Goal: Task Accomplishment & Management: Manage account settings

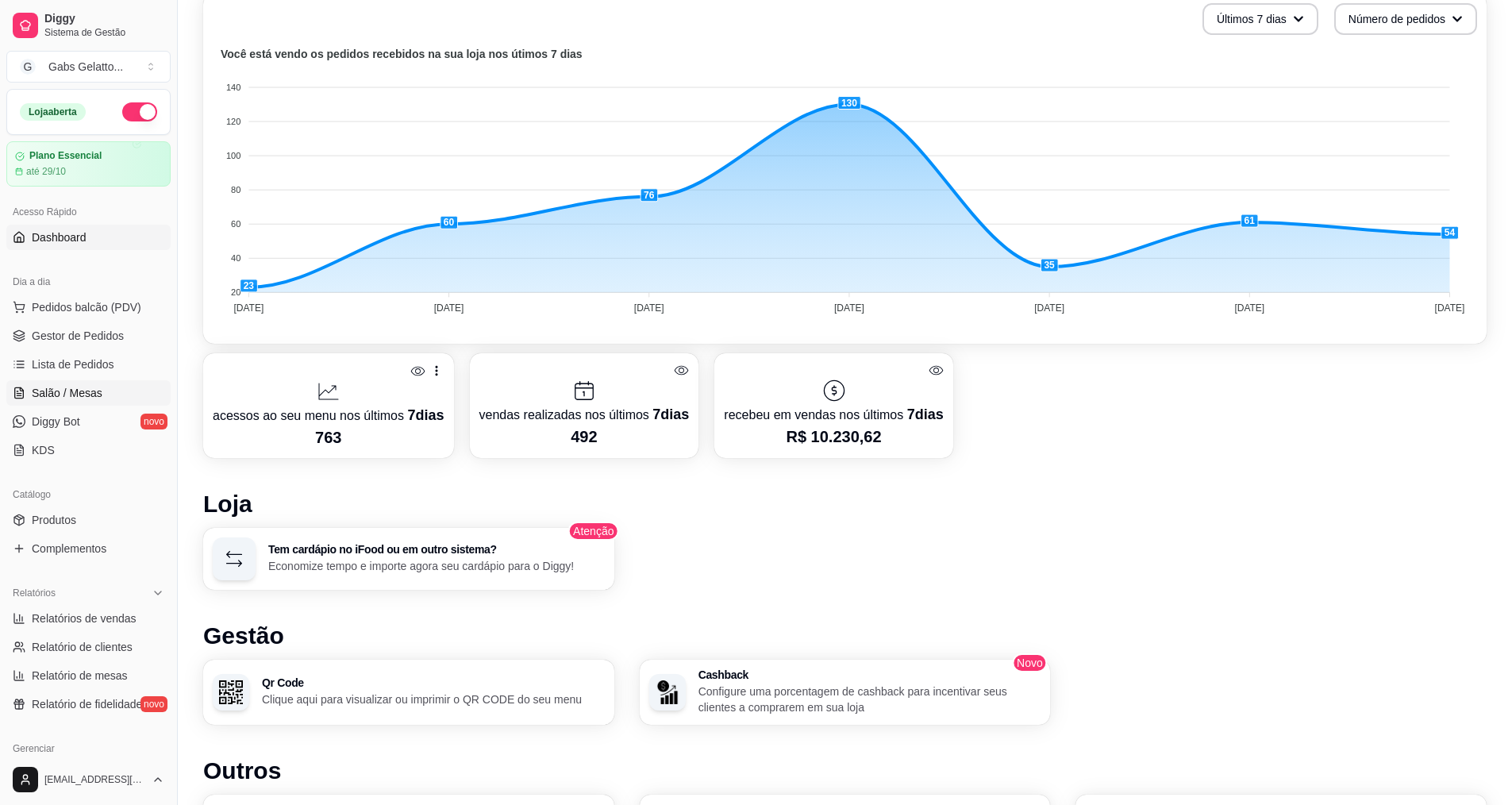
scroll to position [397, 0]
click at [94, 288] on div "Dia a dia" at bounding box center [88, 282] width 164 height 26
click at [92, 304] on span "Pedidos balcão (PDV)" at bounding box center [86, 307] width 110 height 16
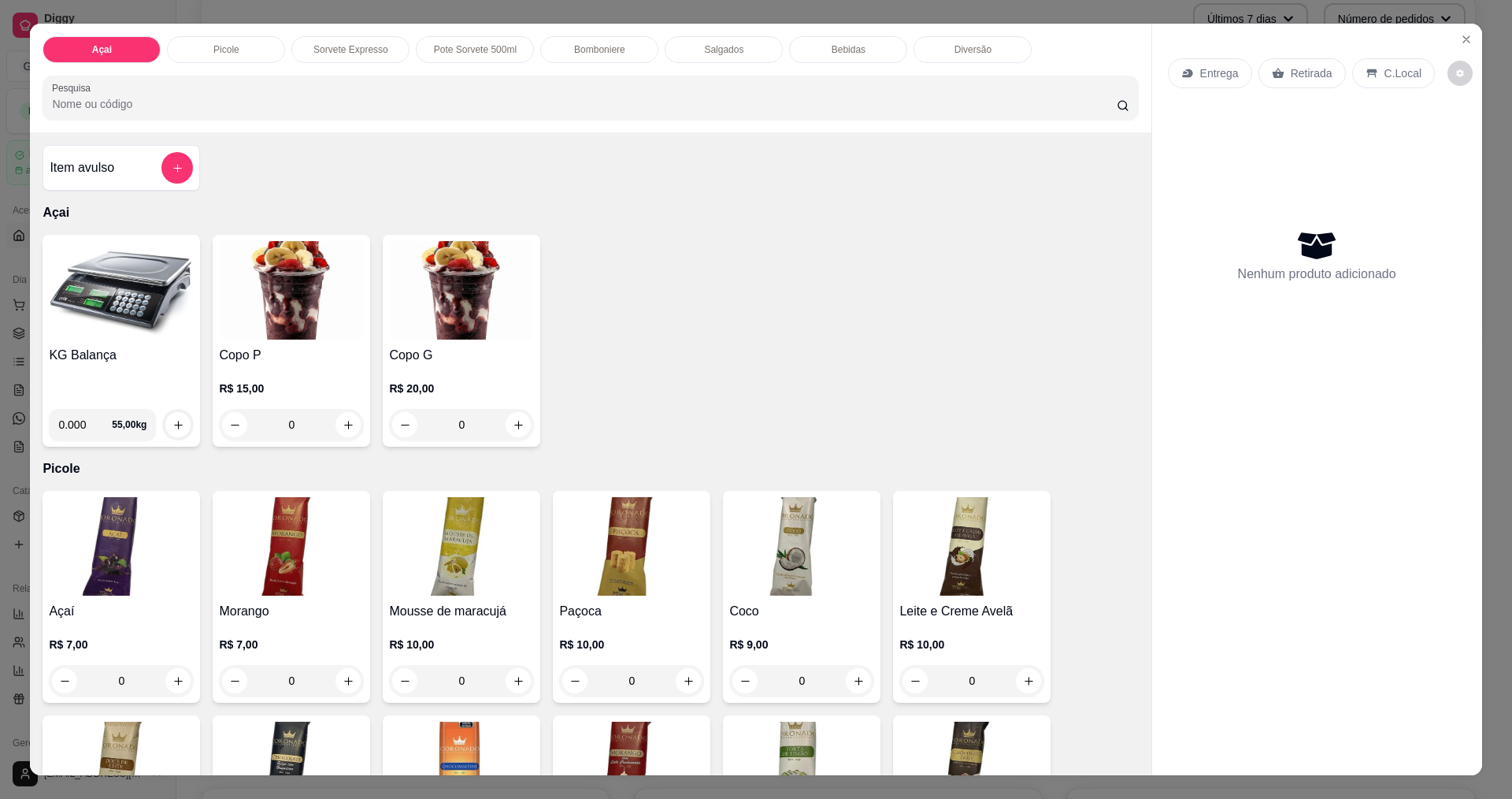
drag, startPoint x: 82, startPoint y: 425, endPoint x: 87, endPoint y: 438, distance: 13.9
click at [82, 425] on input "0.000" at bounding box center [85, 425] width 53 height 31
type input "0.146"
click at [167, 418] on button "increase-product-quantity" at bounding box center [178, 425] width 25 height 25
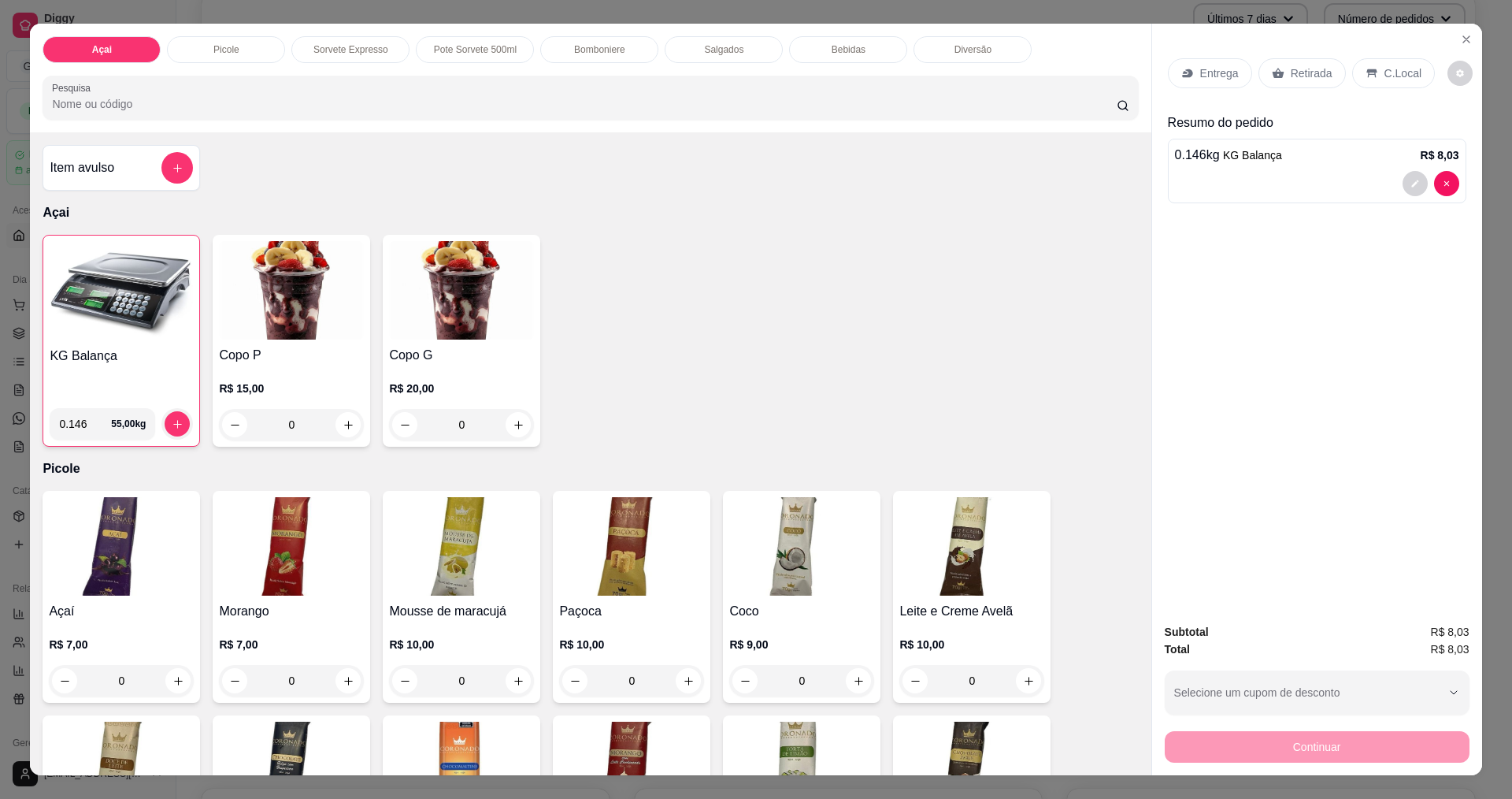
click at [1391, 64] on div "C.Local" at bounding box center [1393, 73] width 82 height 30
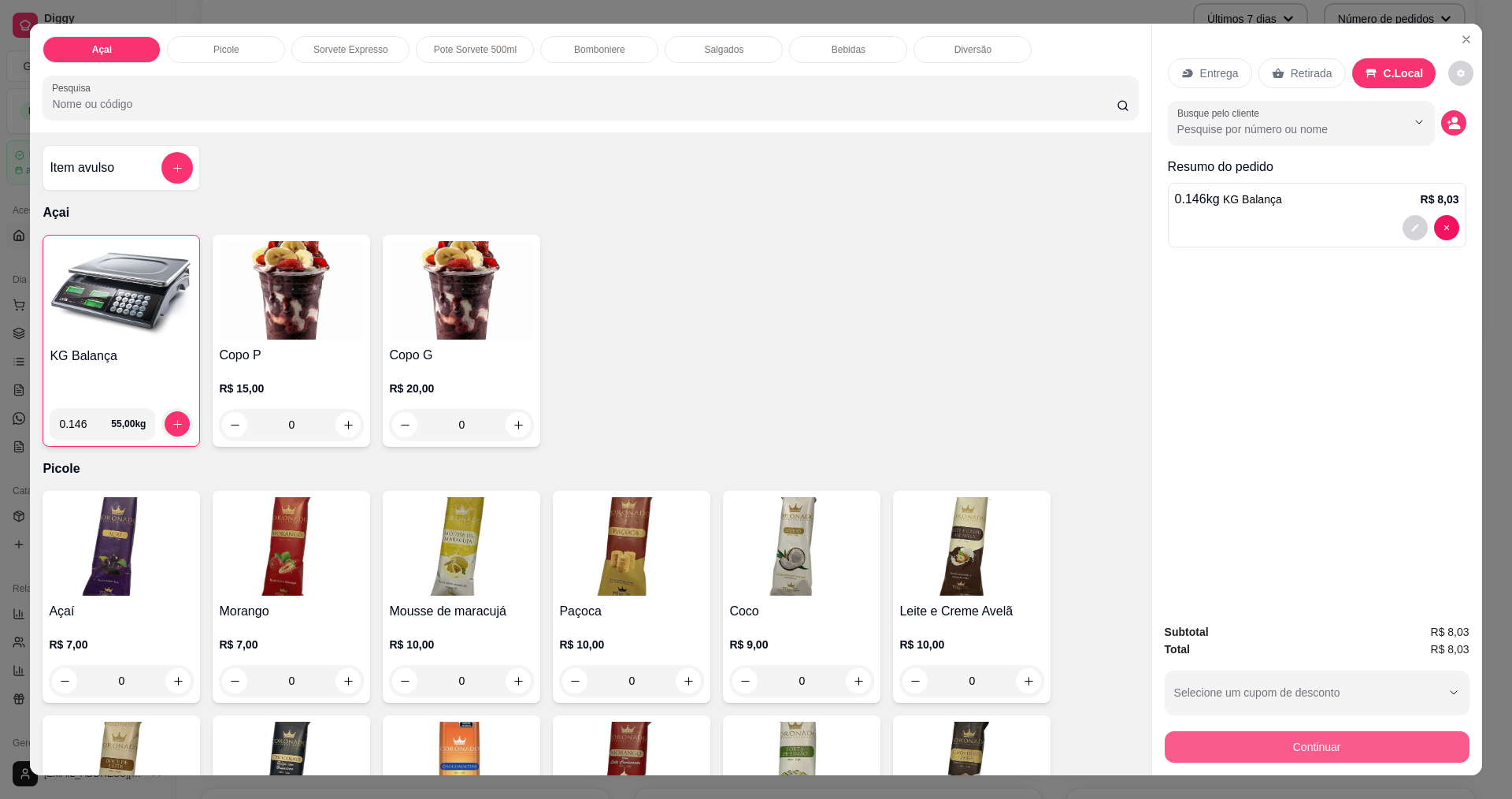
click at [1316, 749] on button "Continuar" at bounding box center [1317, 746] width 305 height 31
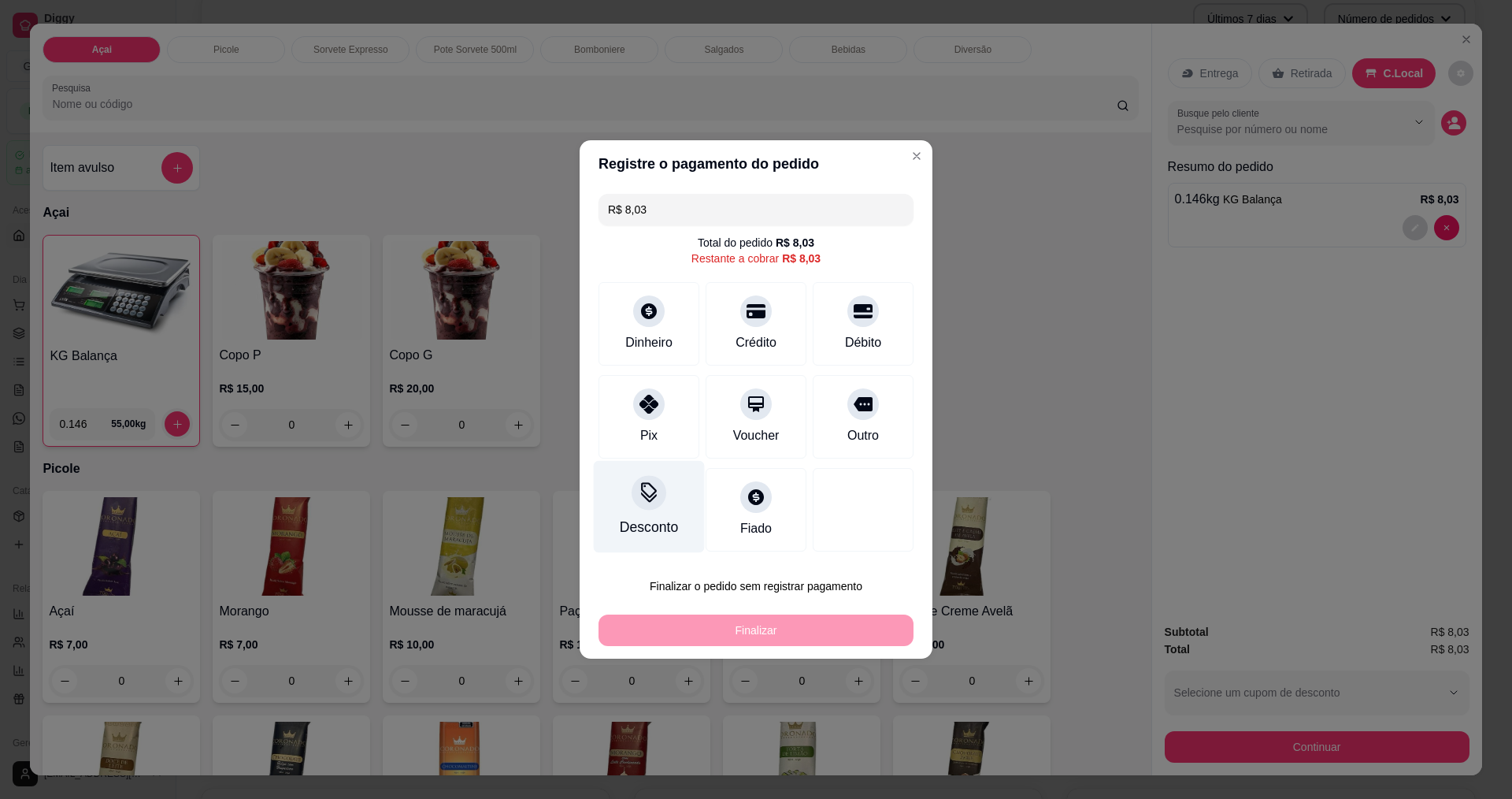
click at [656, 509] on div "Desconto" at bounding box center [649, 507] width 111 height 93
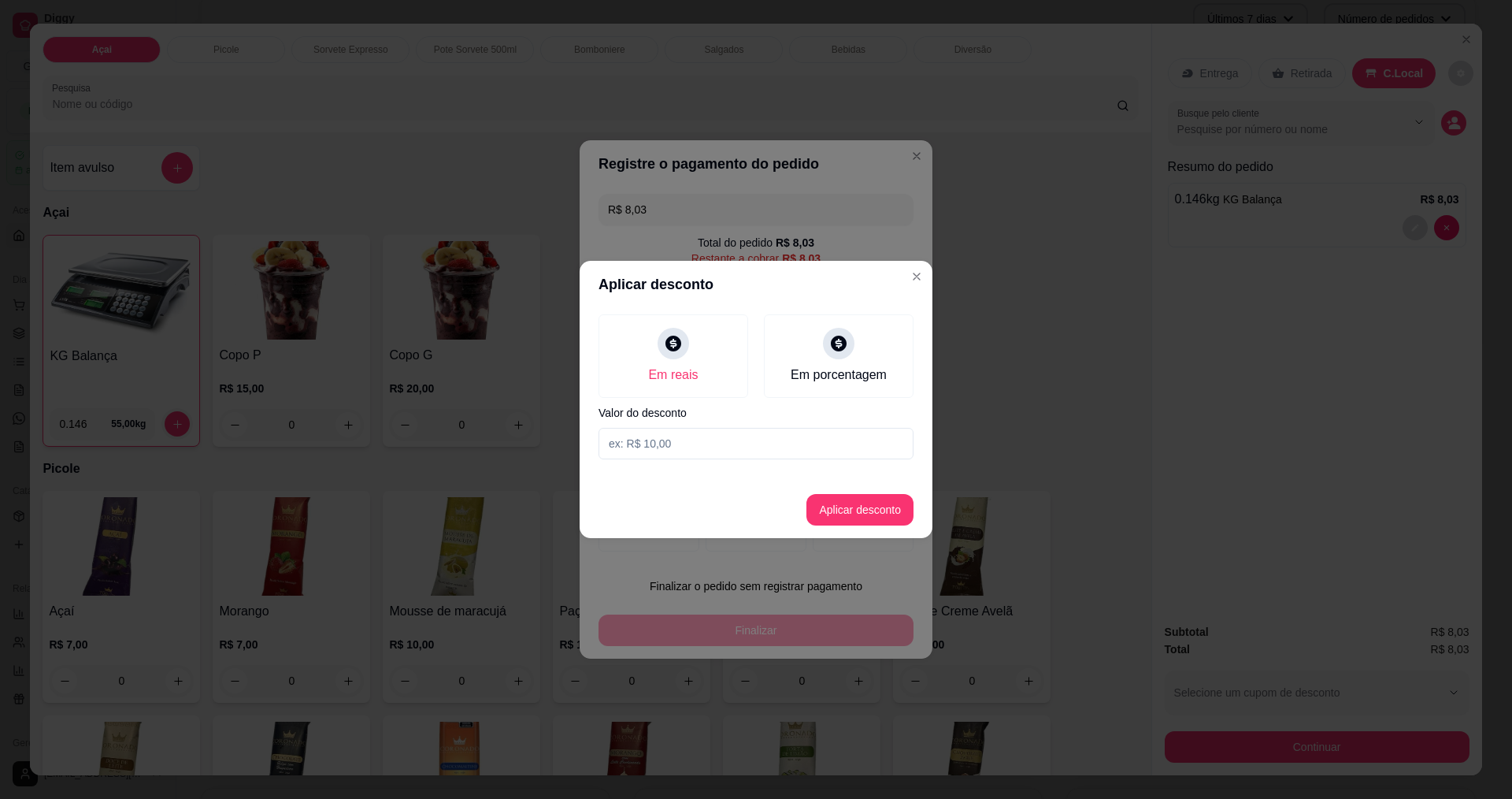
click at [729, 443] on input at bounding box center [756, 443] width 315 height 31
type input "0,03"
click at [874, 501] on button "Aplicar desconto" at bounding box center [861, 510] width 104 height 31
type input "R$ 8,00"
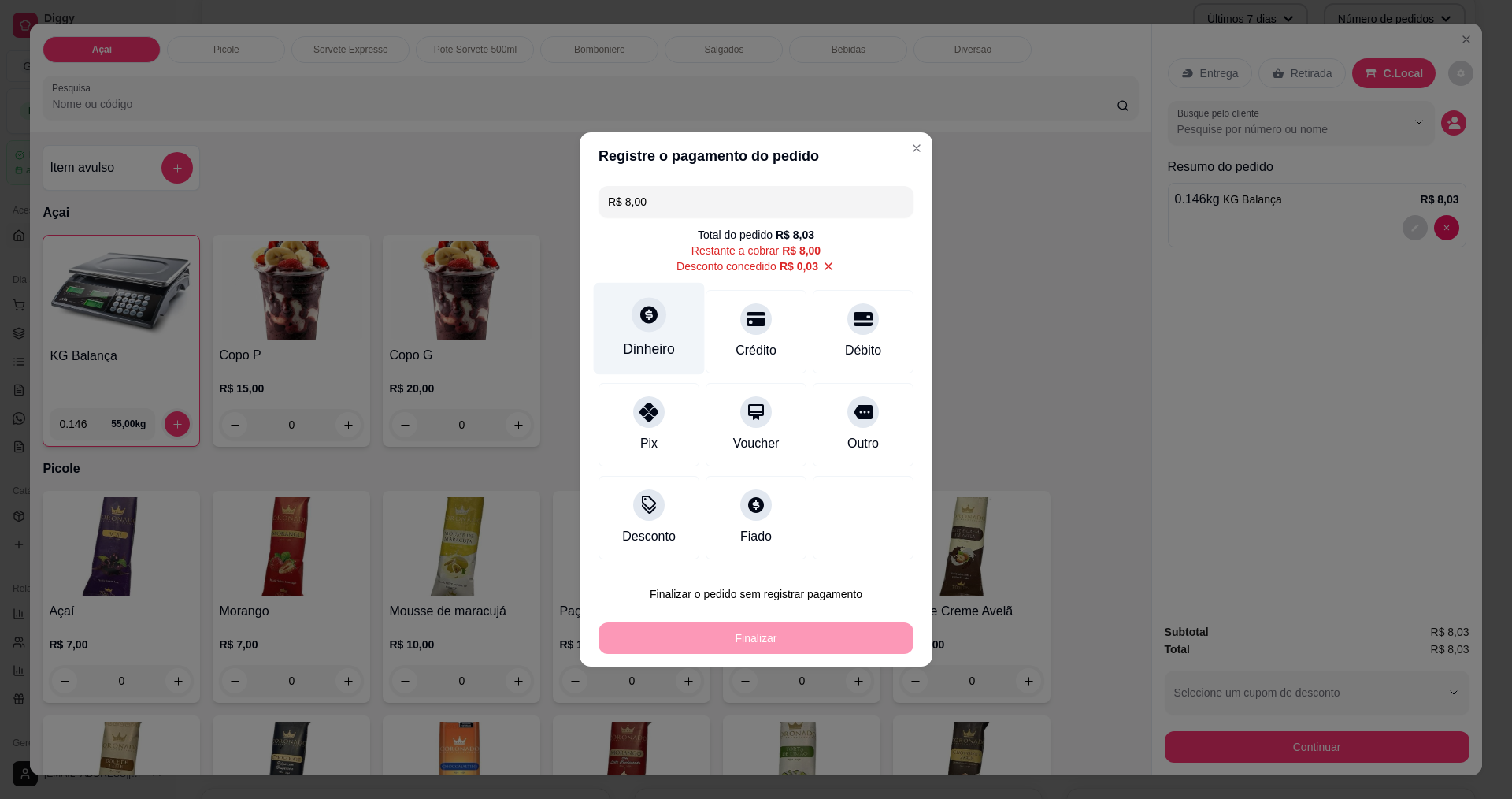
click at [647, 311] on icon at bounding box center [649, 314] width 20 height 20
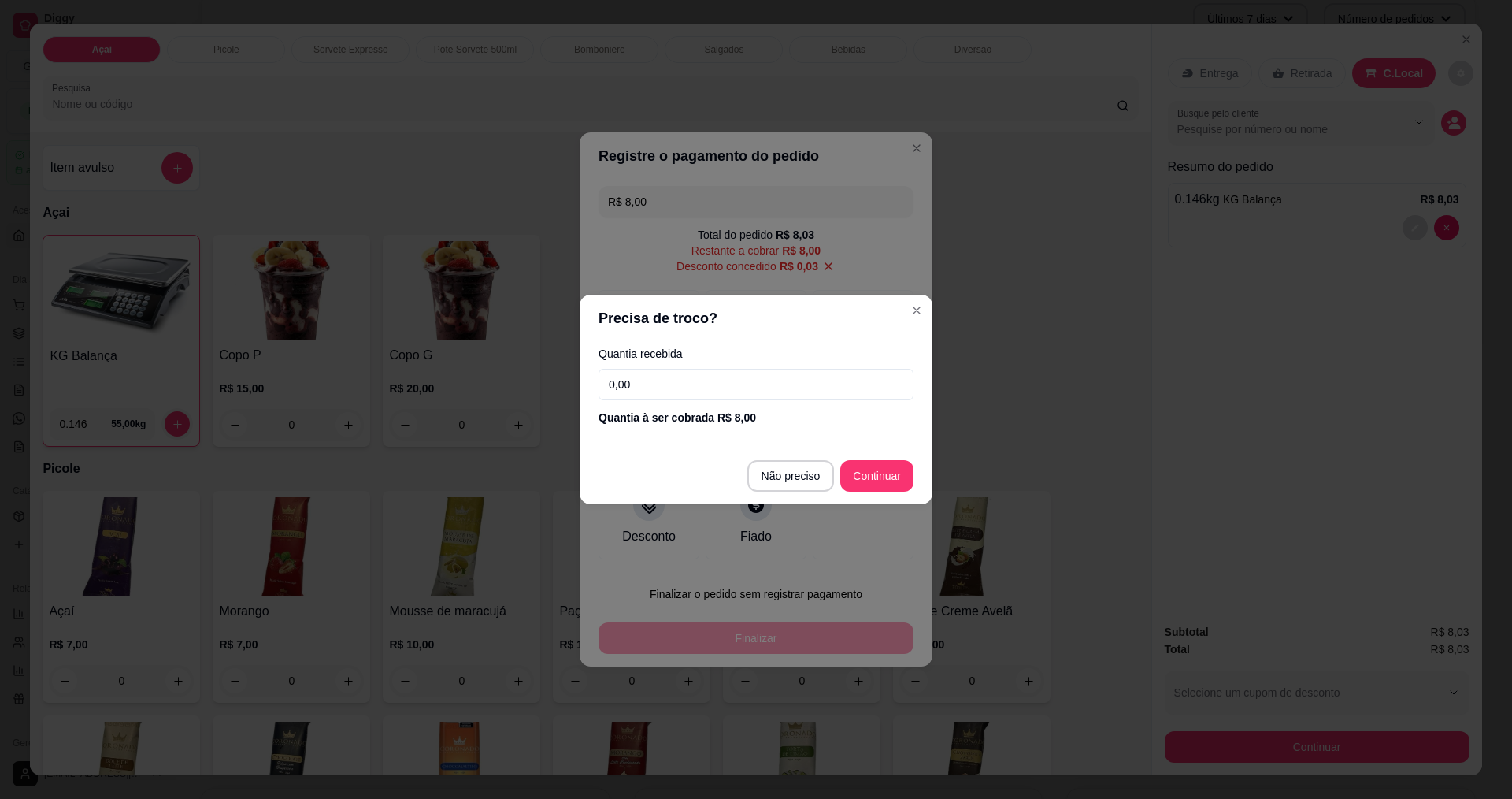
click at [673, 396] on input "0,00" at bounding box center [756, 384] width 315 height 31
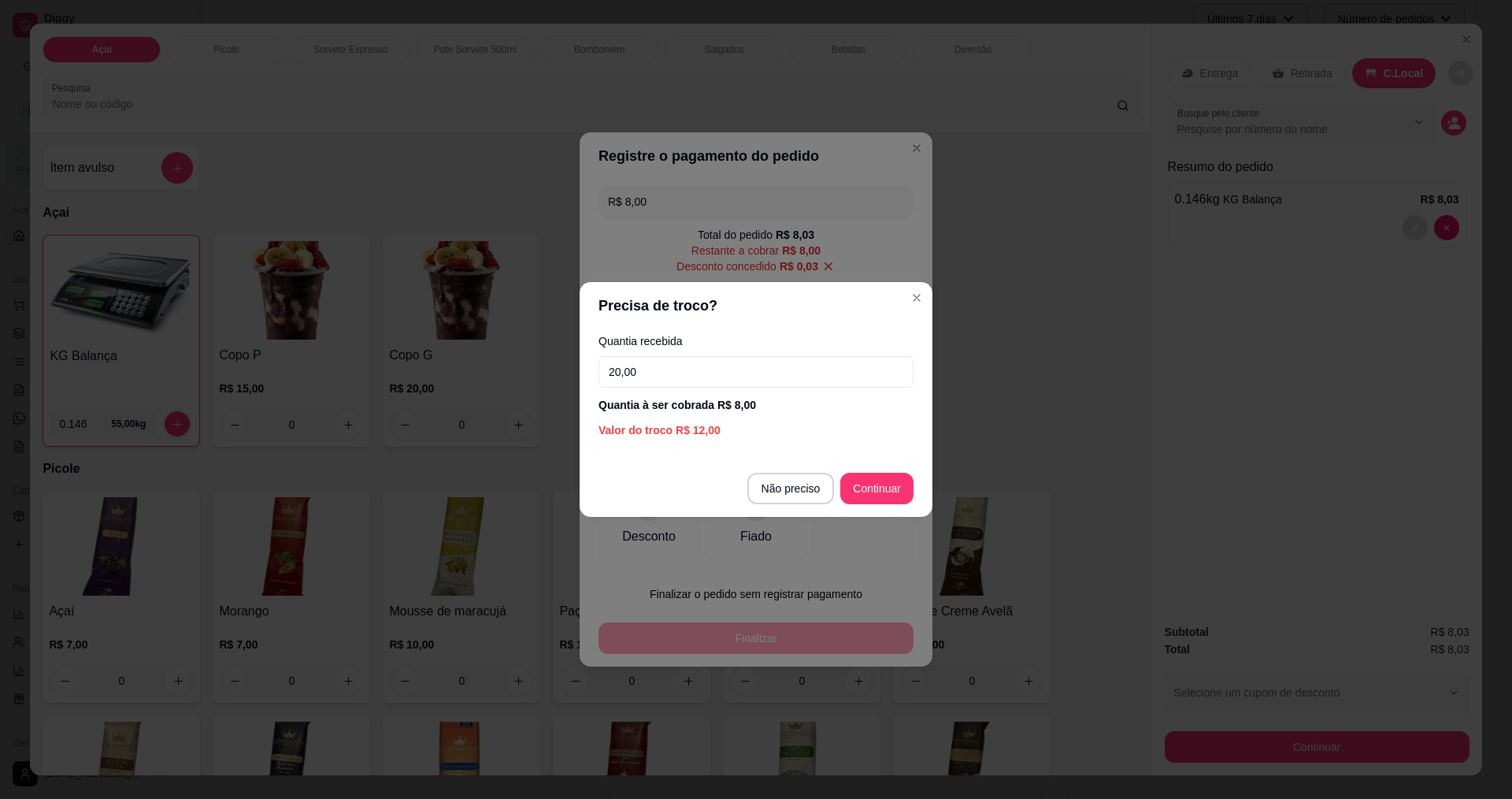
type input "20,00"
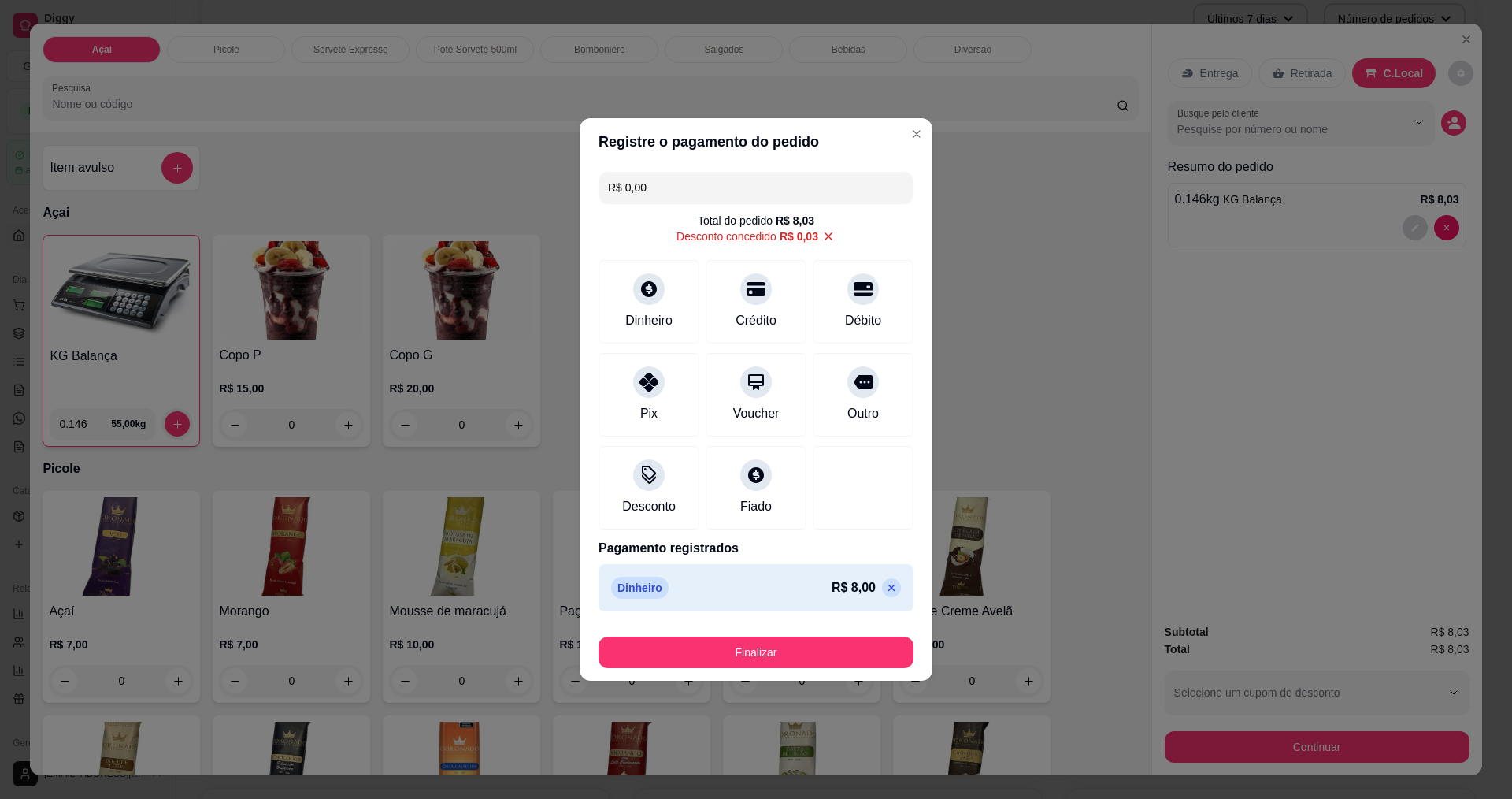
click at [790, 669] on footer "Finalizar" at bounding box center [756, 649] width 353 height 63
click at [803, 645] on button "Finalizar" at bounding box center [756, 653] width 306 height 31
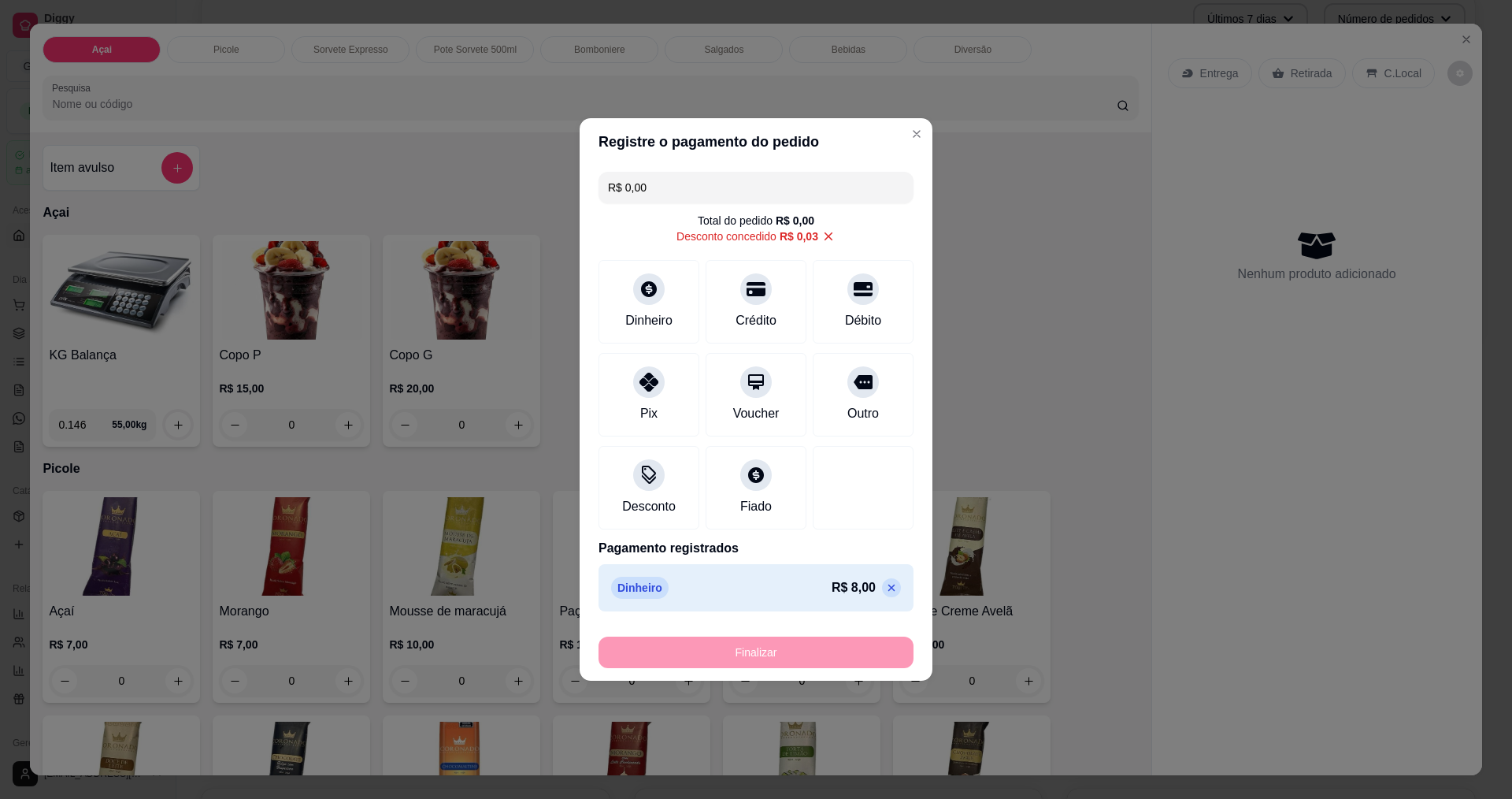
type input "-R$ 8,03"
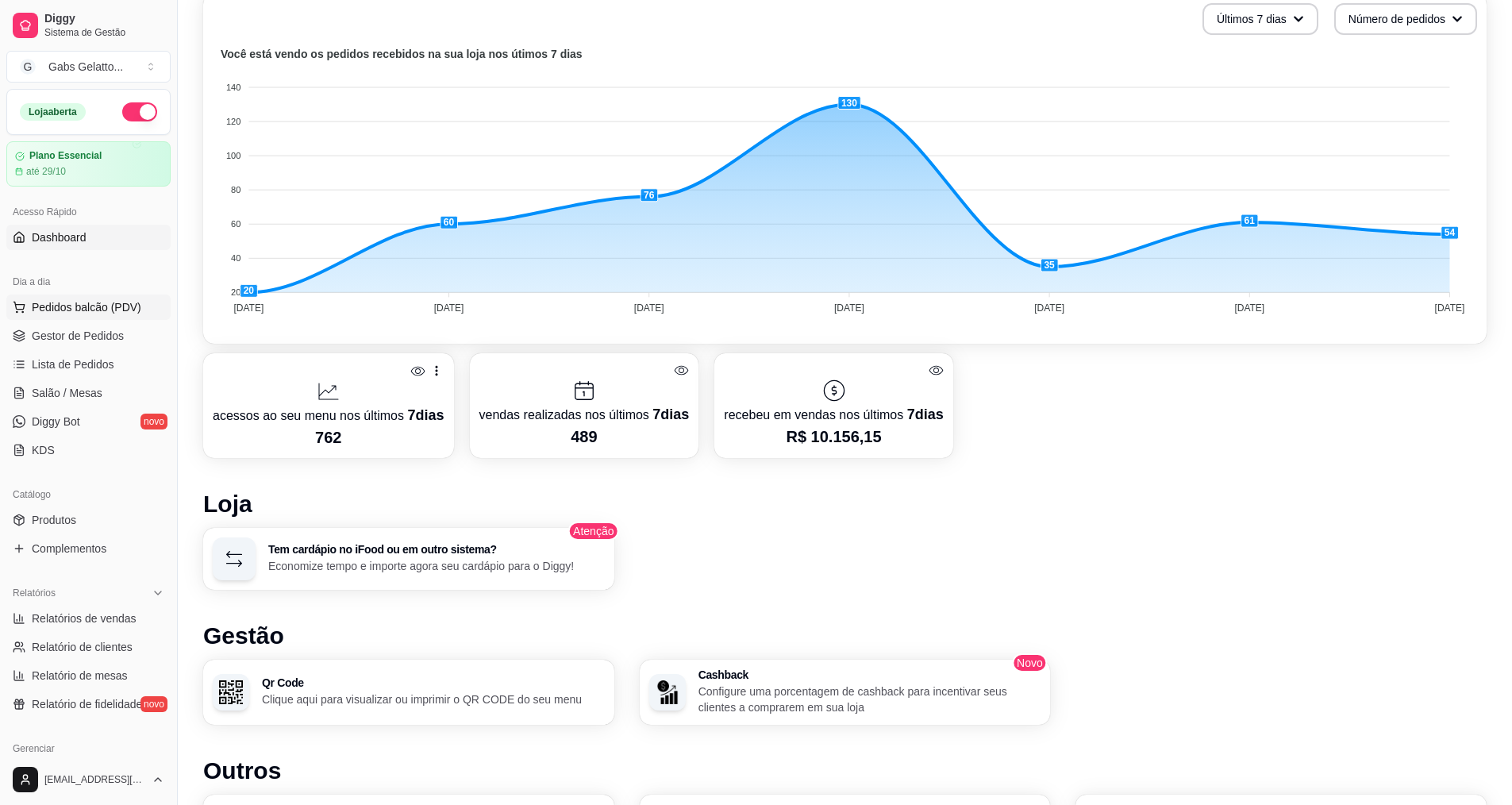
click at [104, 311] on span "Pedidos balcão (PDV)" at bounding box center [86, 307] width 110 height 16
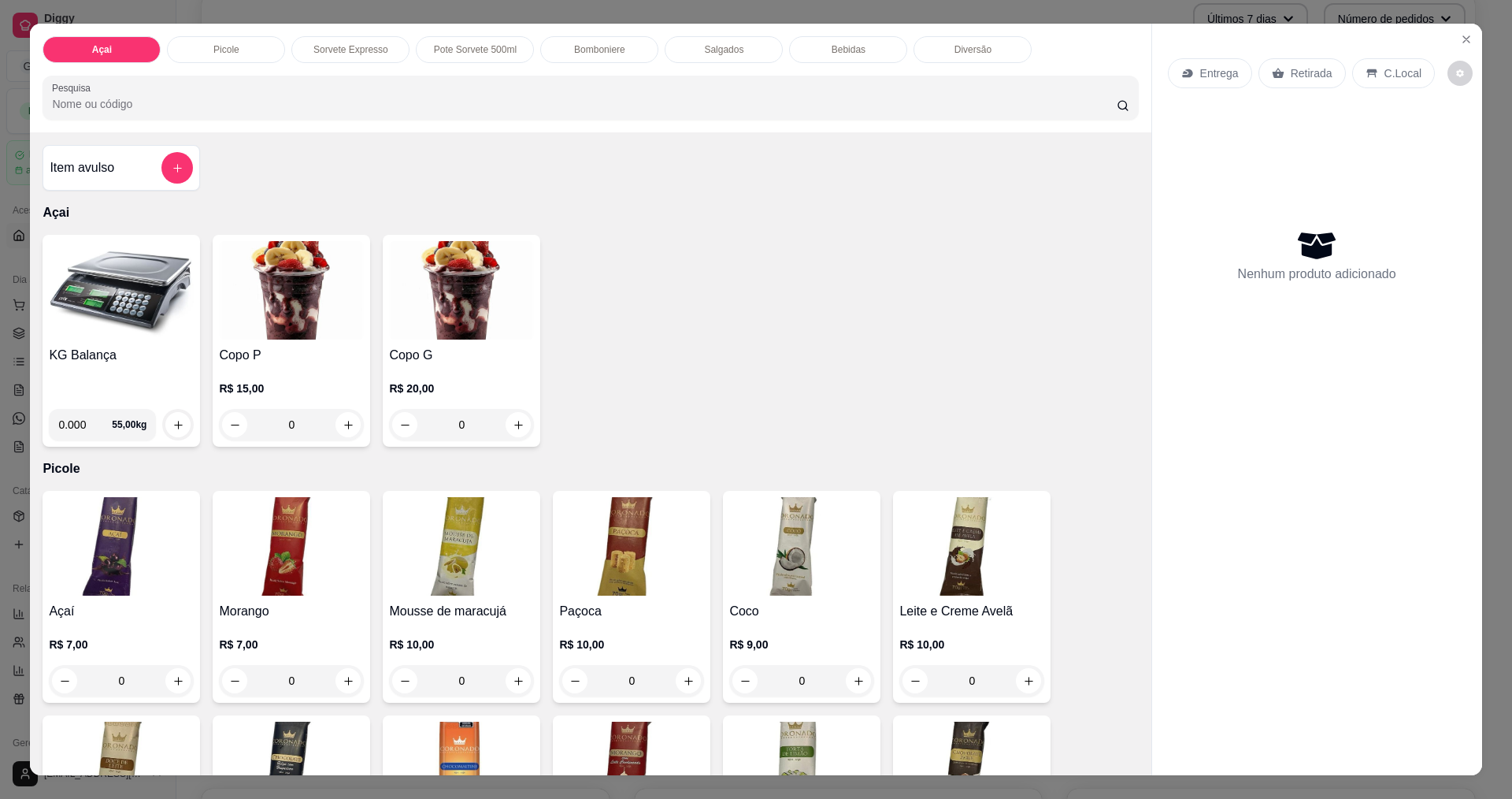
click at [1474, 49] on div "Entrega Retirada C.Local Nenhum produto adicionado" at bounding box center [1317, 386] width 330 height 725
click at [1460, 40] on icon "Close" at bounding box center [1466, 39] width 13 height 13
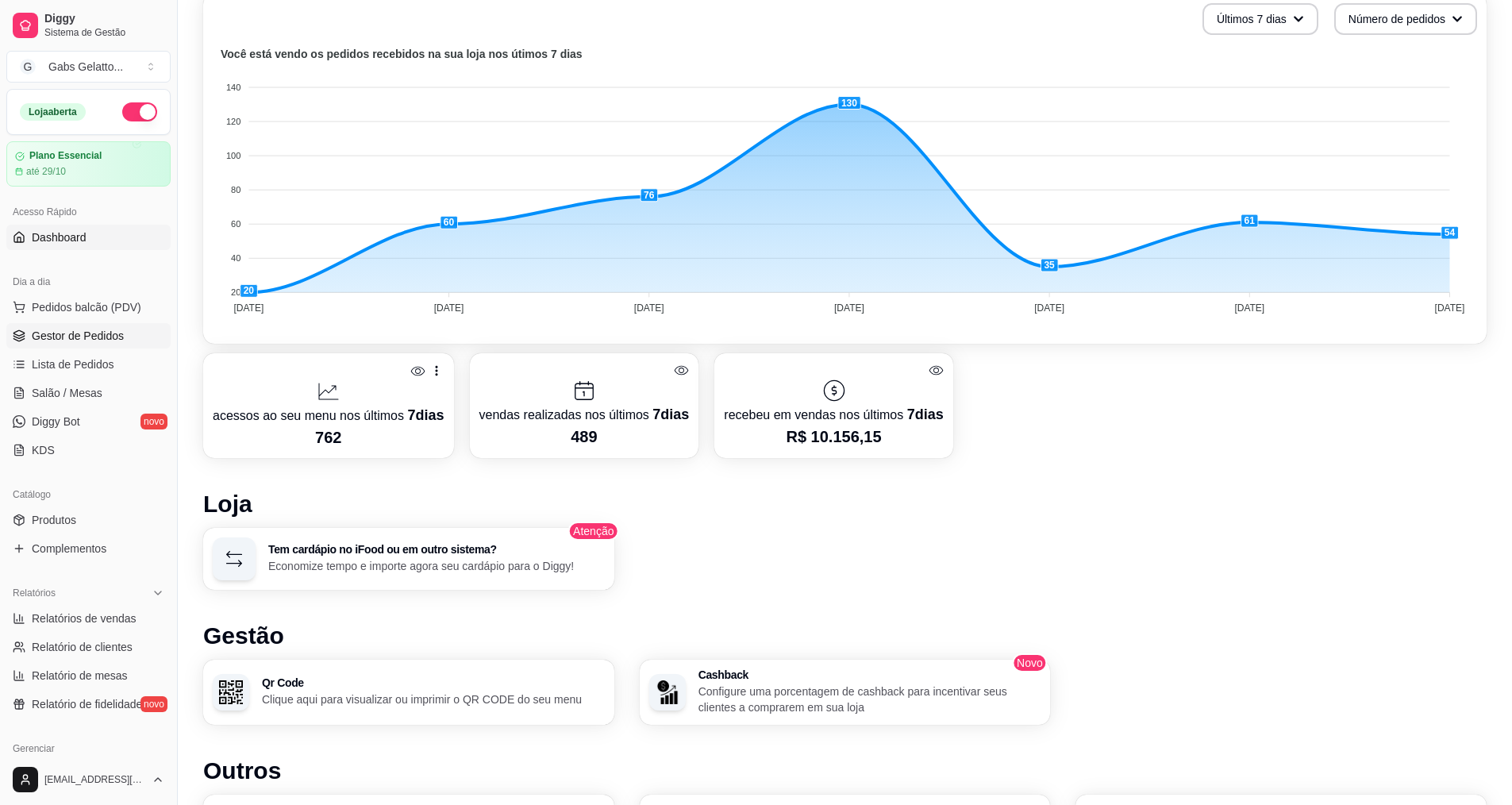
click at [107, 341] on span "Gestor de Pedidos" at bounding box center [78, 335] width 92 height 16
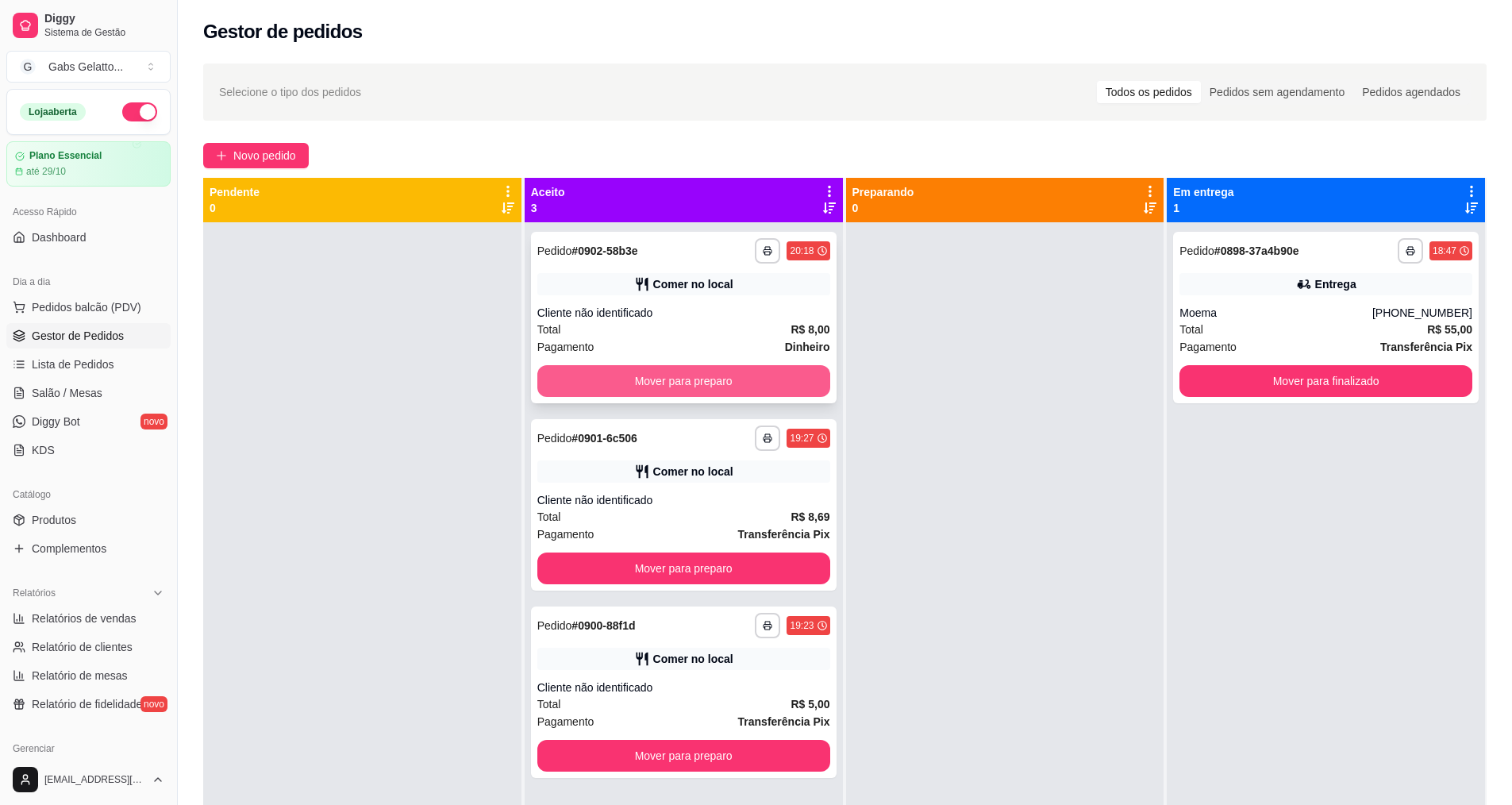
click at [725, 384] on button "Mover para preparo" at bounding box center [684, 381] width 293 height 32
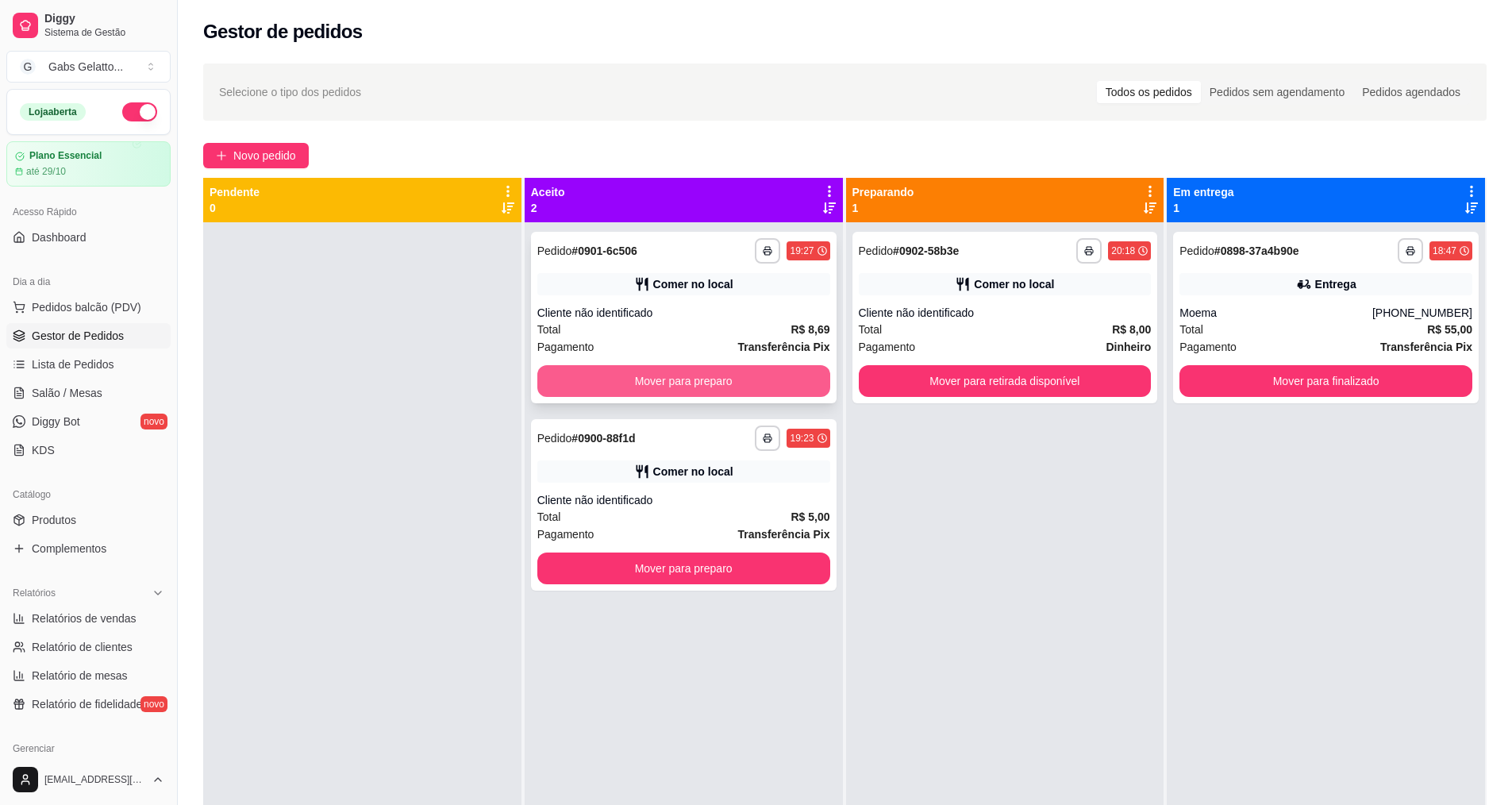
click at [775, 393] on button "Mover para preparo" at bounding box center [684, 381] width 293 height 32
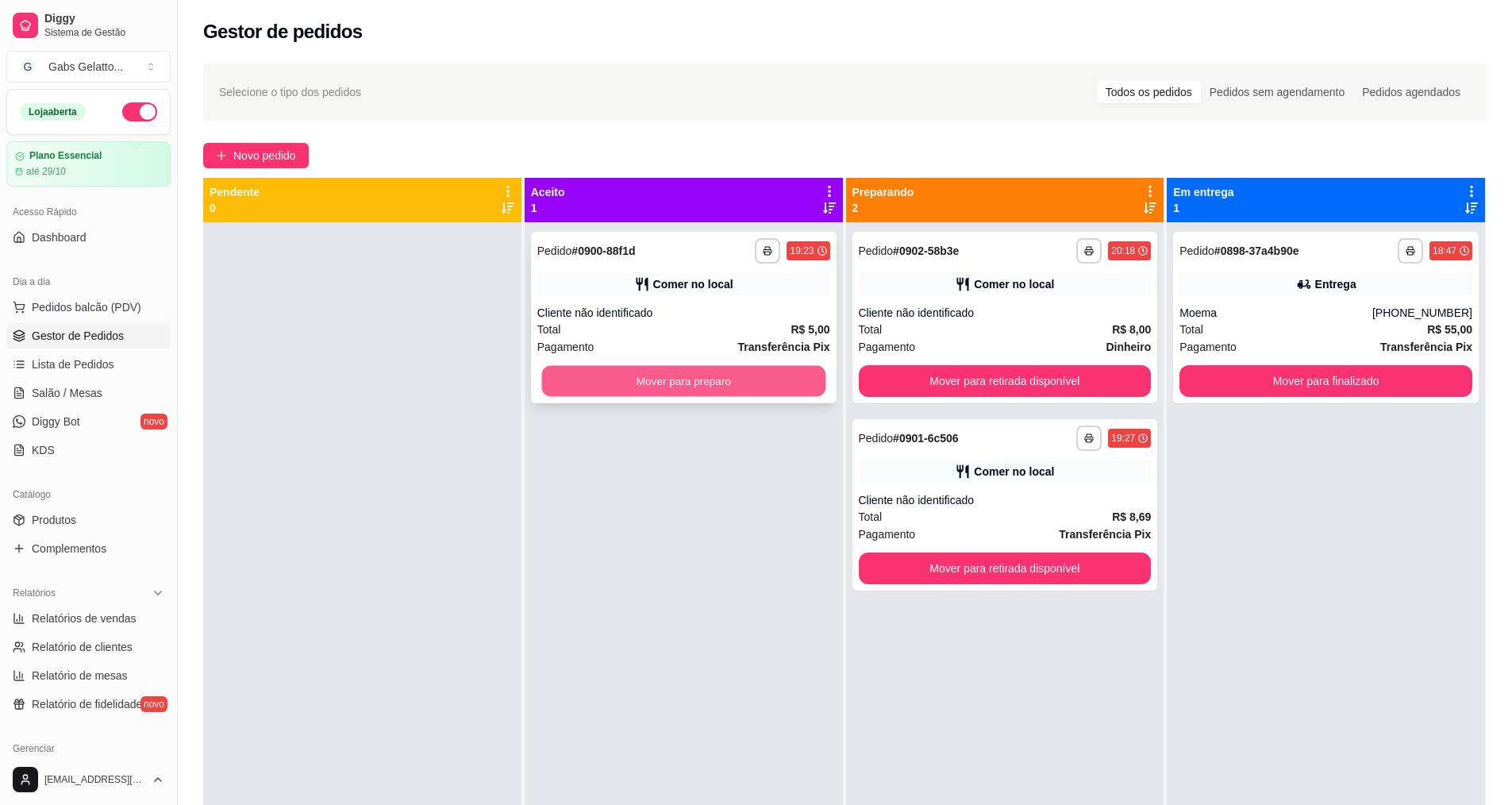
click at [759, 391] on button "Mover para preparo" at bounding box center [684, 382] width 284 height 31
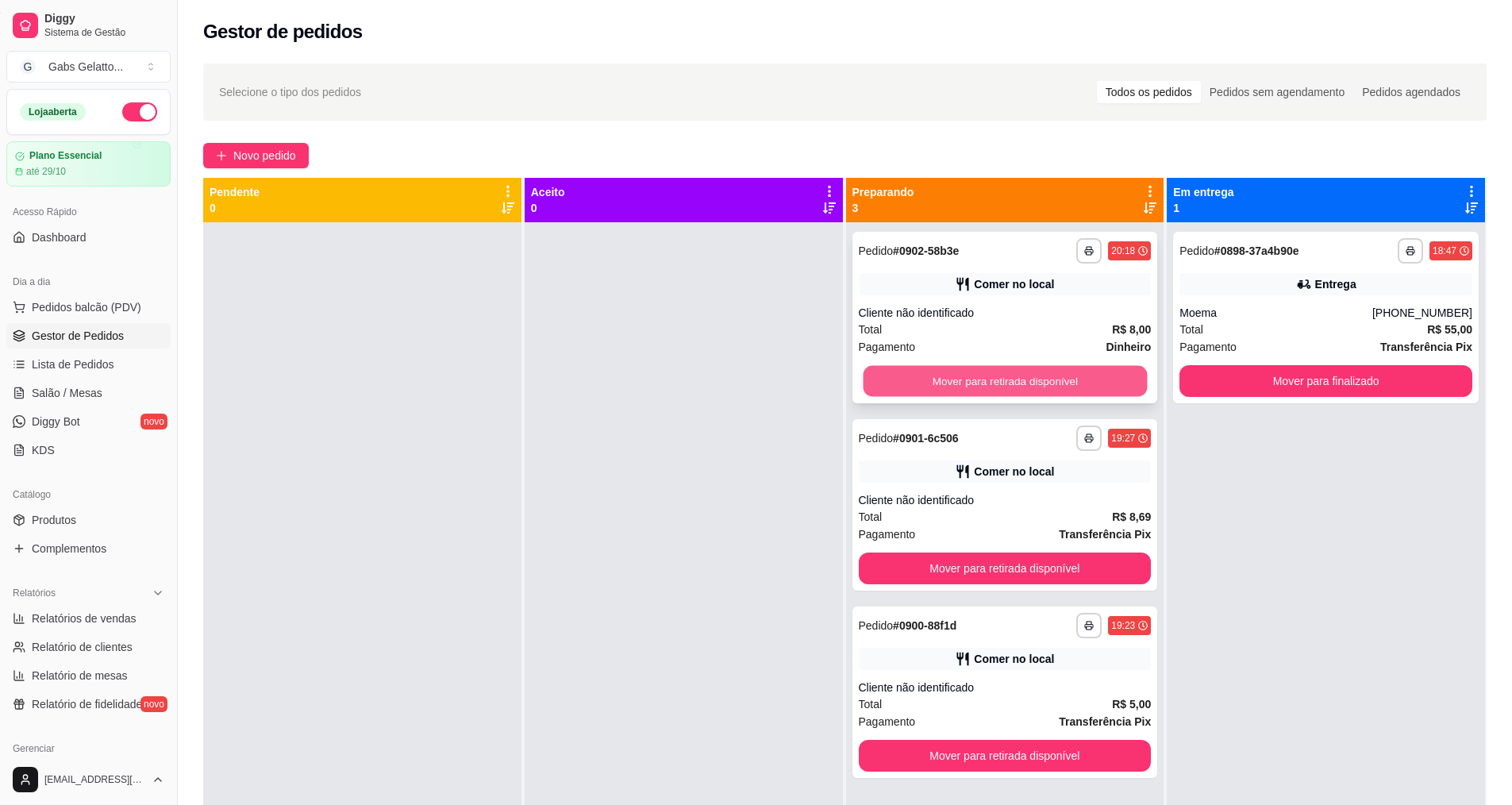
click at [1057, 386] on button "Mover para retirada disponível" at bounding box center [1005, 382] width 284 height 31
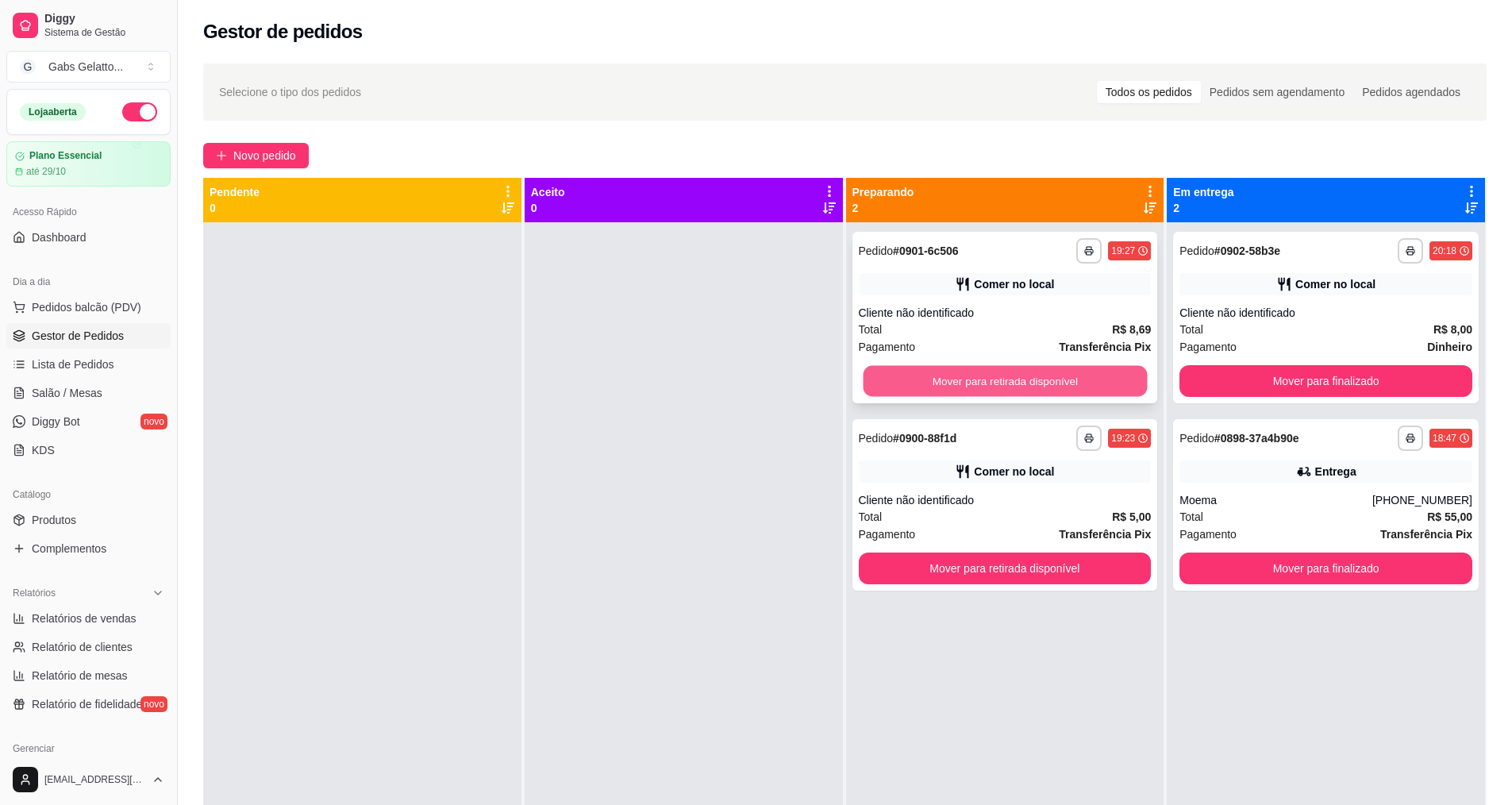
click at [1047, 381] on button "Mover para retirada disponível" at bounding box center [1005, 382] width 284 height 31
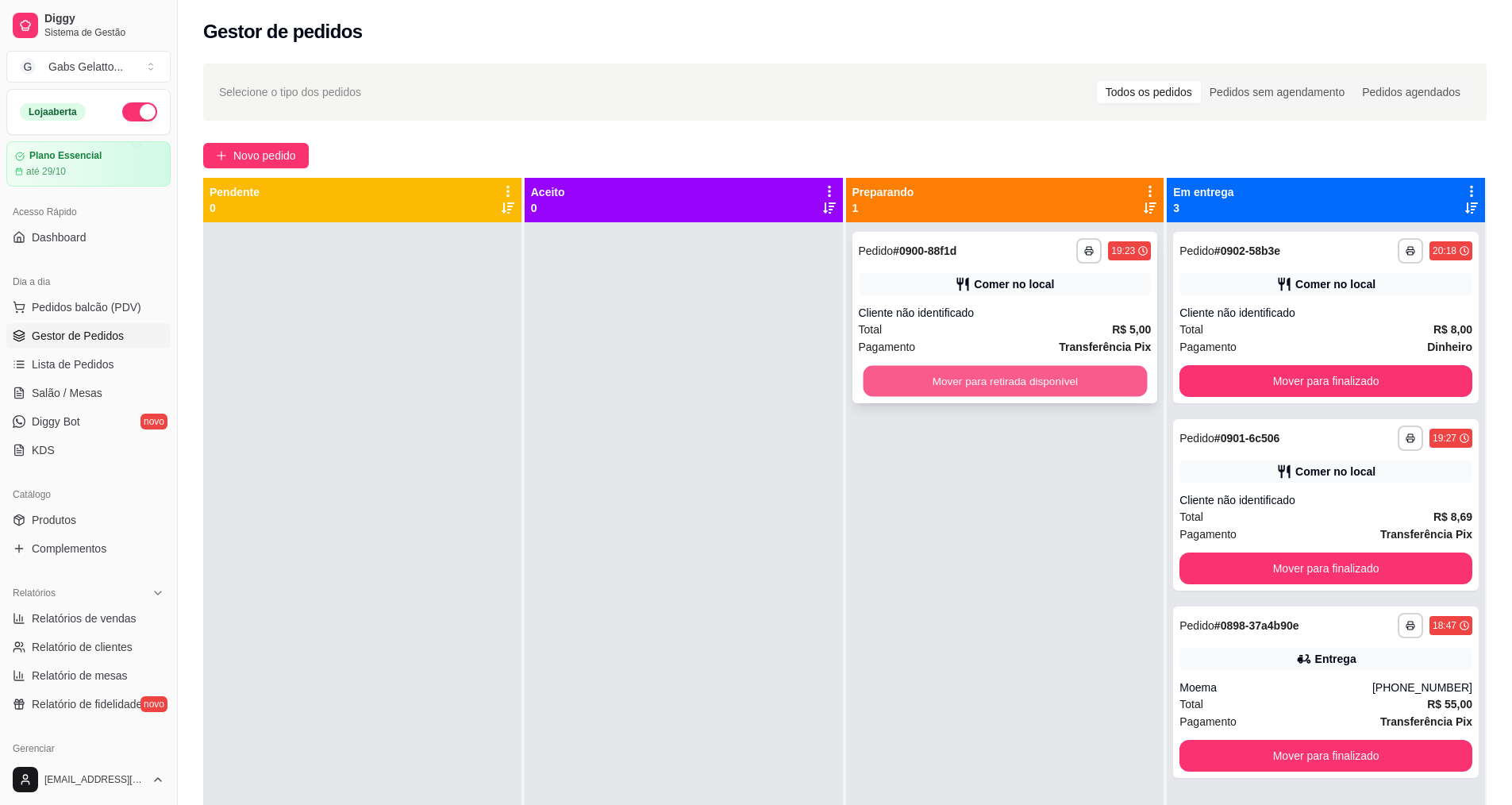
click at [1036, 385] on button "Mover para retirada disponível" at bounding box center [1005, 382] width 284 height 31
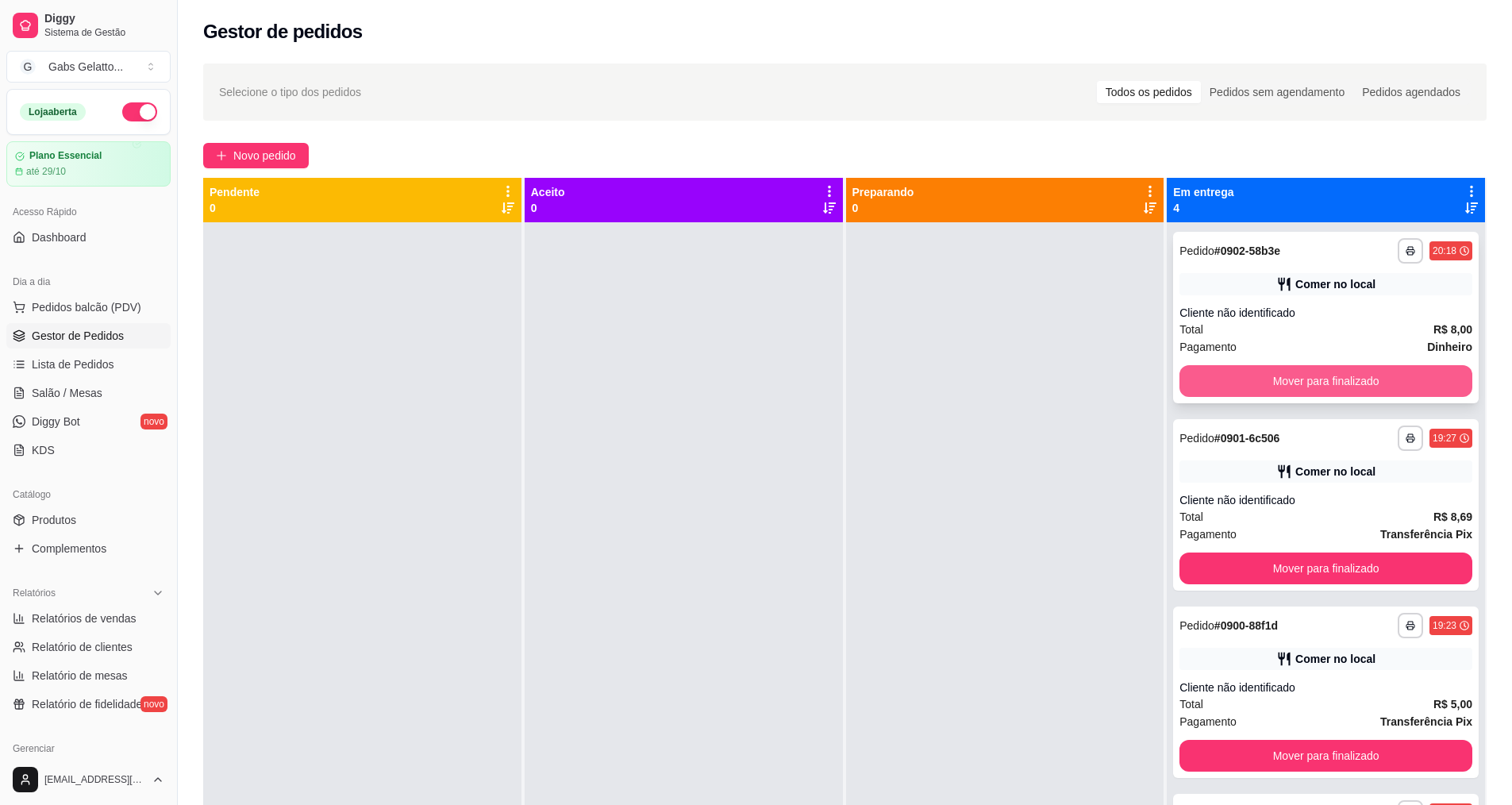
click at [1331, 386] on button "Mover para finalizado" at bounding box center [1326, 381] width 293 height 32
click at [1322, 376] on button "Mover para finalizado" at bounding box center [1326, 381] width 293 height 32
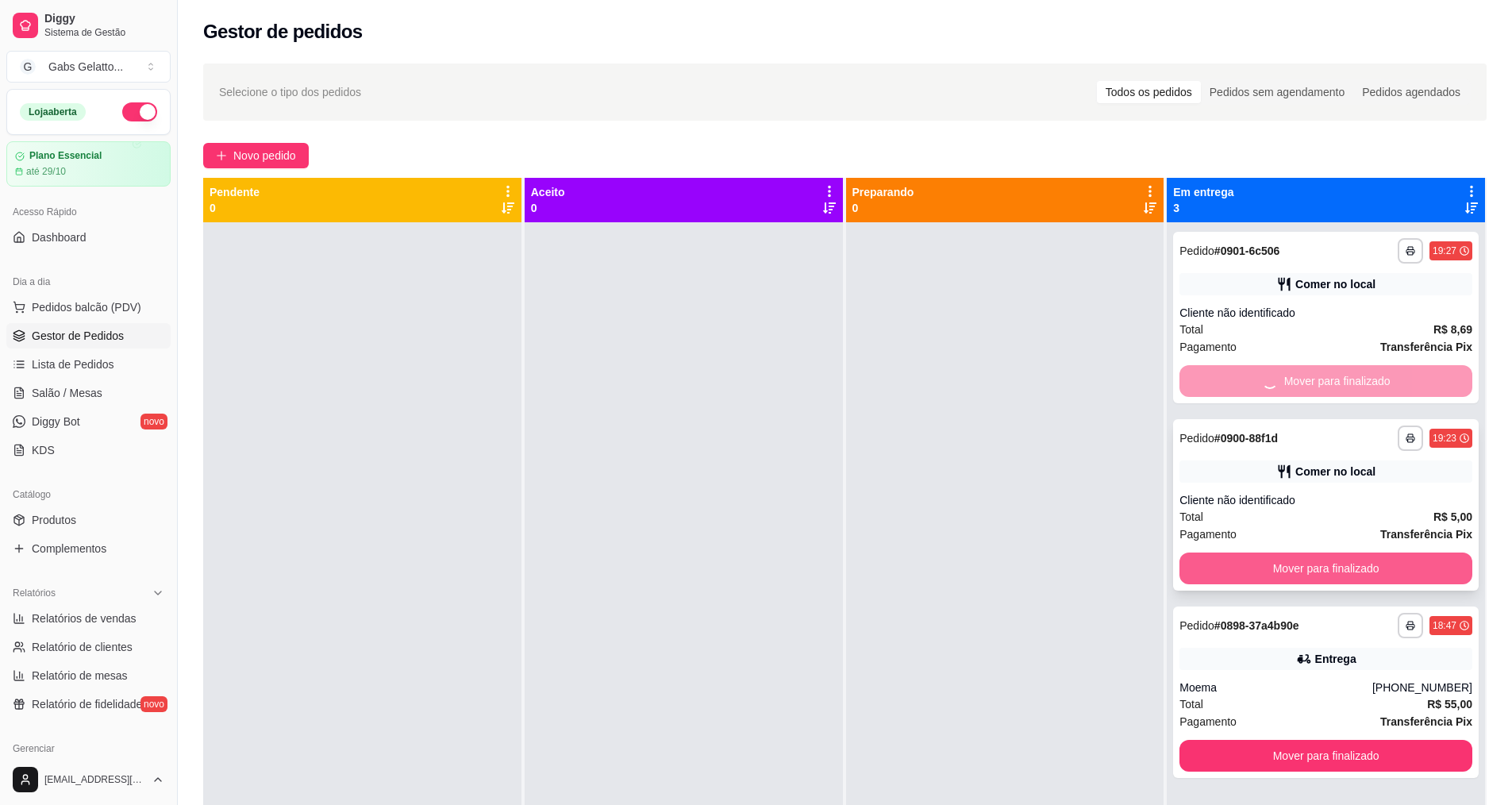
click at [1282, 570] on button "Mover para finalizado" at bounding box center [1326, 568] width 293 height 32
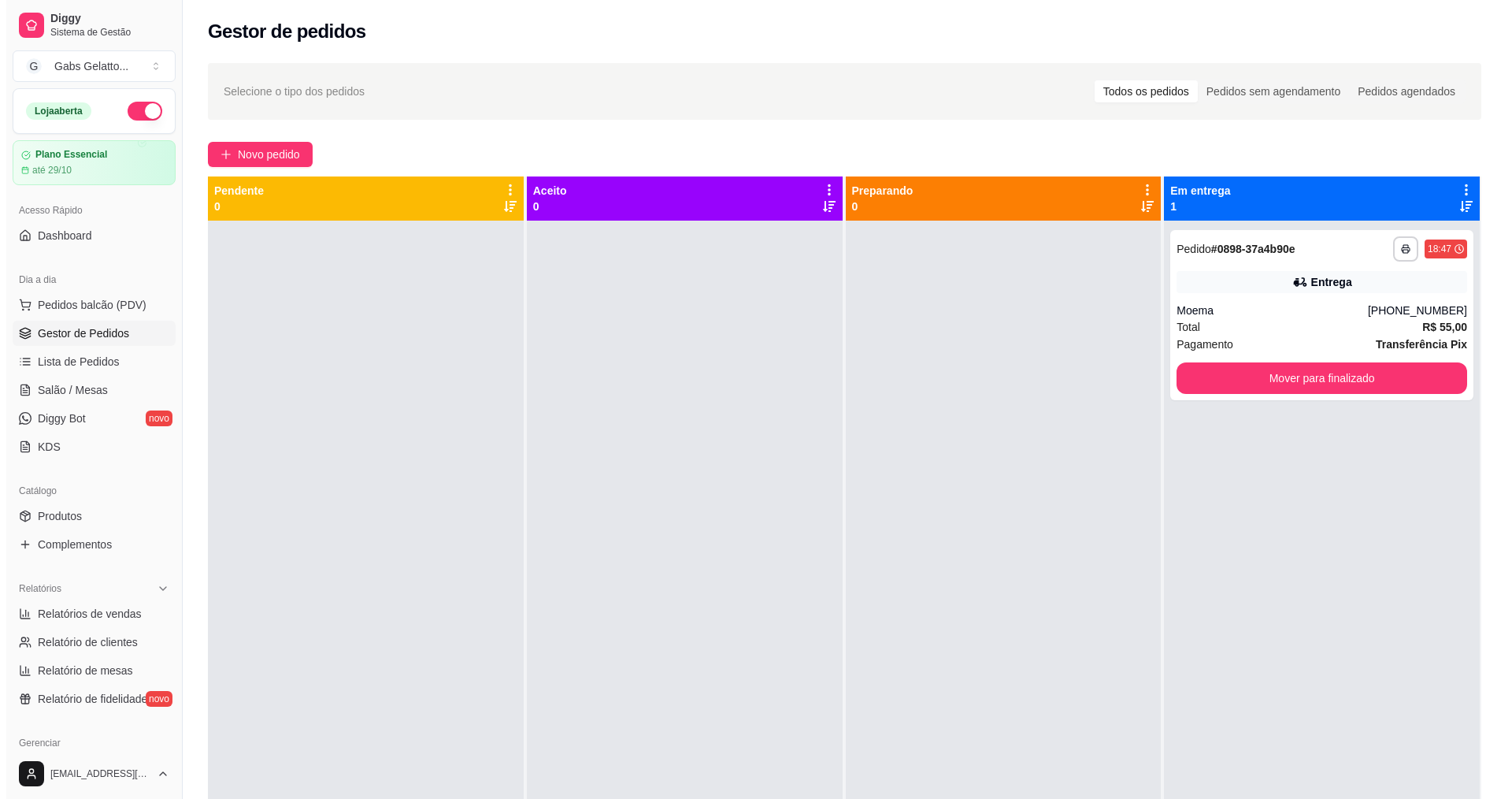
scroll to position [44, 0]
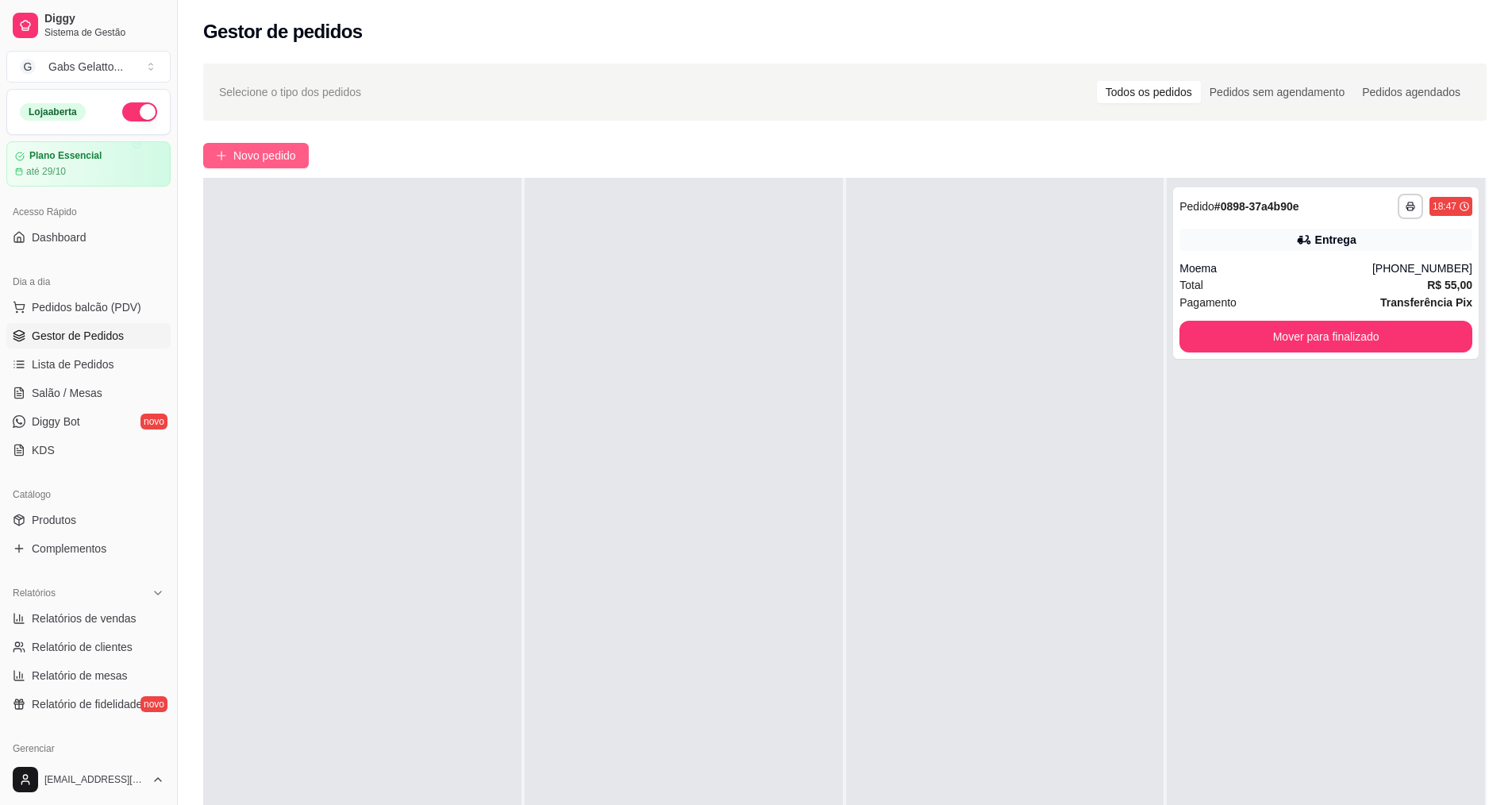
click at [237, 144] on button "Novo pedido" at bounding box center [256, 156] width 105 height 26
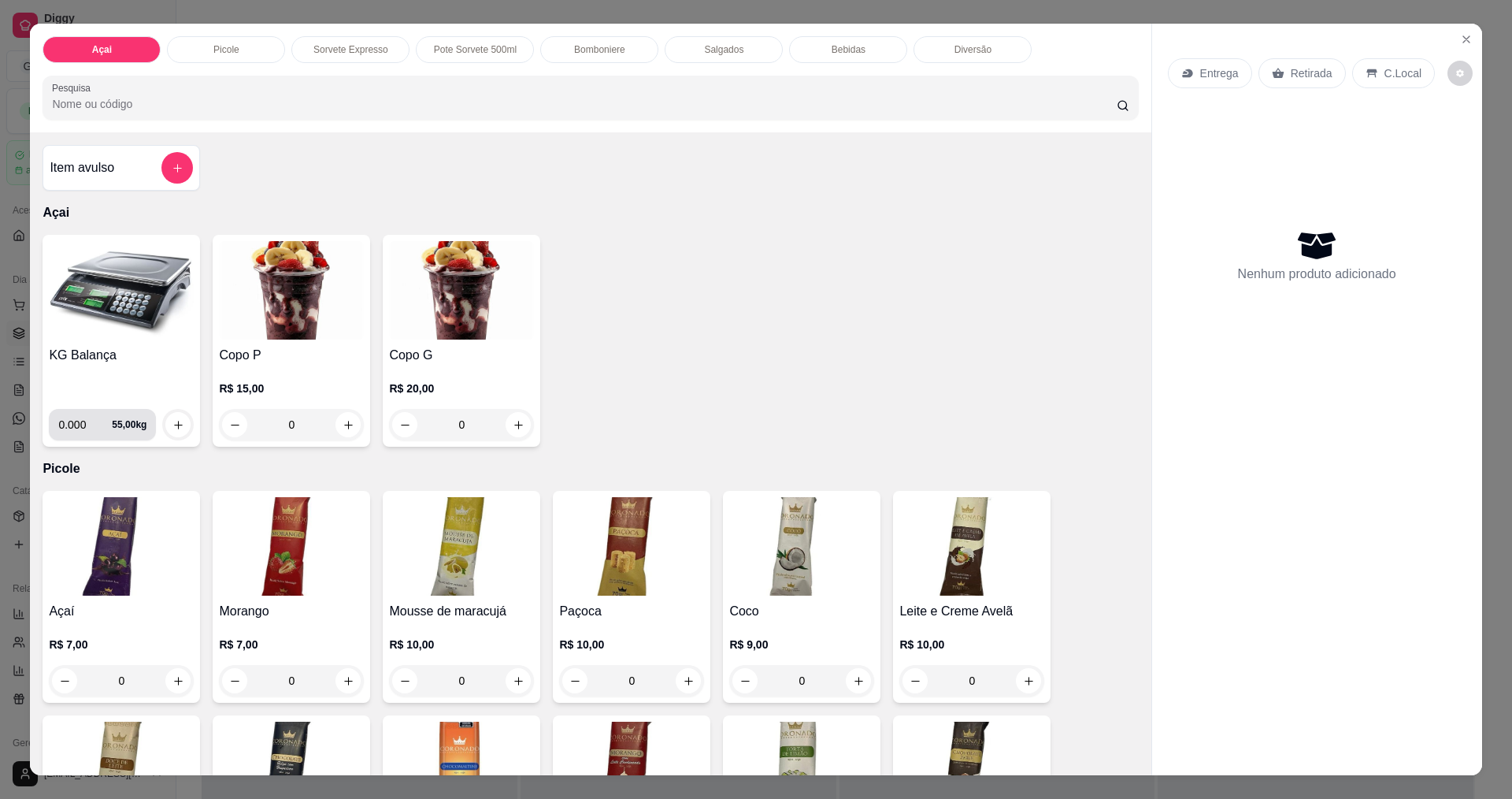
click at [84, 425] on input "0.000" at bounding box center [85, 425] width 53 height 31
drag, startPoint x: 302, startPoint y: 454, endPoint x: 629, endPoint y: 99, distance: 482.7
click at [629, 99] on input "Pesquisa" at bounding box center [583, 104] width 1064 height 16
click at [89, 425] on input "0.000" at bounding box center [85, 425] width 53 height 31
click at [166, 426] on button "increase-product-quantity" at bounding box center [178, 425] width 25 height 25
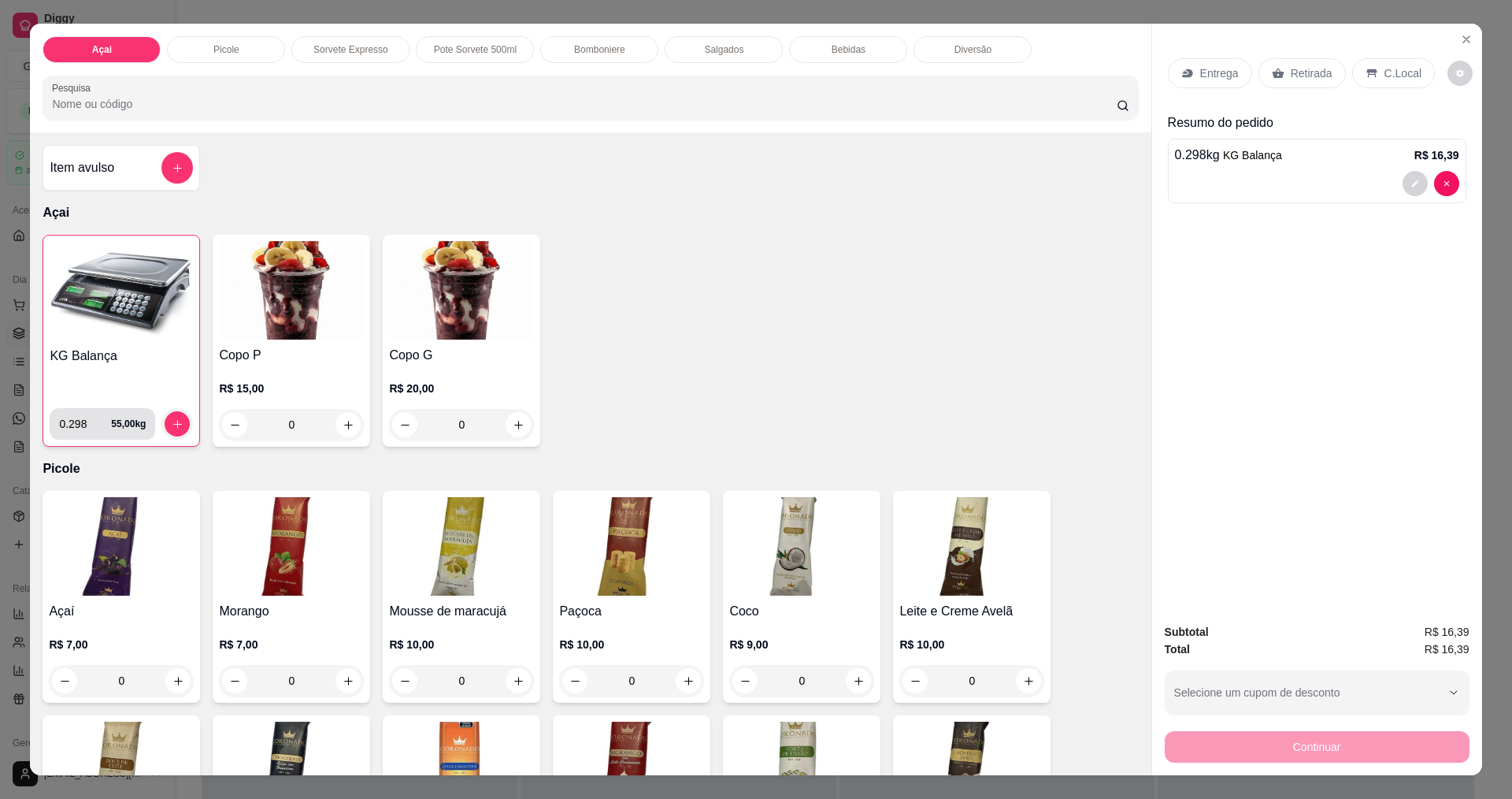
click at [81, 420] on input "0.298" at bounding box center [85, 424] width 52 height 31
type input "0.302"
click at [171, 429] on icon "increase-product-quantity" at bounding box center [177, 425] width 12 height 12
drag, startPoint x: 1319, startPoint y: -20, endPoint x: 1234, endPoint y: -20, distance: 85.0
drag, startPoint x: 1234, startPoint y: -20, endPoint x: 1436, endPoint y: 75, distance: 223.2
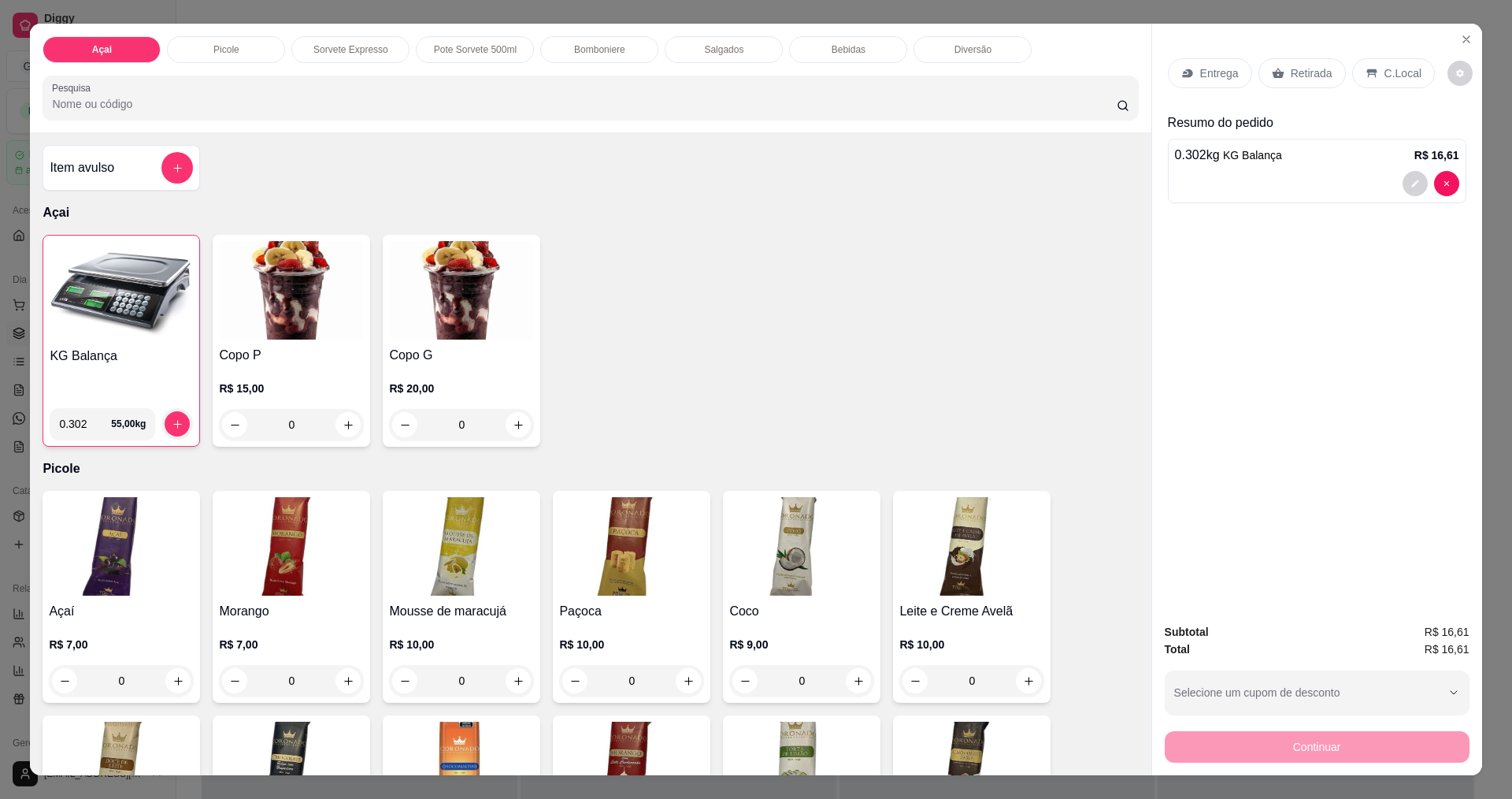
click at [1436, 75] on div "Entrega Retirada C.Local" at bounding box center [1318, 73] width 299 height 55
click at [1404, 75] on p "C.Local" at bounding box center [1403, 73] width 37 height 16
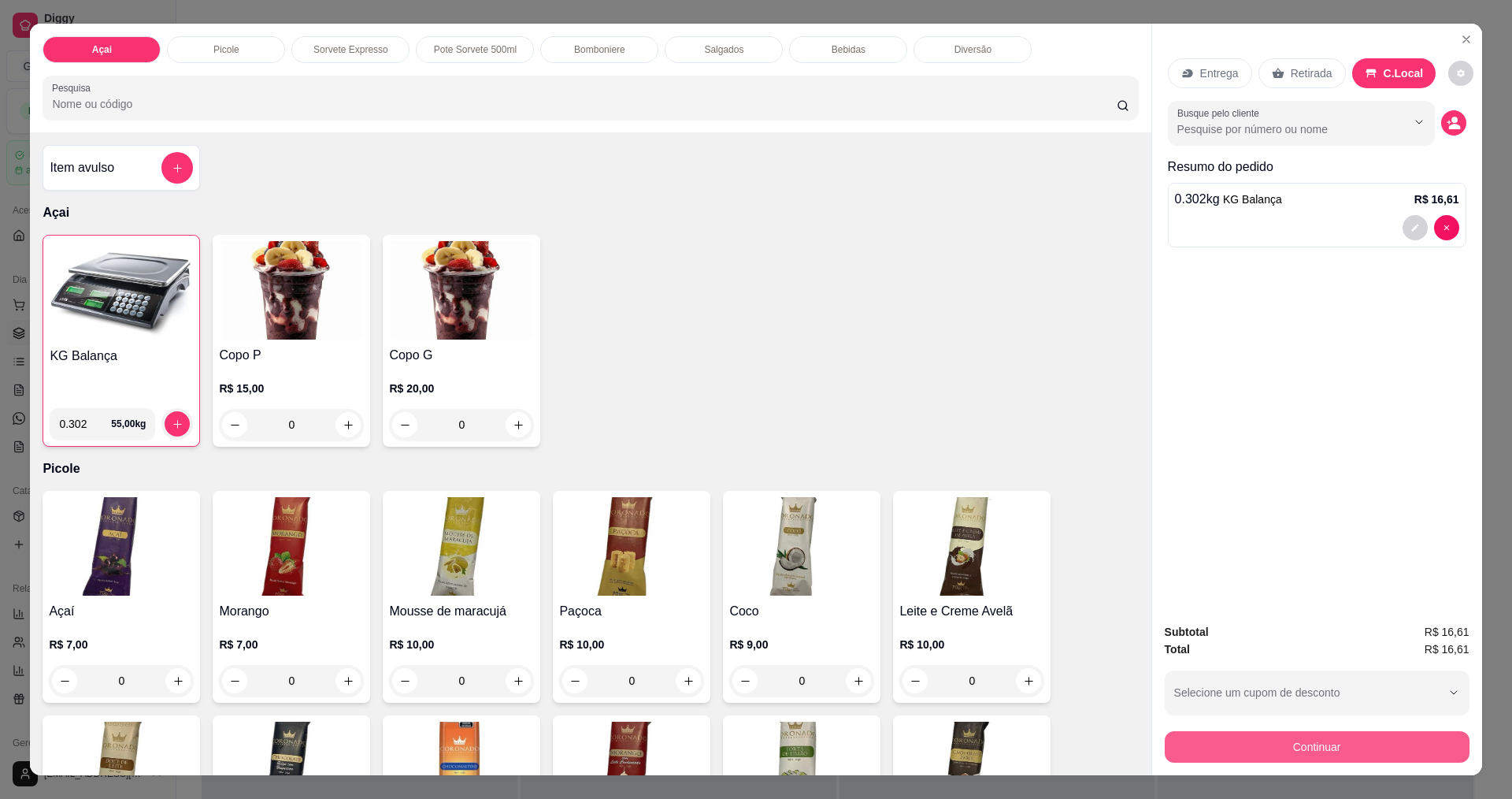
click at [1318, 741] on button "Continuar" at bounding box center [1317, 746] width 305 height 31
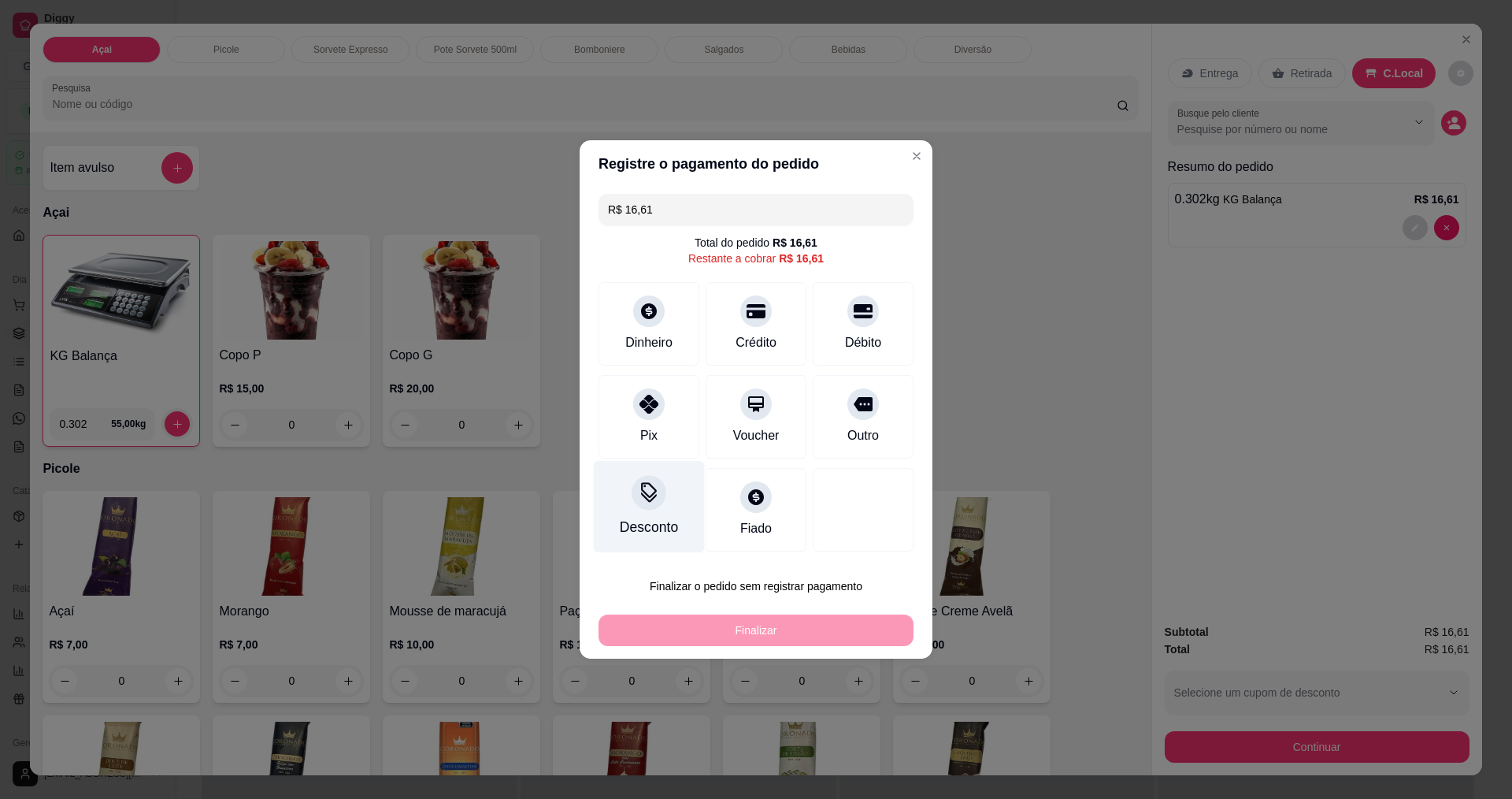
click at [662, 516] on div "Desconto" at bounding box center [649, 507] width 111 height 93
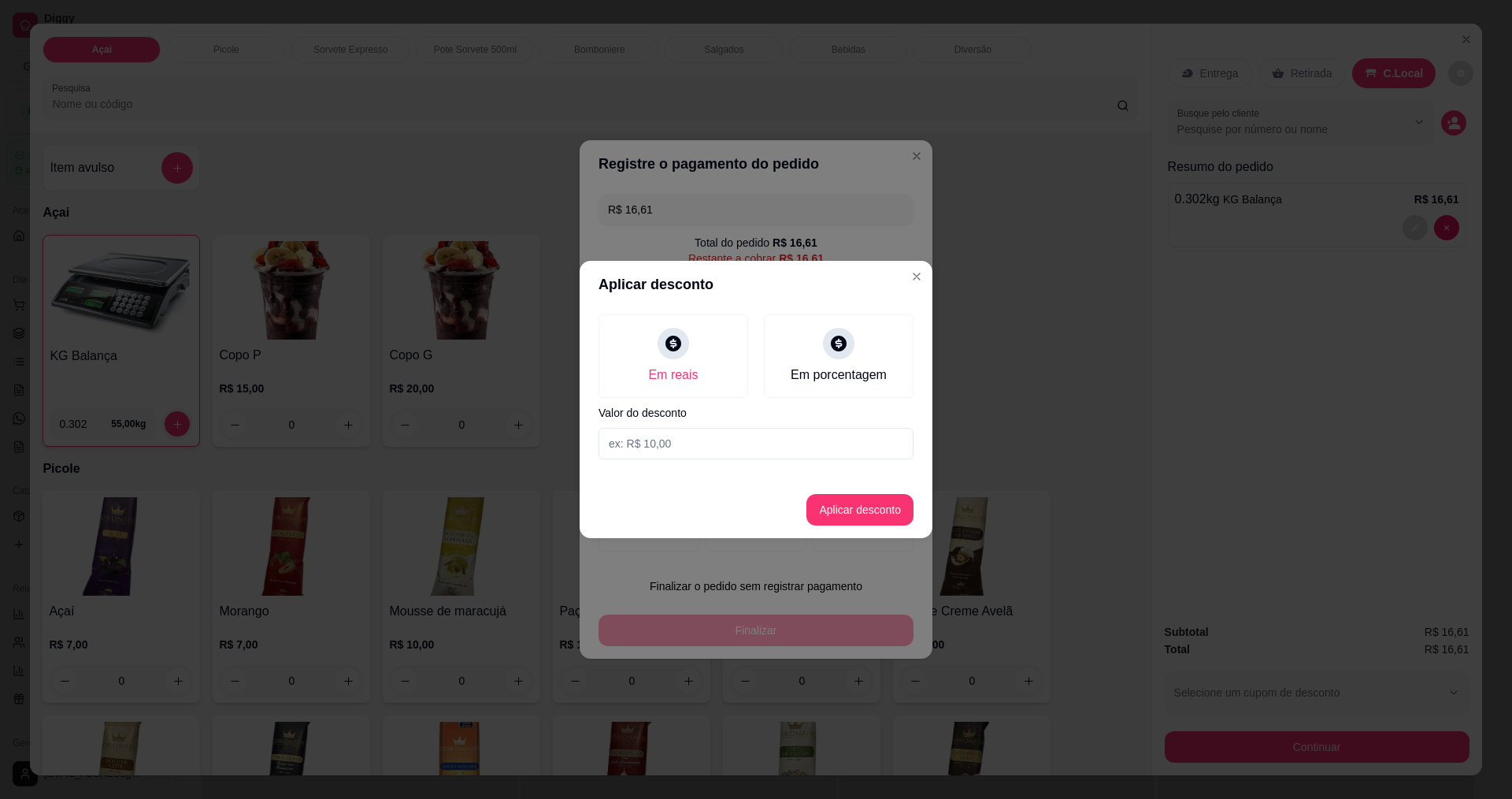
click at [690, 440] on input at bounding box center [756, 443] width 315 height 31
type input "0,11"
click at [850, 510] on button "Aplicar desconto" at bounding box center [861, 510] width 104 height 31
type input "R$ 16,50"
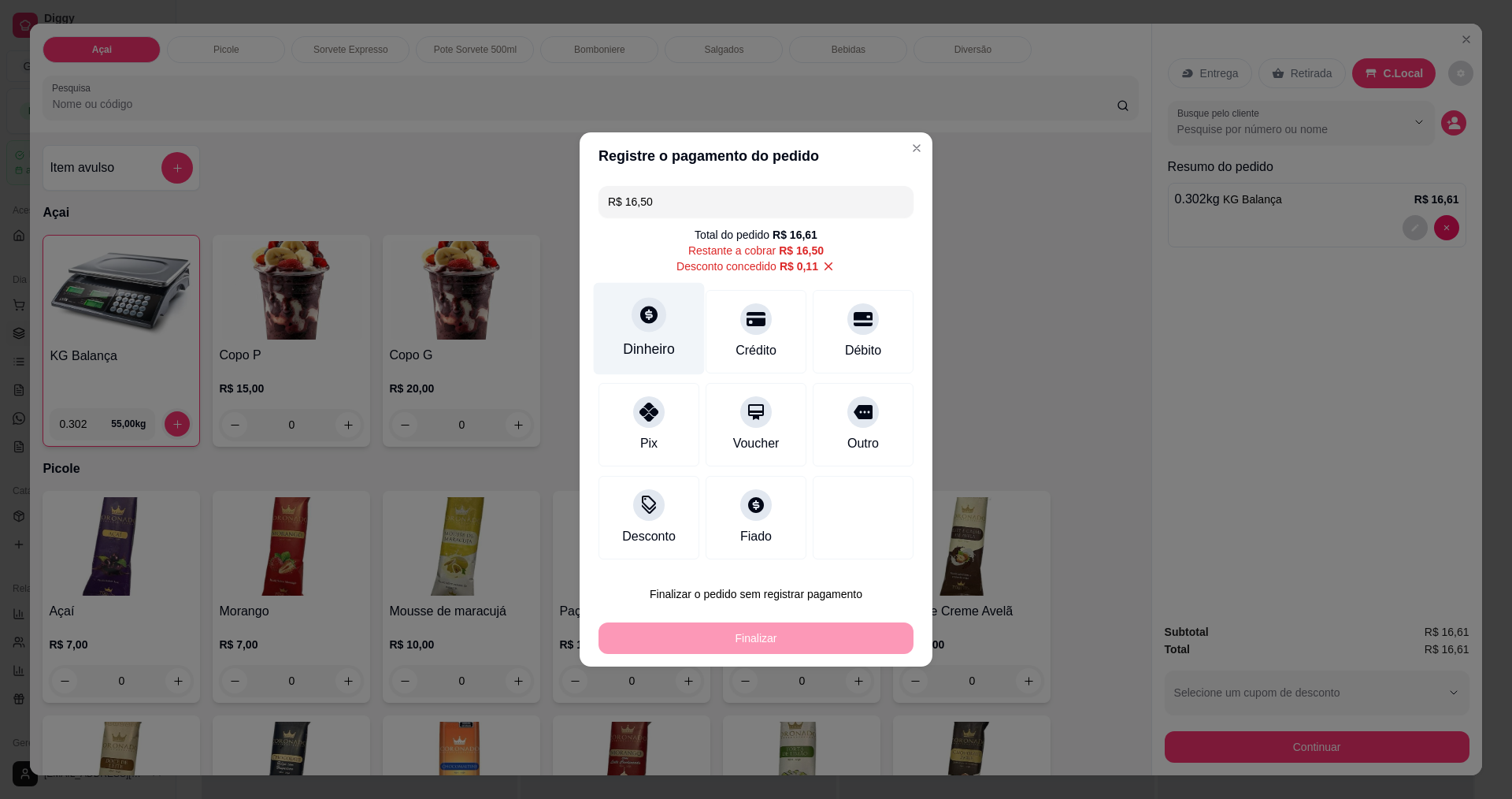
click at [640, 318] on icon at bounding box center [649, 314] width 17 height 17
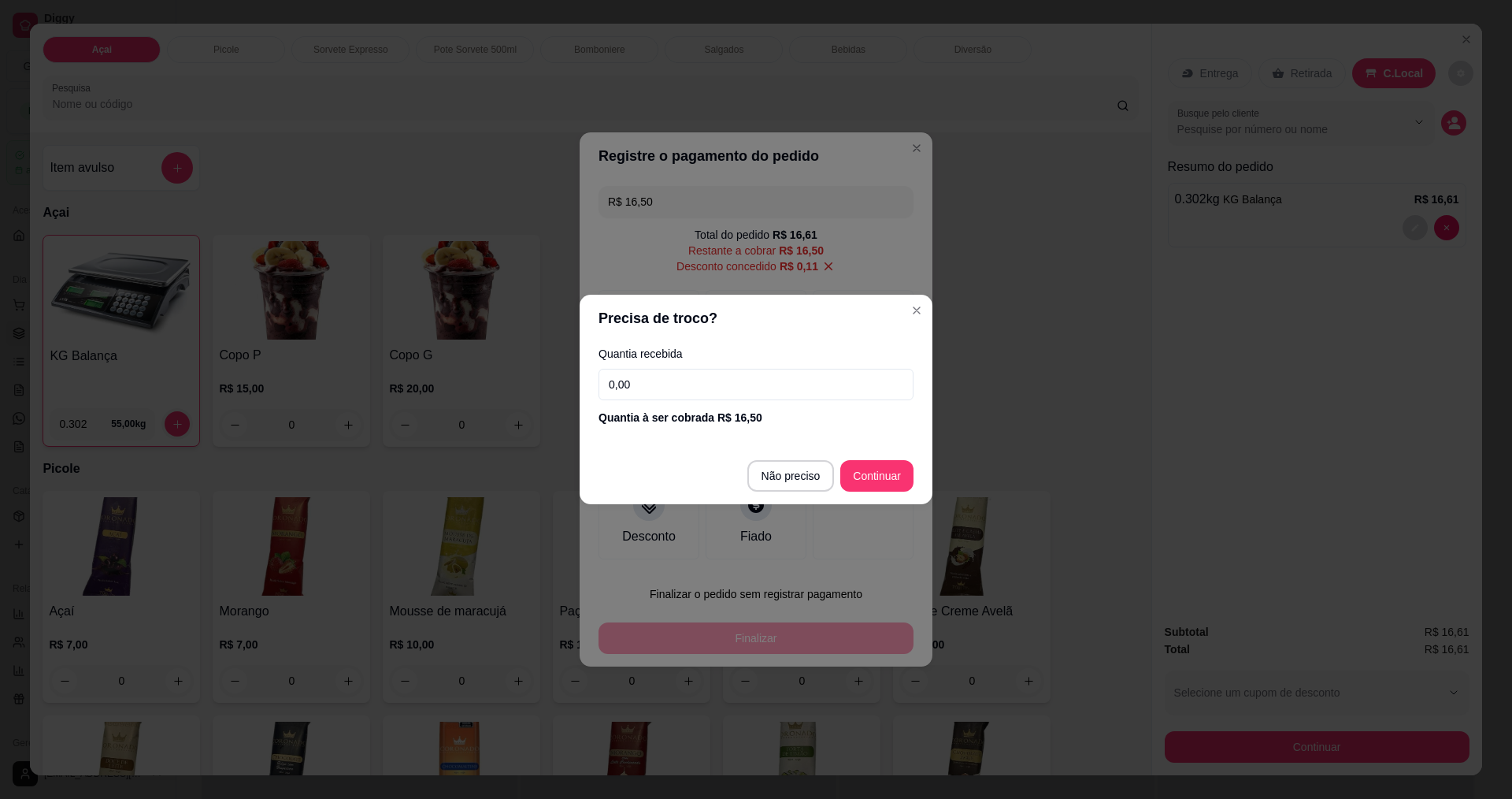
click at [674, 392] on input "0,00" at bounding box center [756, 384] width 315 height 31
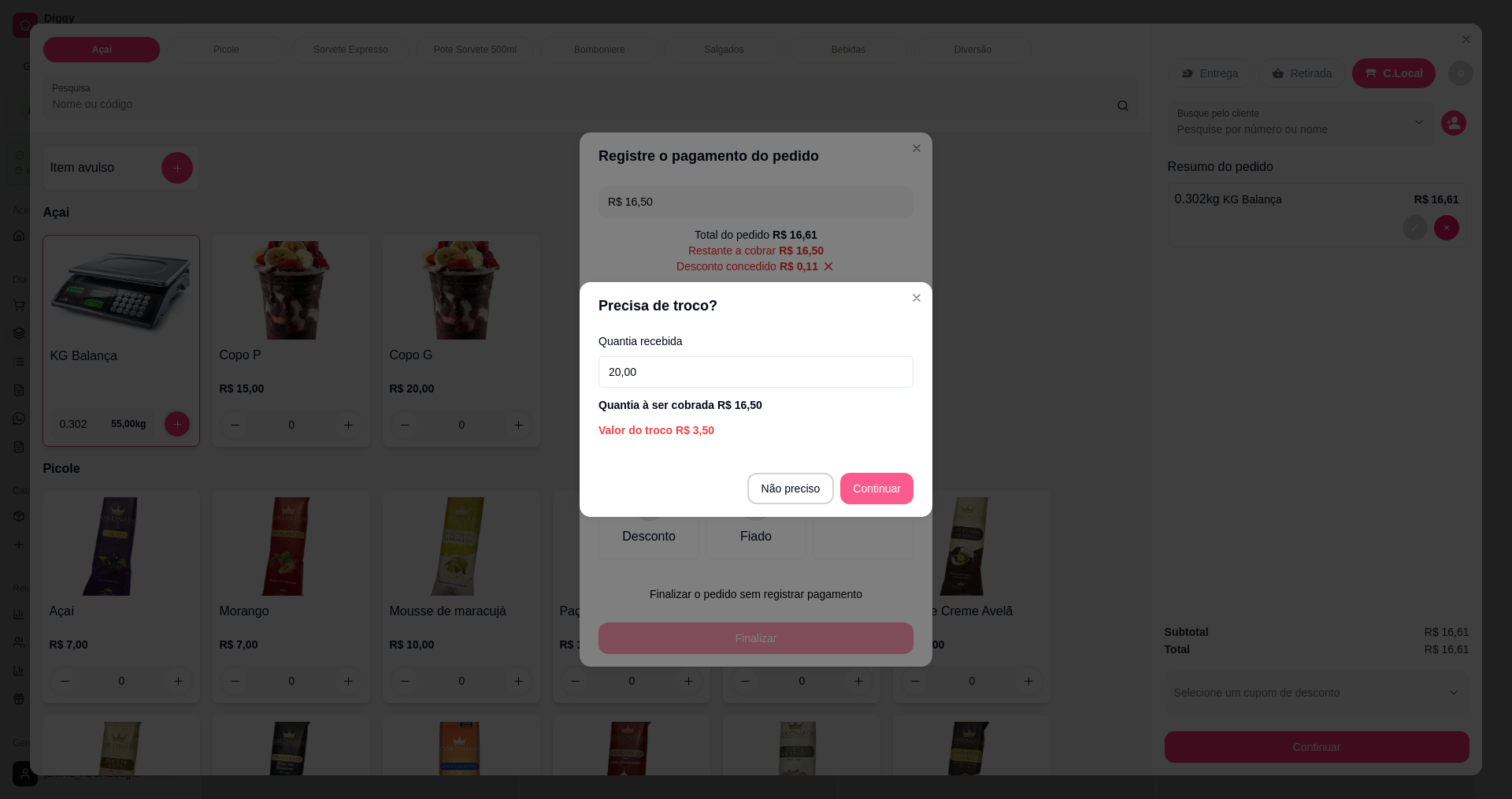
type input "20,00"
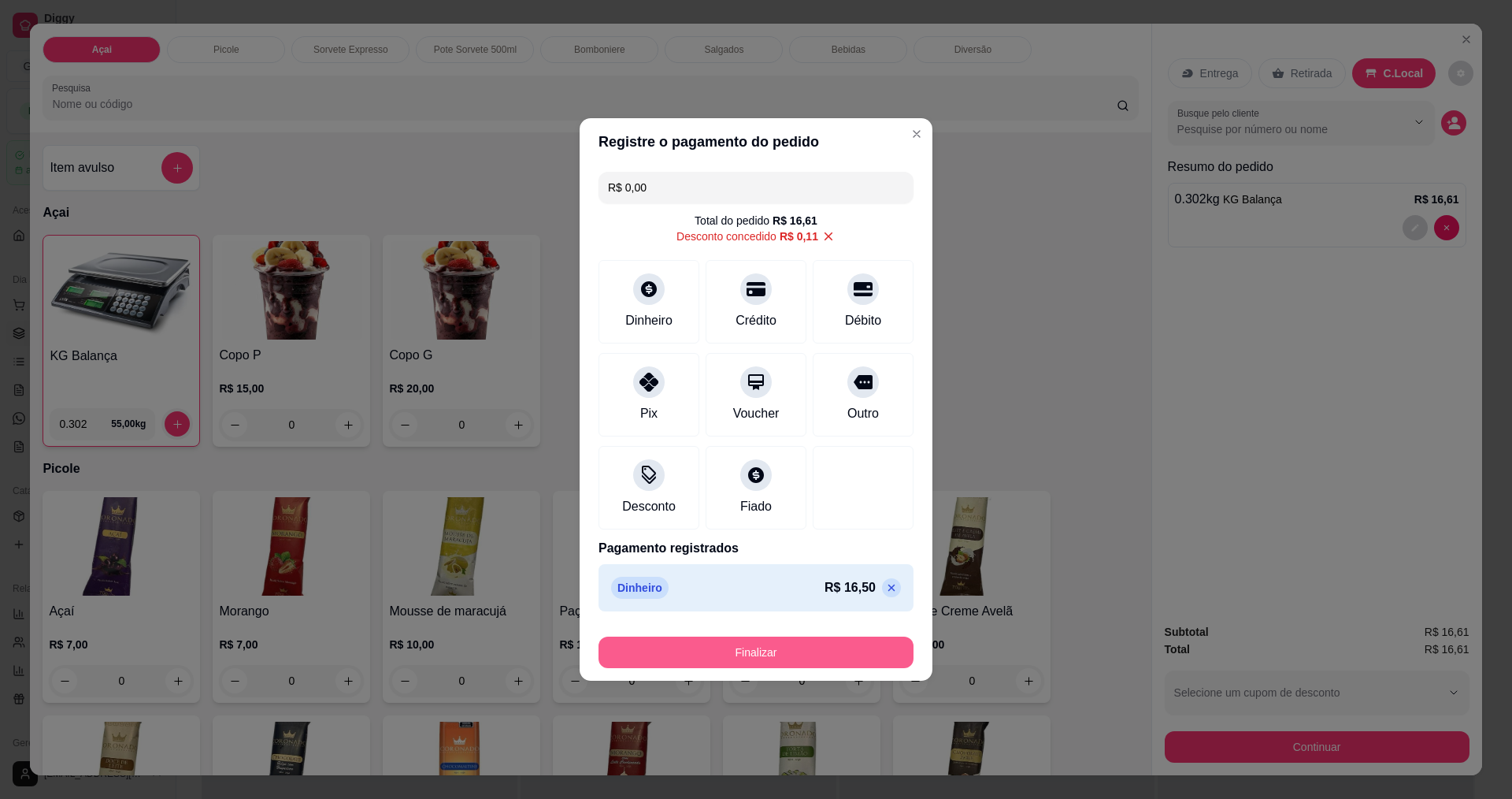
click at [785, 658] on button "Finalizar" at bounding box center [756, 652] width 315 height 31
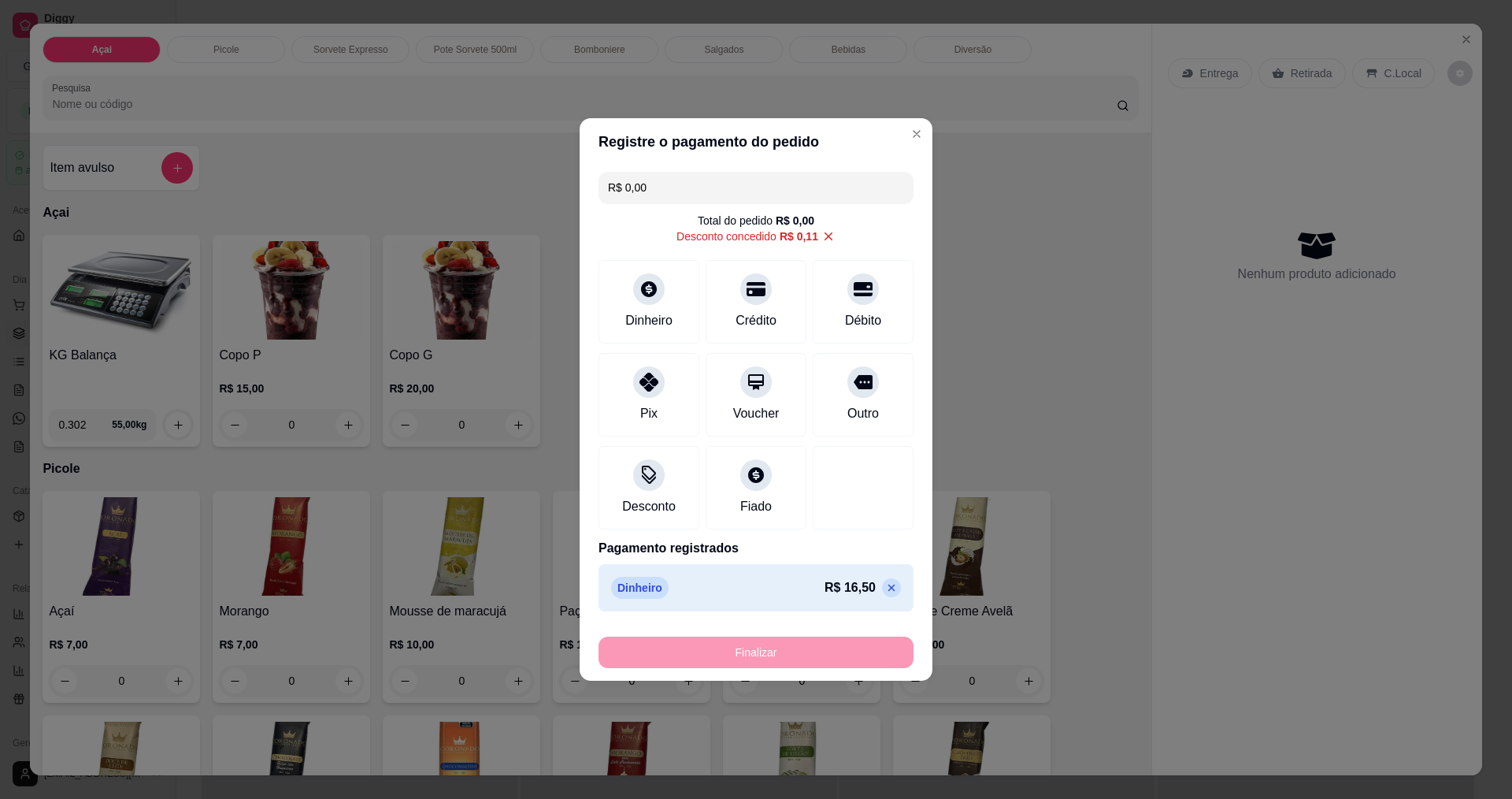
type input "-R$ 16,61"
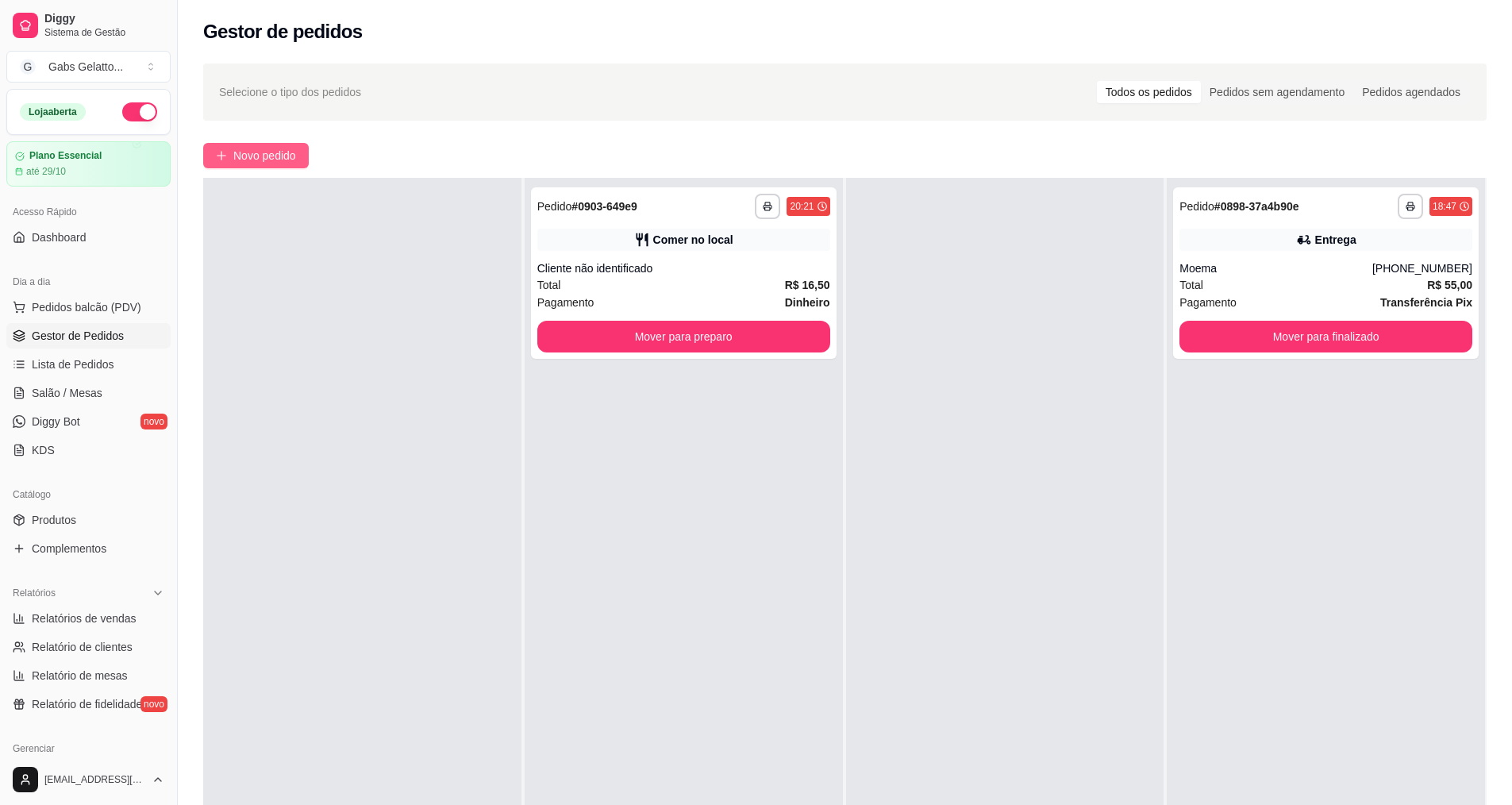
click at [278, 146] on button "Novo pedido" at bounding box center [256, 156] width 105 height 26
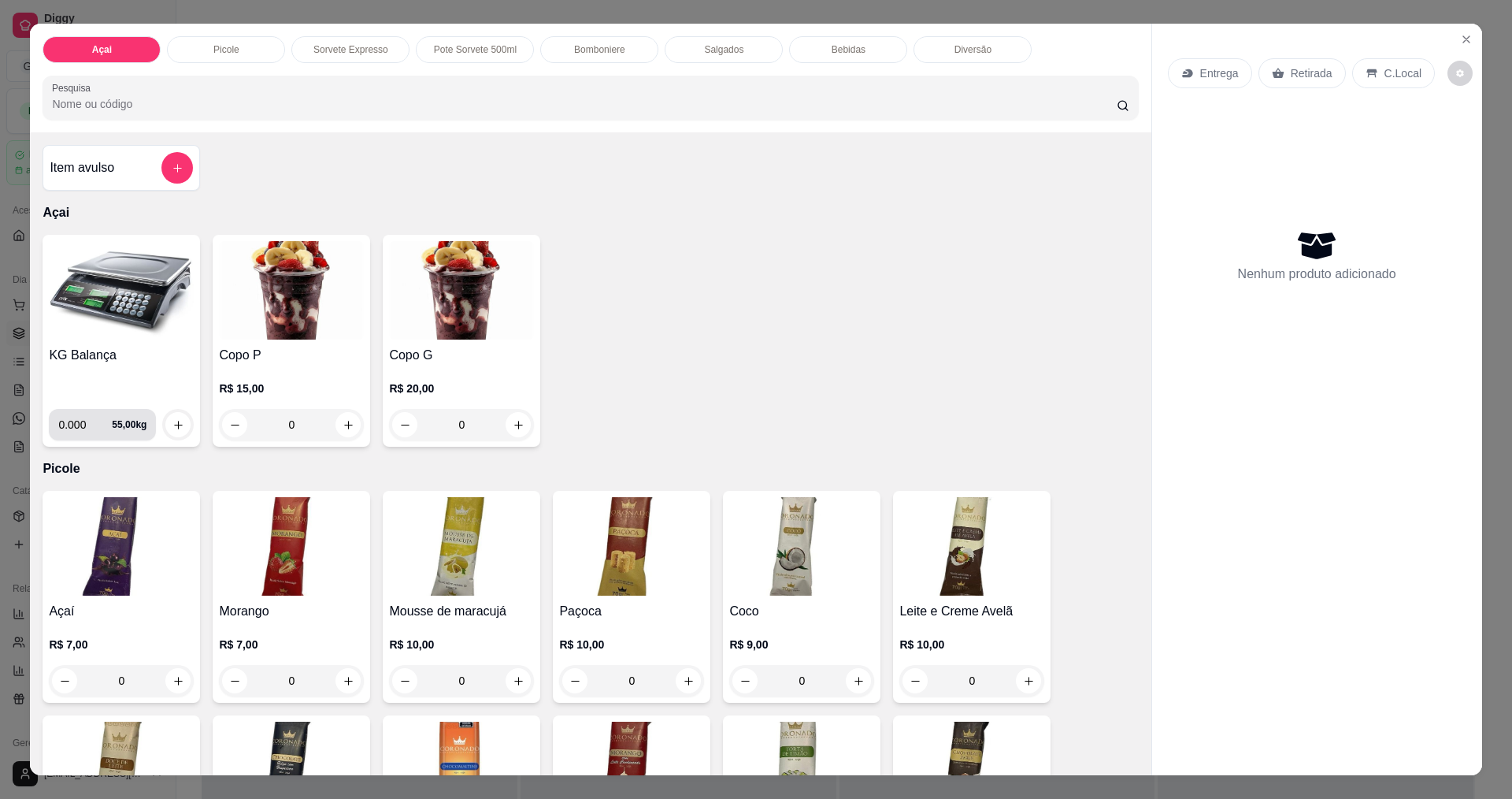
click at [76, 424] on input "0.000" at bounding box center [85, 425] width 53 height 31
type input "0.296"
click at [172, 421] on icon "increase-product-quantity" at bounding box center [178, 425] width 12 height 12
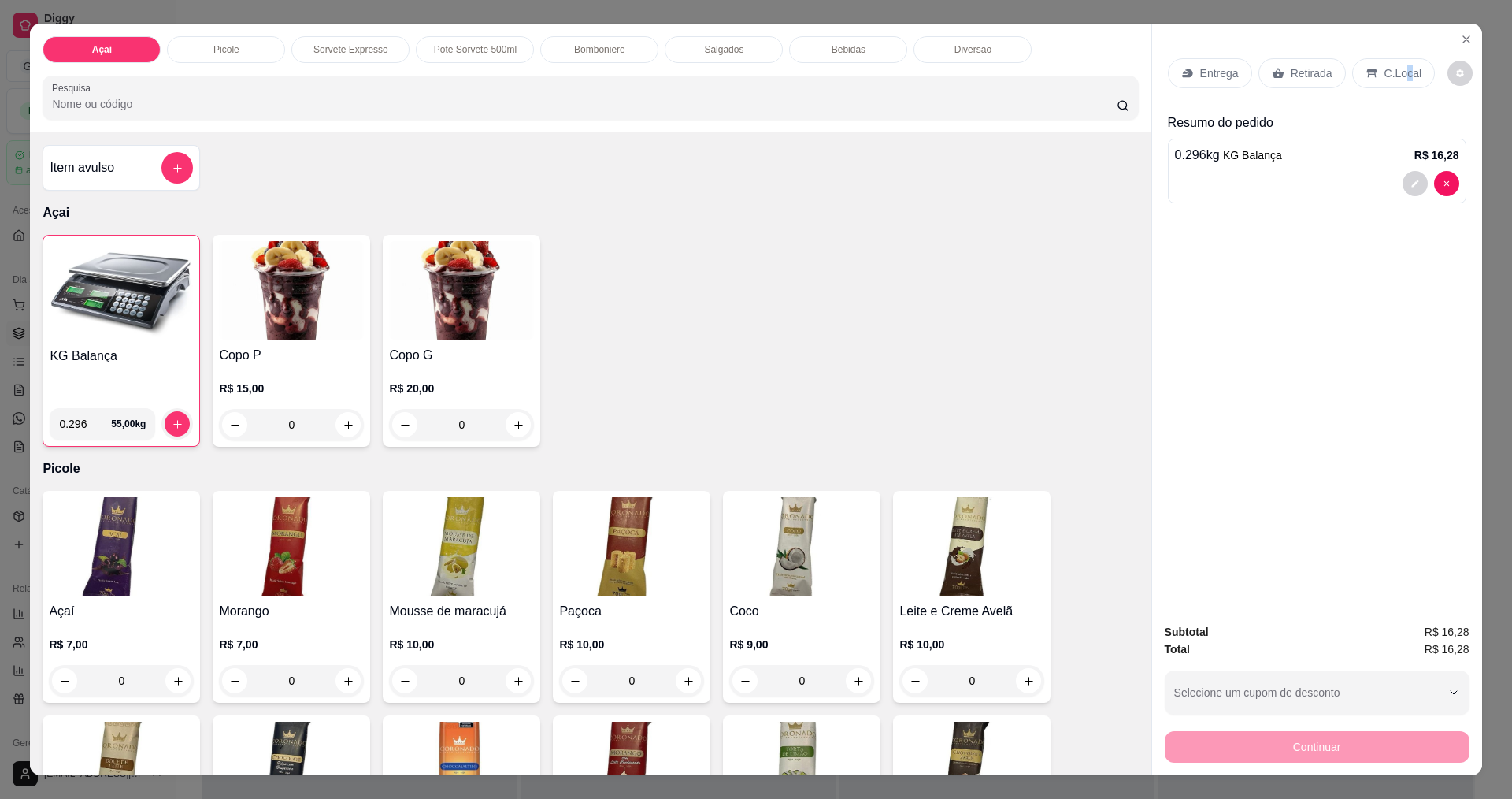
drag, startPoint x: 1399, startPoint y: 66, endPoint x: 1391, endPoint y: 100, distance: 34.9
click at [1401, 65] on p "C.Local" at bounding box center [1403, 73] width 37 height 16
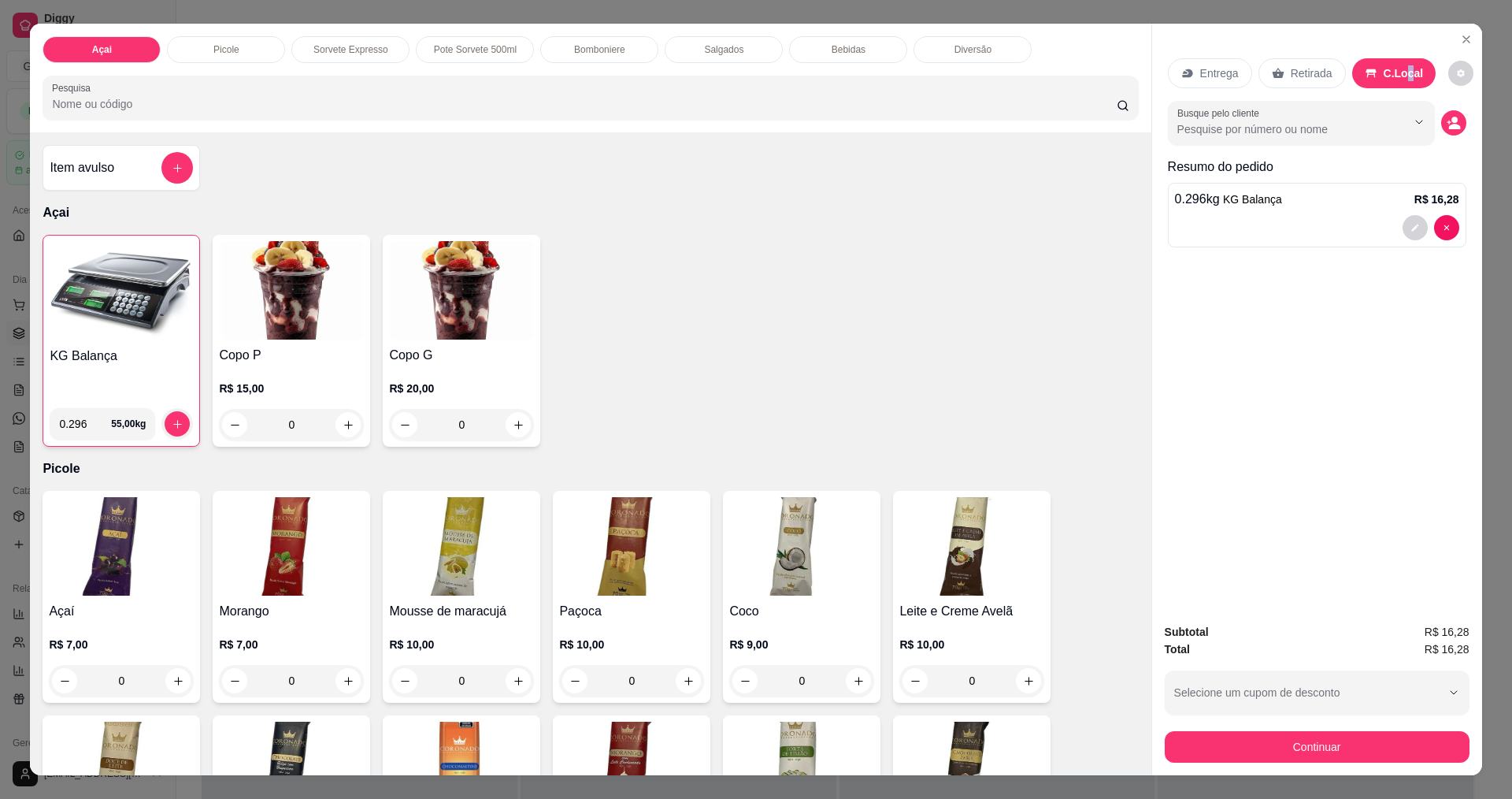
click at [1341, 757] on button "Continuar" at bounding box center [1317, 746] width 305 height 31
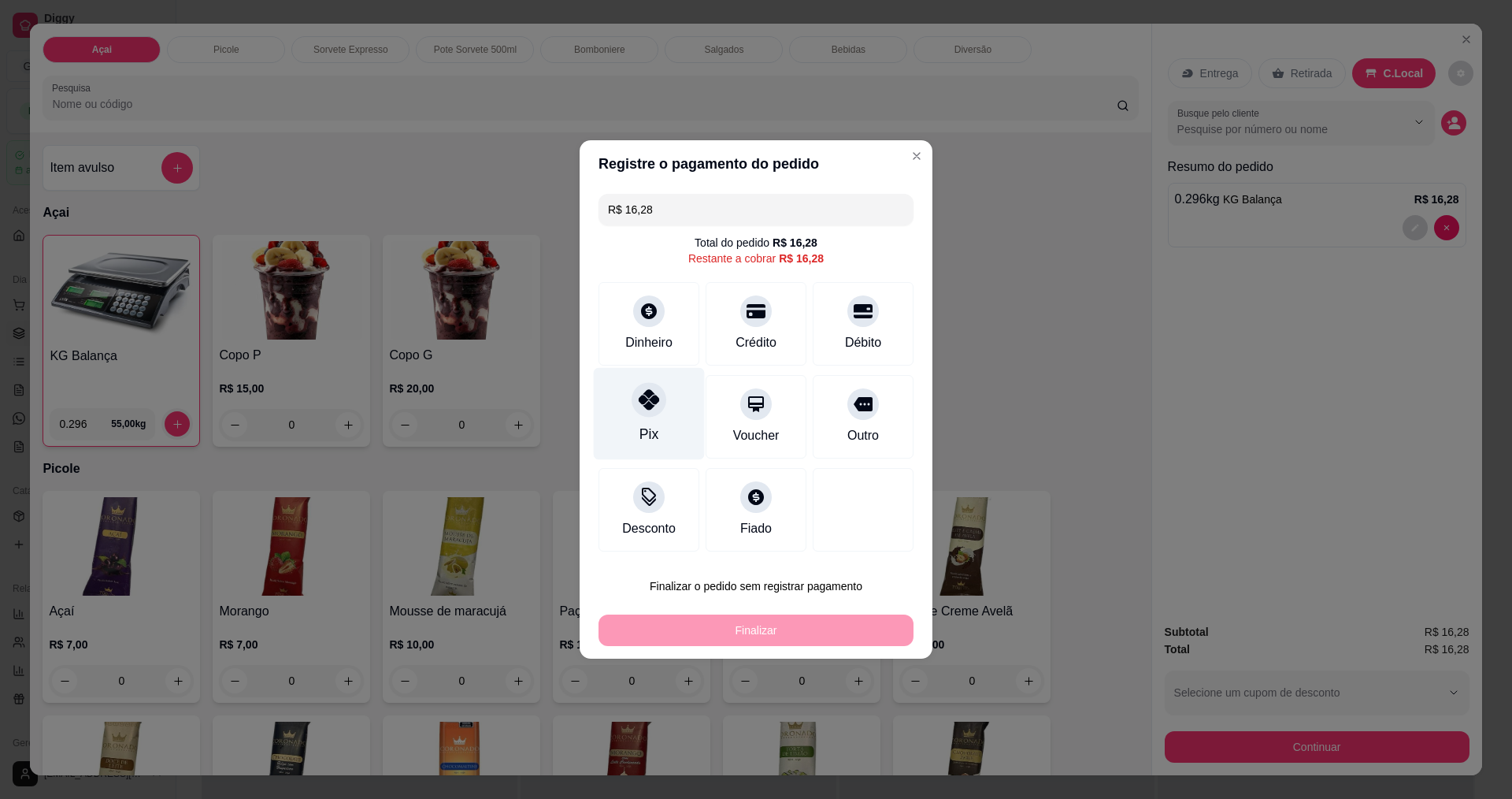
click at [655, 406] on icon at bounding box center [649, 399] width 20 height 20
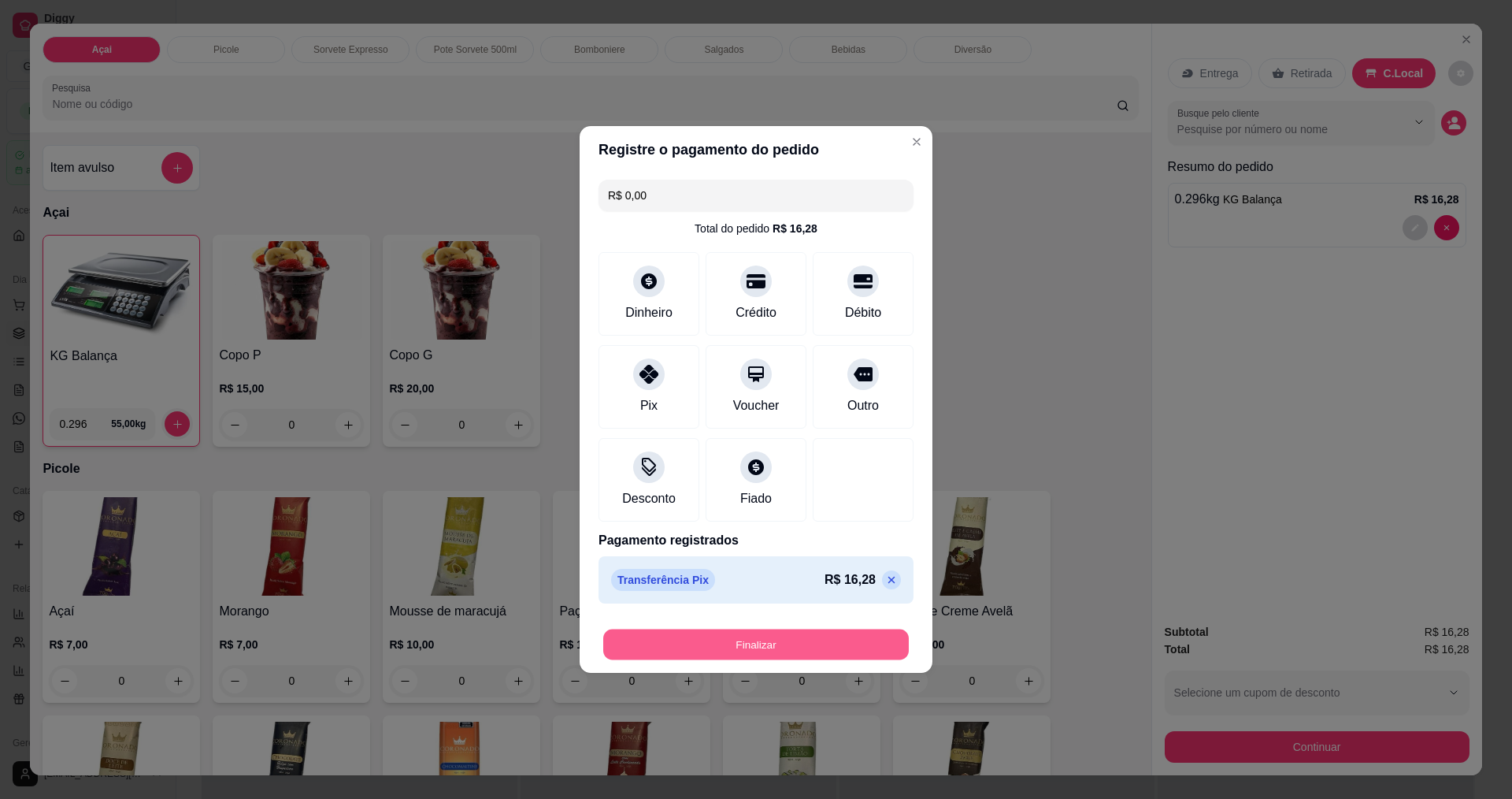
click at [823, 640] on button "Finalizar" at bounding box center [756, 644] width 306 height 31
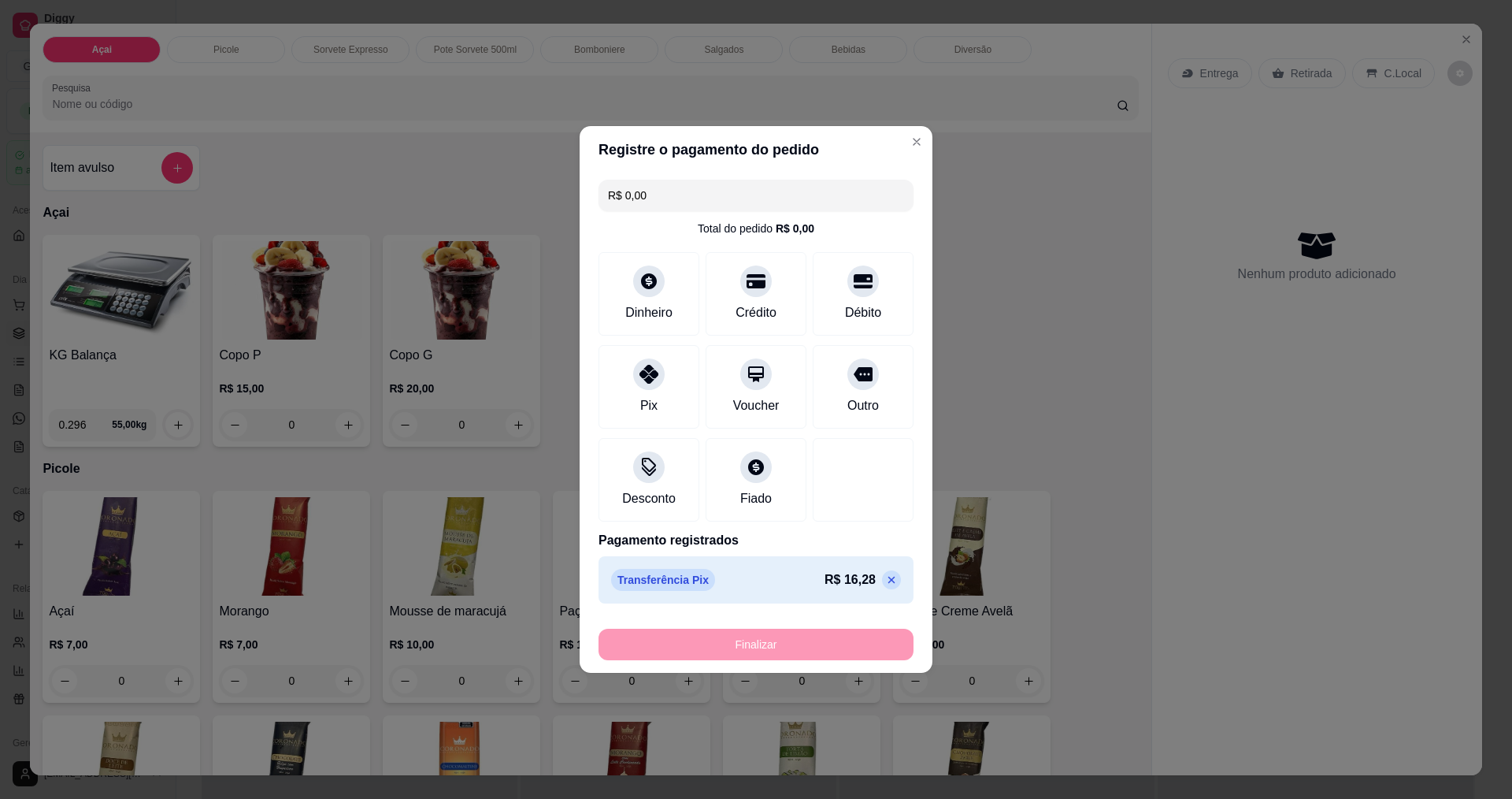
type input "-R$ 16,28"
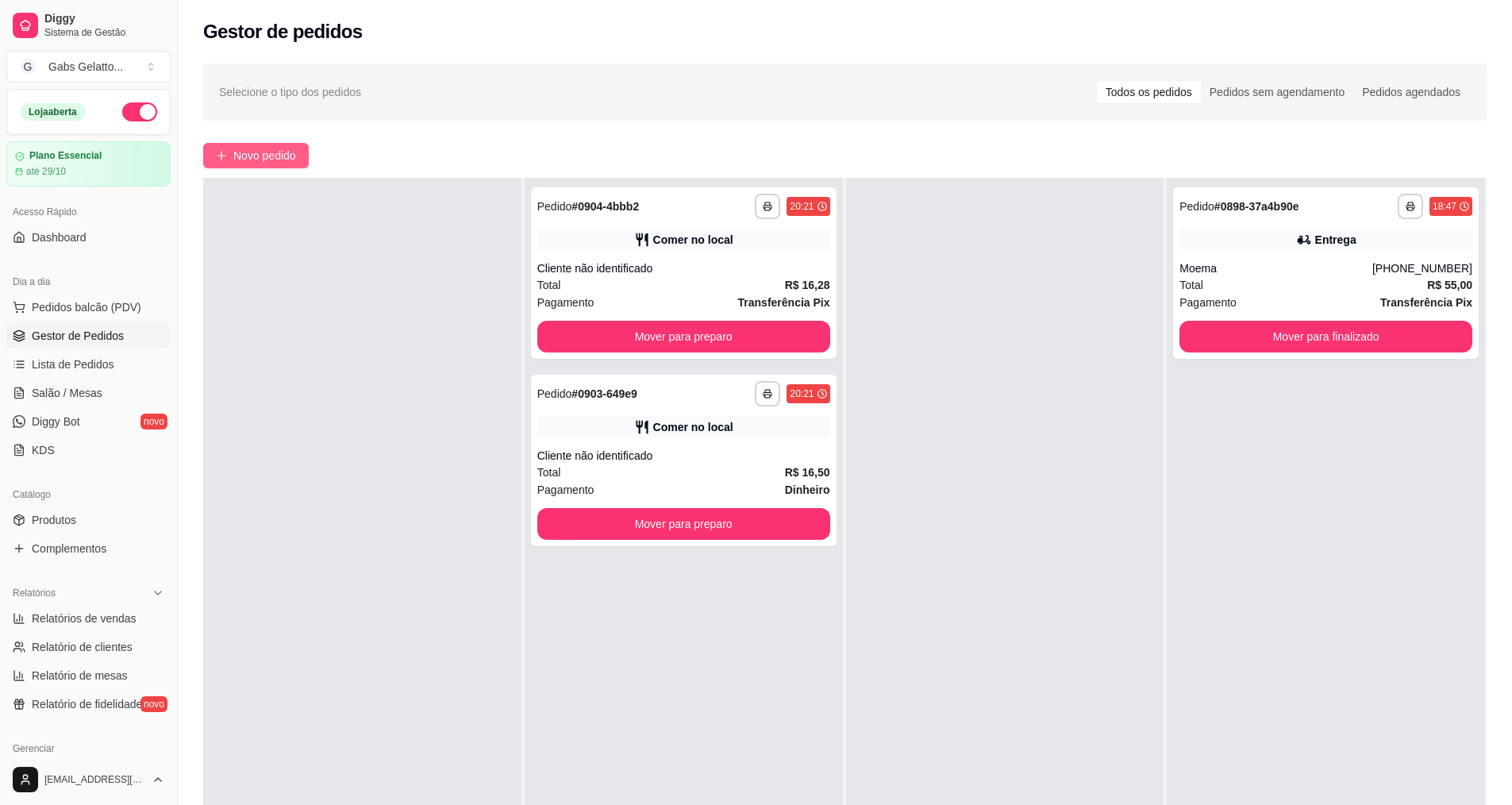
click at [266, 146] on button "Novo pedido" at bounding box center [256, 156] width 105 height 26
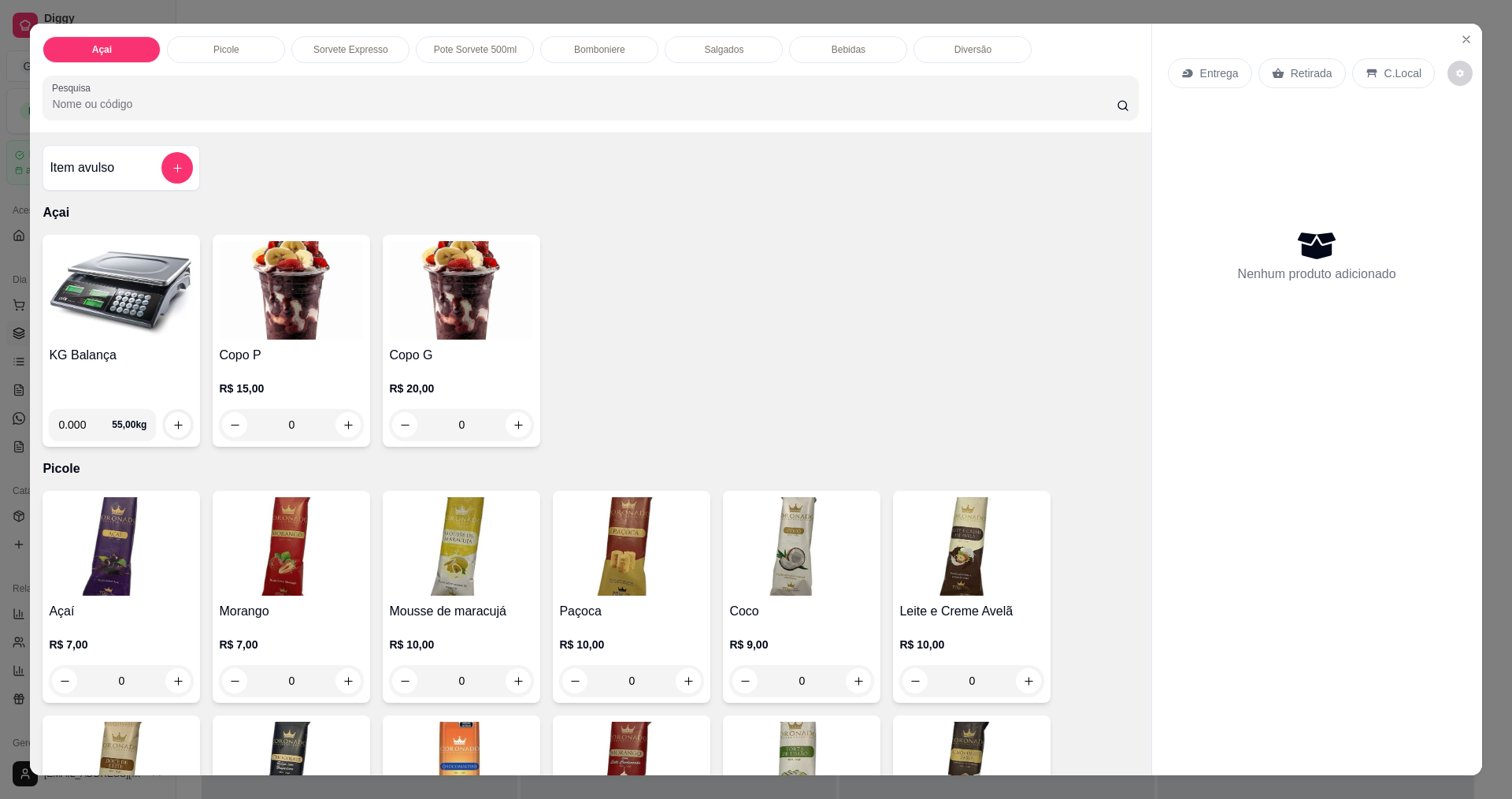
click at [86, 430] on input "0.000" at bounding box center [85, 425] width 53 height 31
type input "0.450"
click at [172, 429] on icon "increase-product-quantity" at bounding box center [178, 425] width 12 height 12
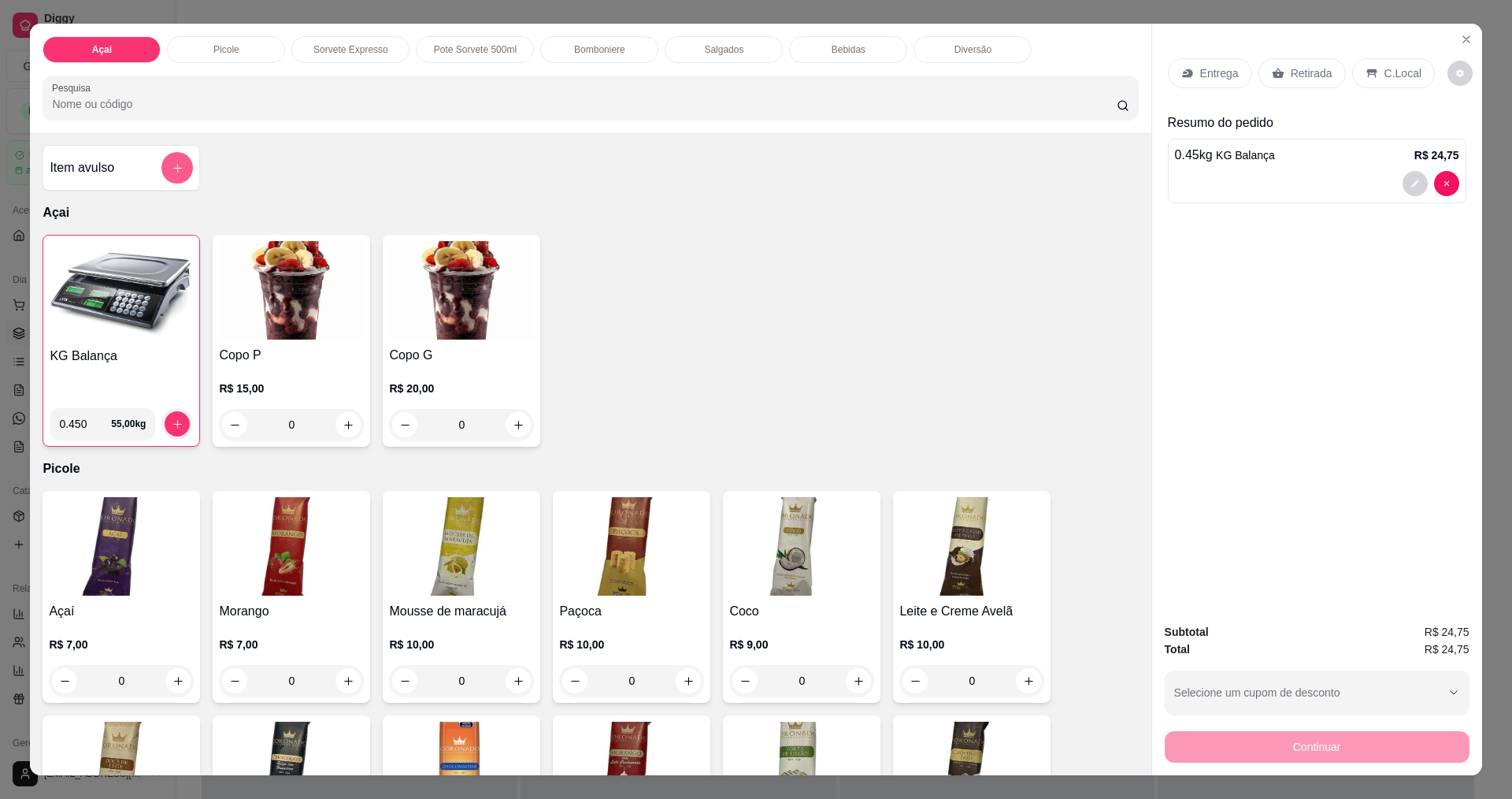
click at [171, 162] on icon "add-separate-item" at bounding box center [177, 168] width 12 height 12
click at [1391, 70] on p "C.Local" at bounding box center [1403, 73] width 37 height 16
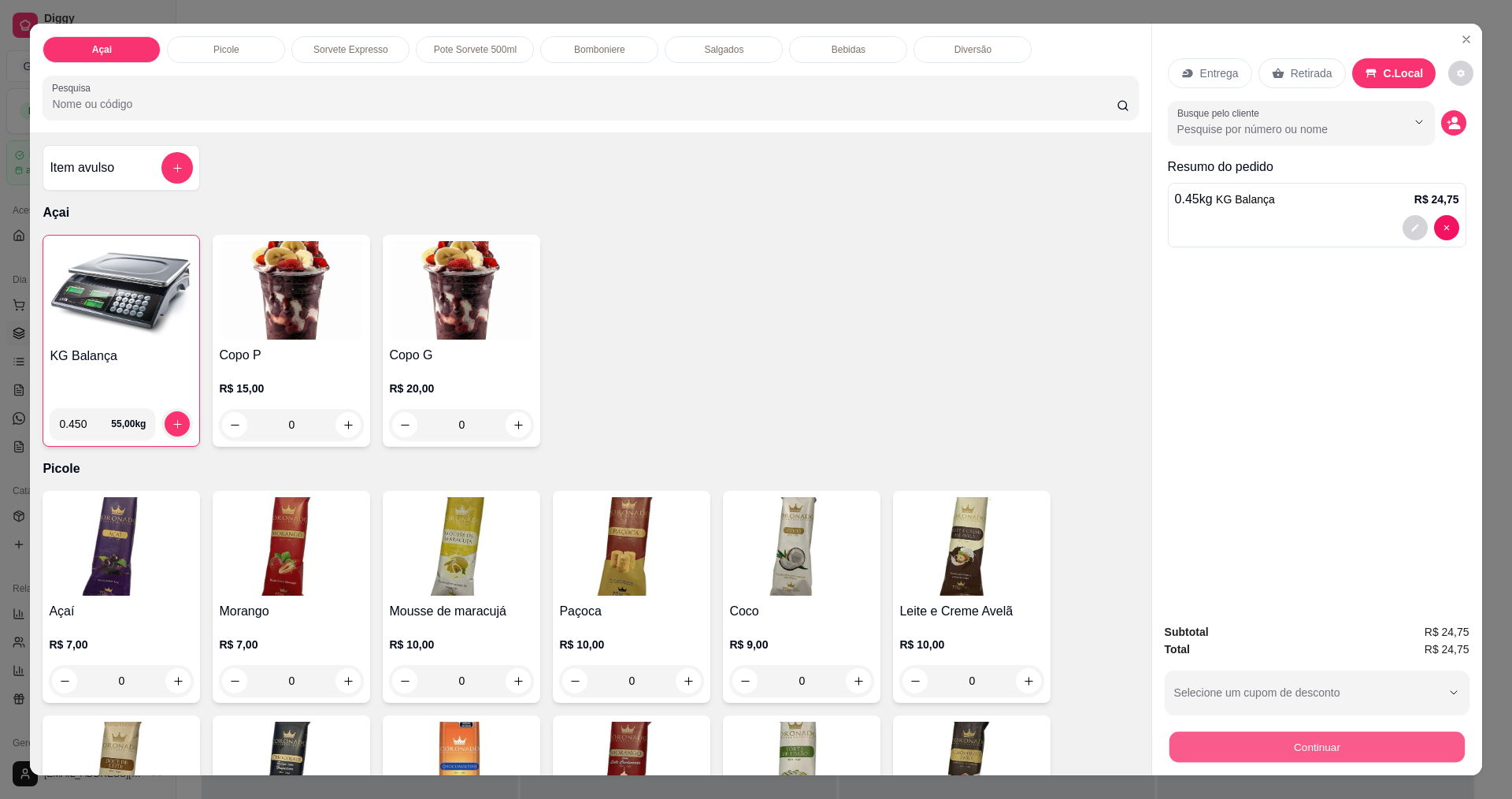
click at [1253, 746] on button "Continuar" at bounding box center [1317, 746] width 295 height 31
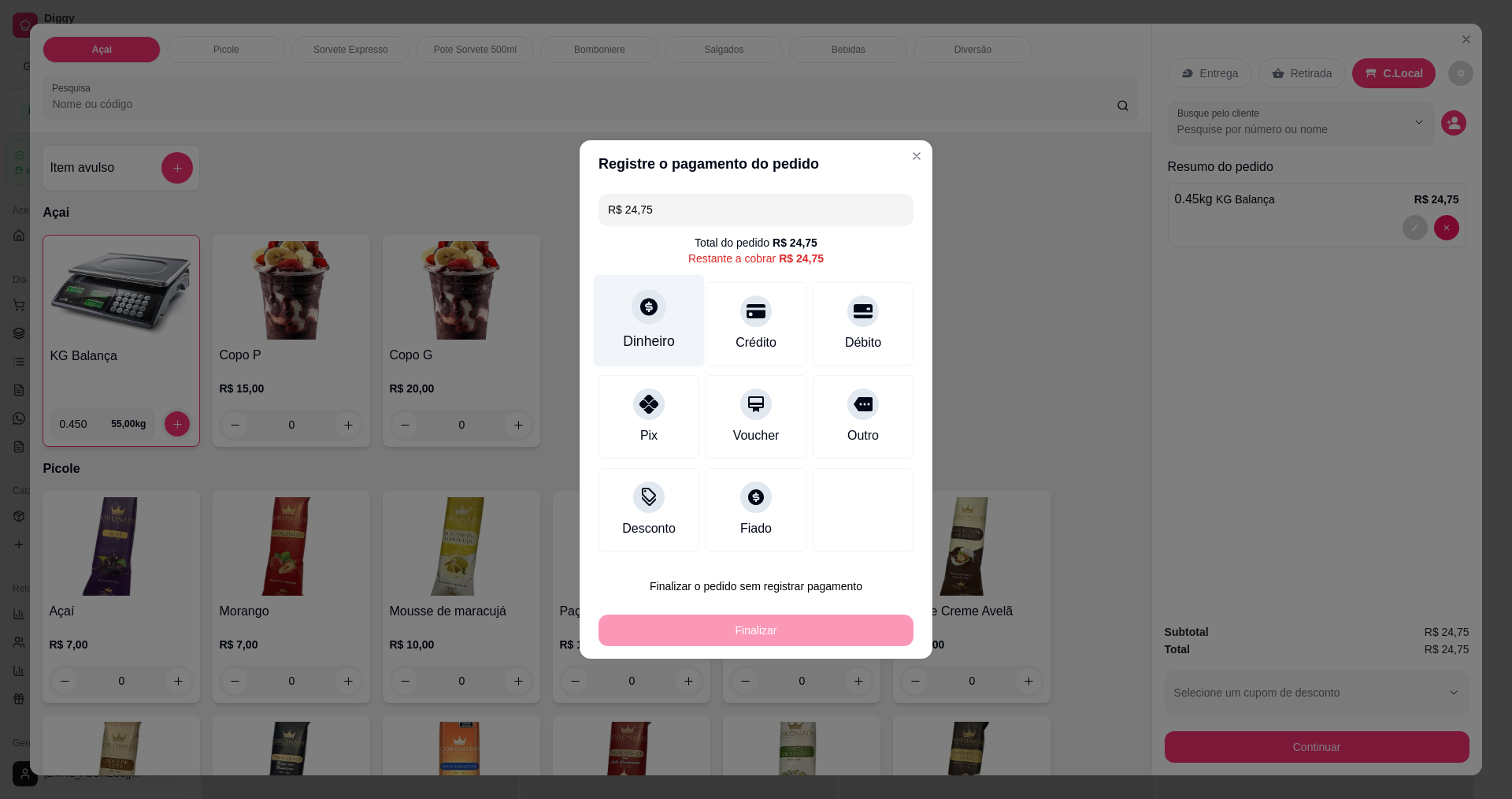
click at [660, 323] on div "Dinheiro" at bounding box center [649, 321] width 111 height 93
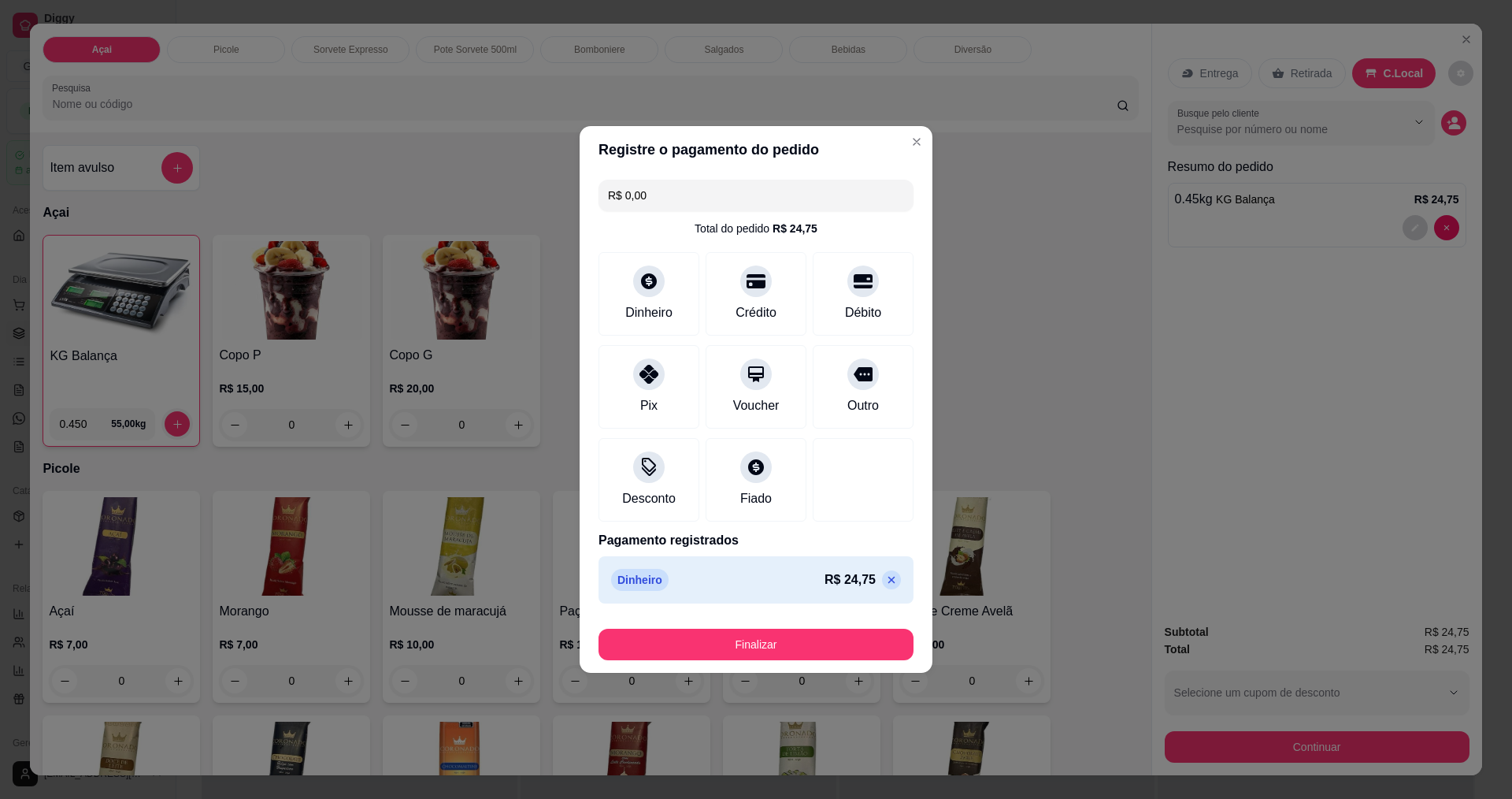
click at [763, 632] on button "Finalizar" at bounding box center [756, 644] width 315 height 31
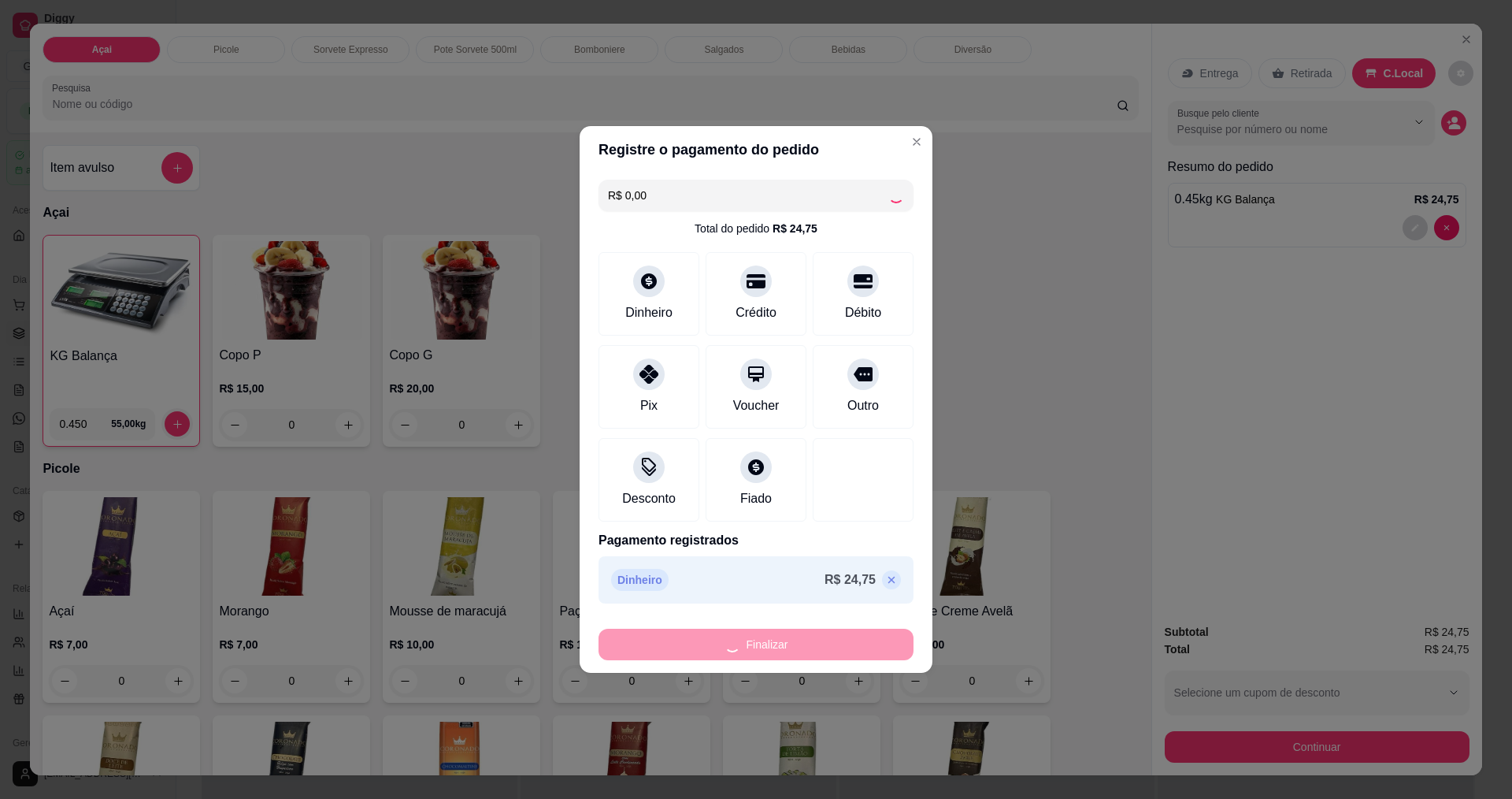
type input "-R$ 24,75"
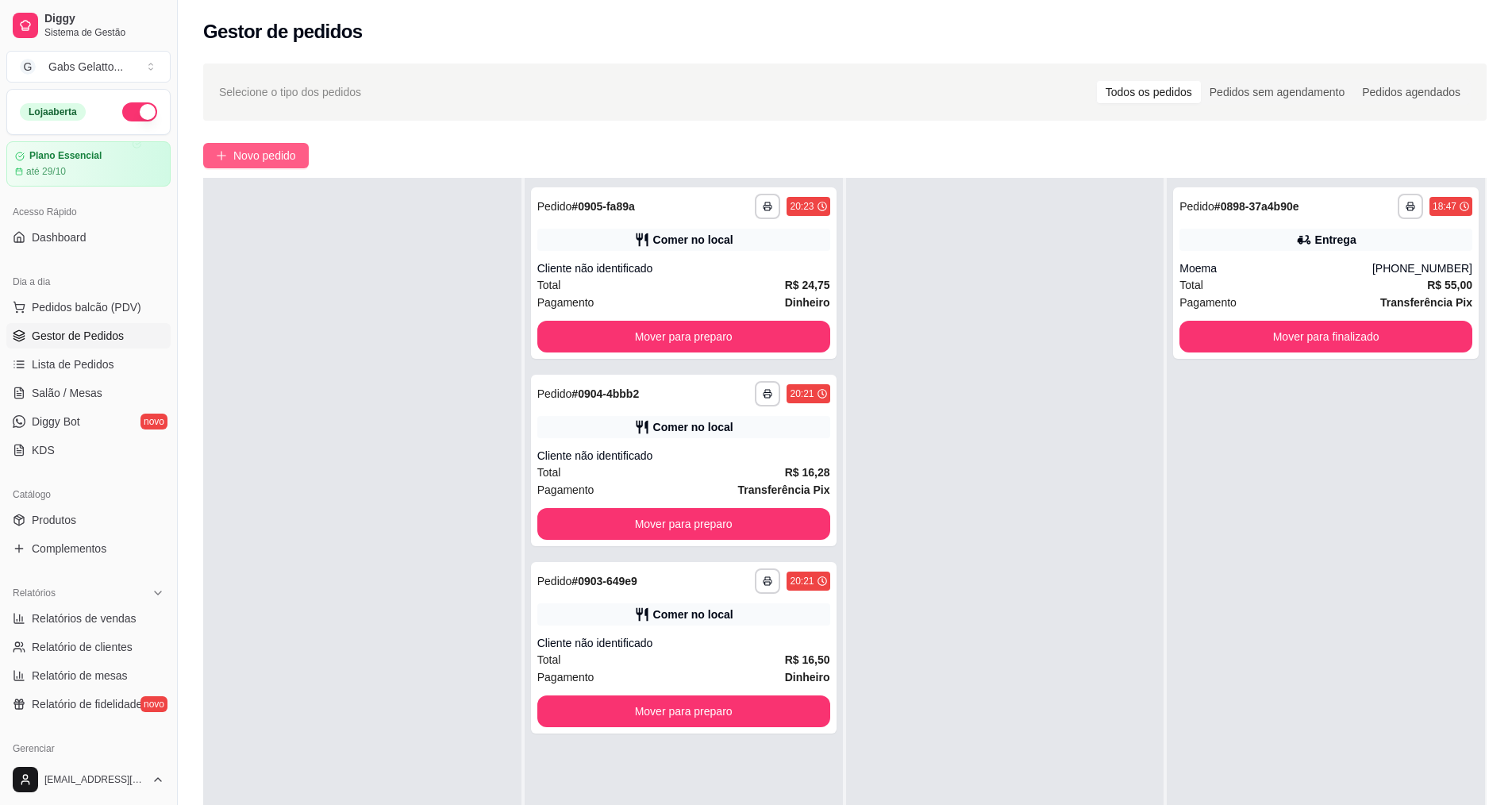
click at [265, 159] on span "Novo pedido" at bounding box center [264, 156] width 62 height 17
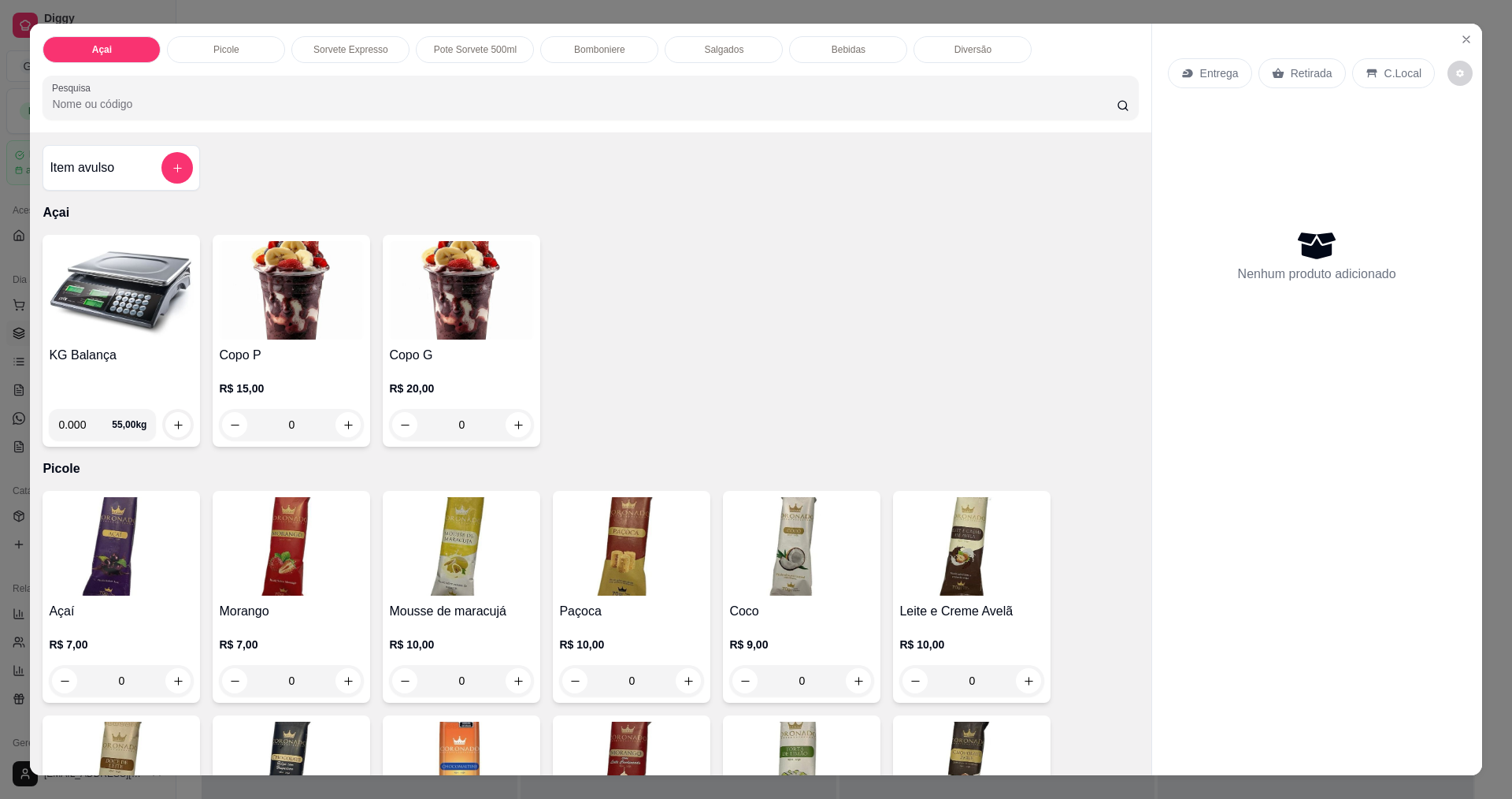
drag, startPoint x: 82, startPoint y: 430, endPoint x: 98, endPoint y: 402, distance: 32.2
click at [82, 429] on input "0.000" at bounding box center [85, 425] width 53 height 31
type input "0.142"
click at [179, 426] on button "increase-product-quantity" at bounding box center [178, 425] width 25 height 25
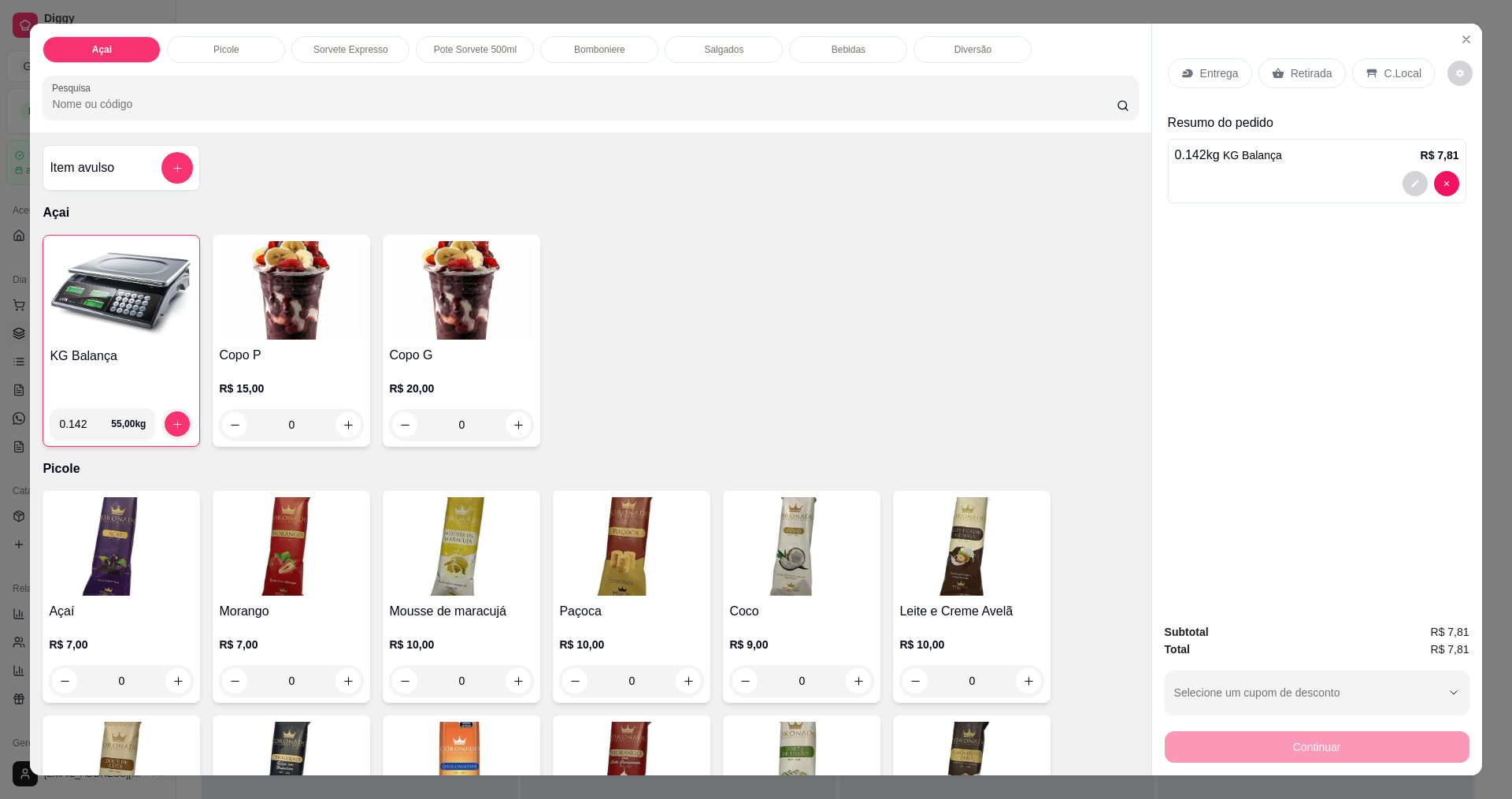
drag, startPoint x: 1387, startPoint y: 86, endPoint x: 1397, endPoint y: 77, distance: 13.5
click at [1392, 82] on div "C.Local" at bounding box center [1393, 73] width 82 height 30
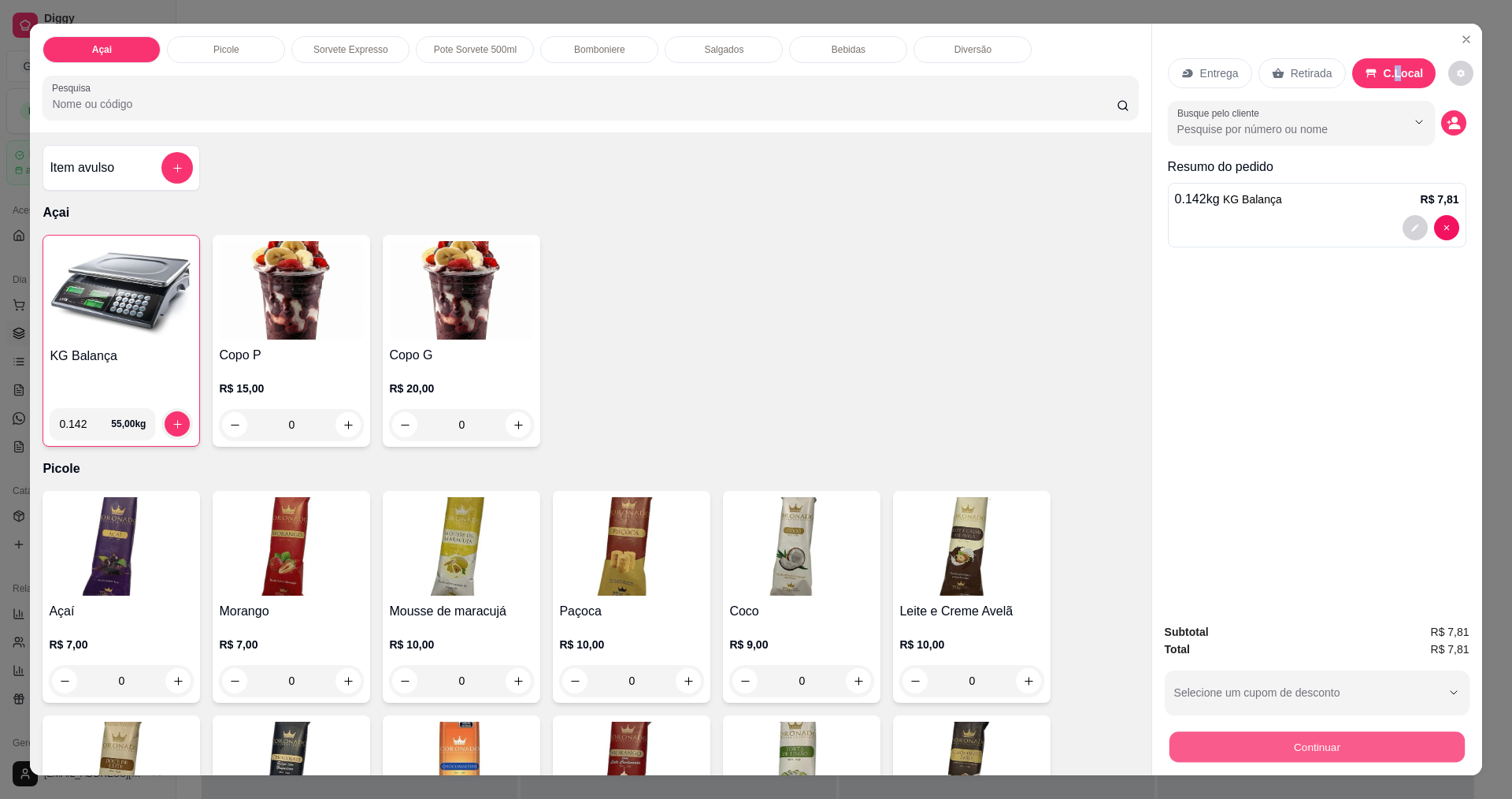
click at [1410, 742] on button "Continuar" at bounding box center [1317, 746] width 295 height 31
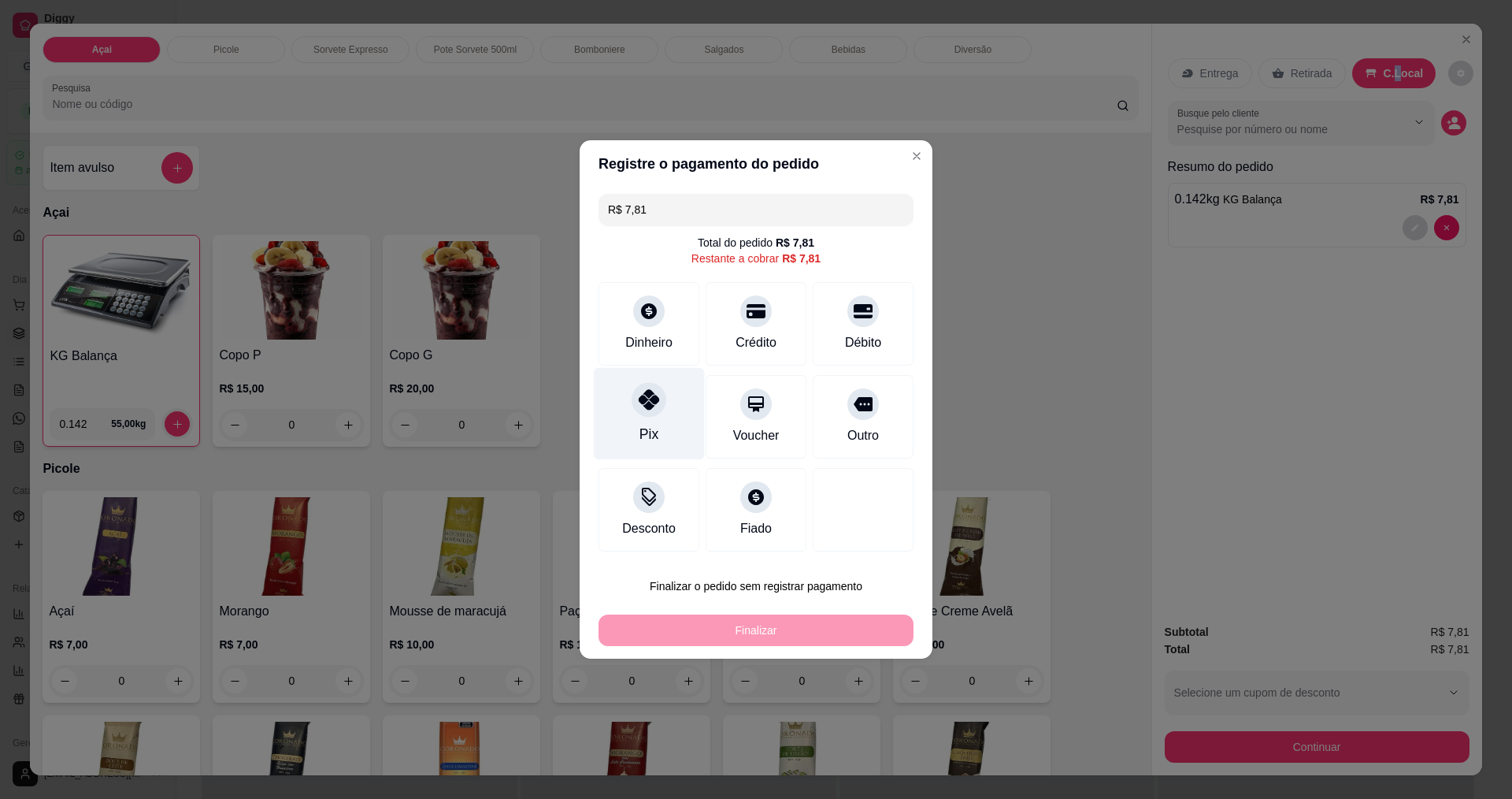
click at [666, 404] on div "Pix" at bounding box center [649, 414] width 111 height 93
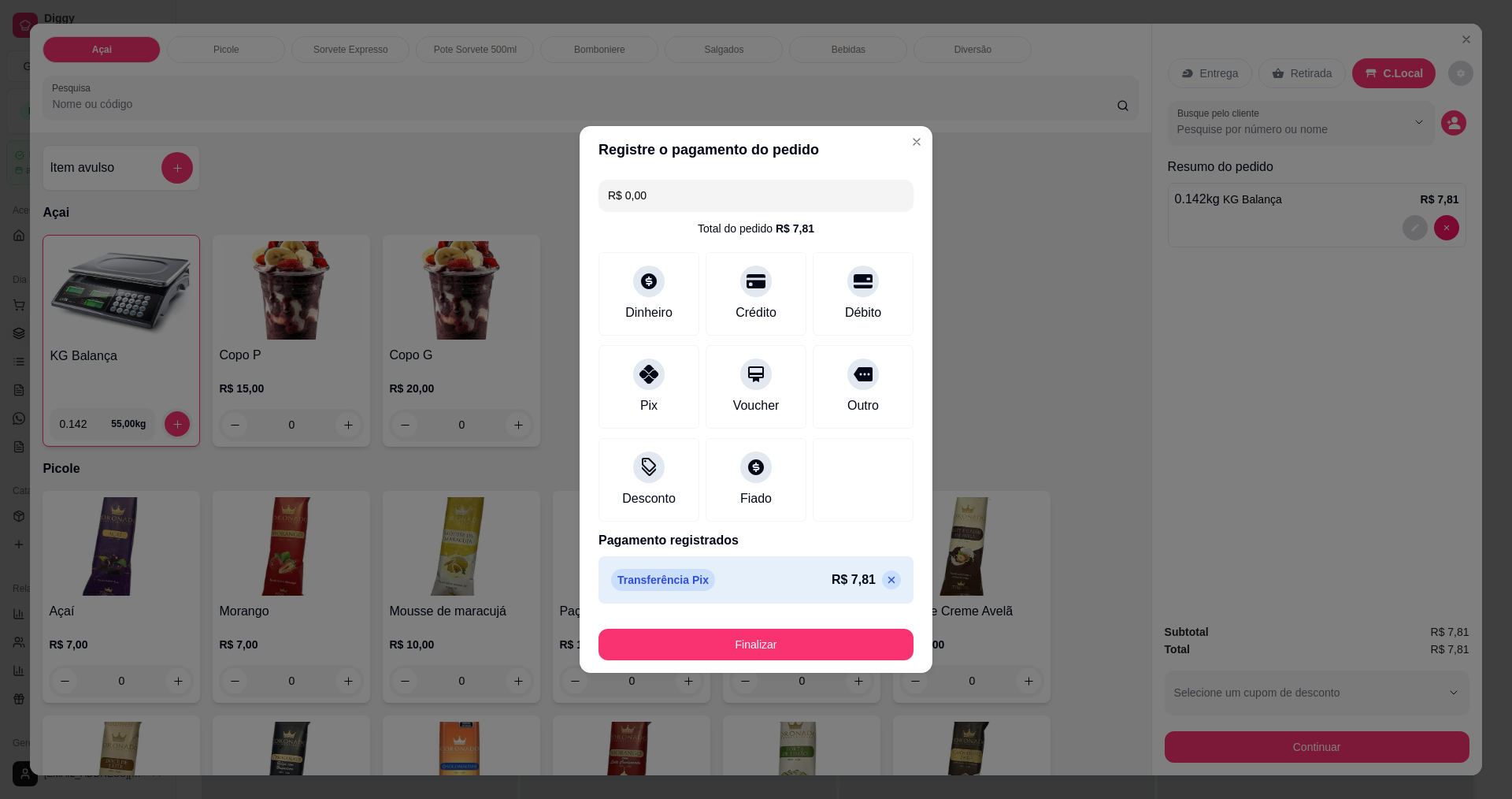
click at [758, 637] on button "Finalizar" at bounding box center [756, 644] width 315 height 31
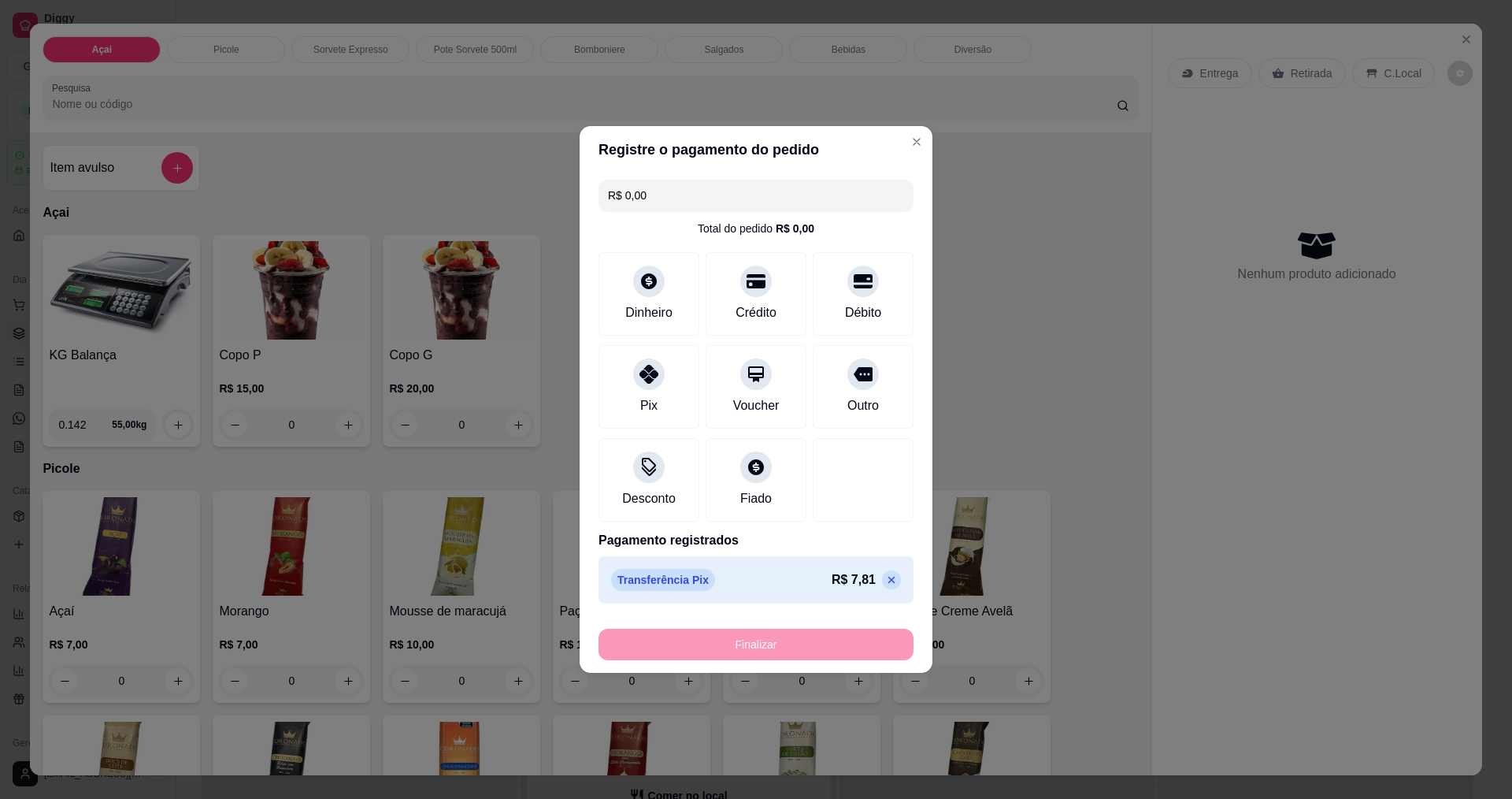
type input "-R$ 7,81"
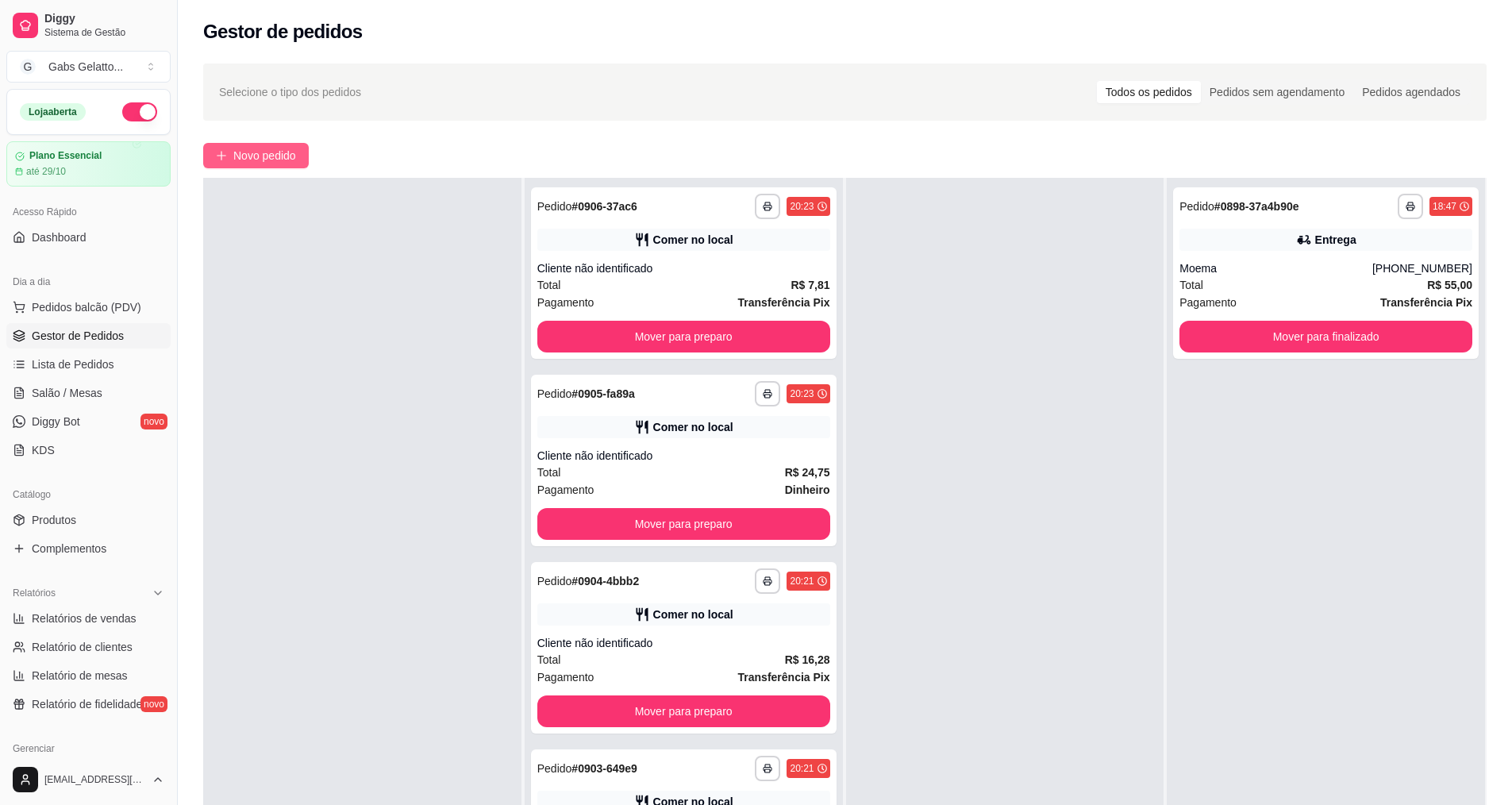
click at [238, 145] on button "Novo pedido" at bounding box center [256, 156] width 105 height 26
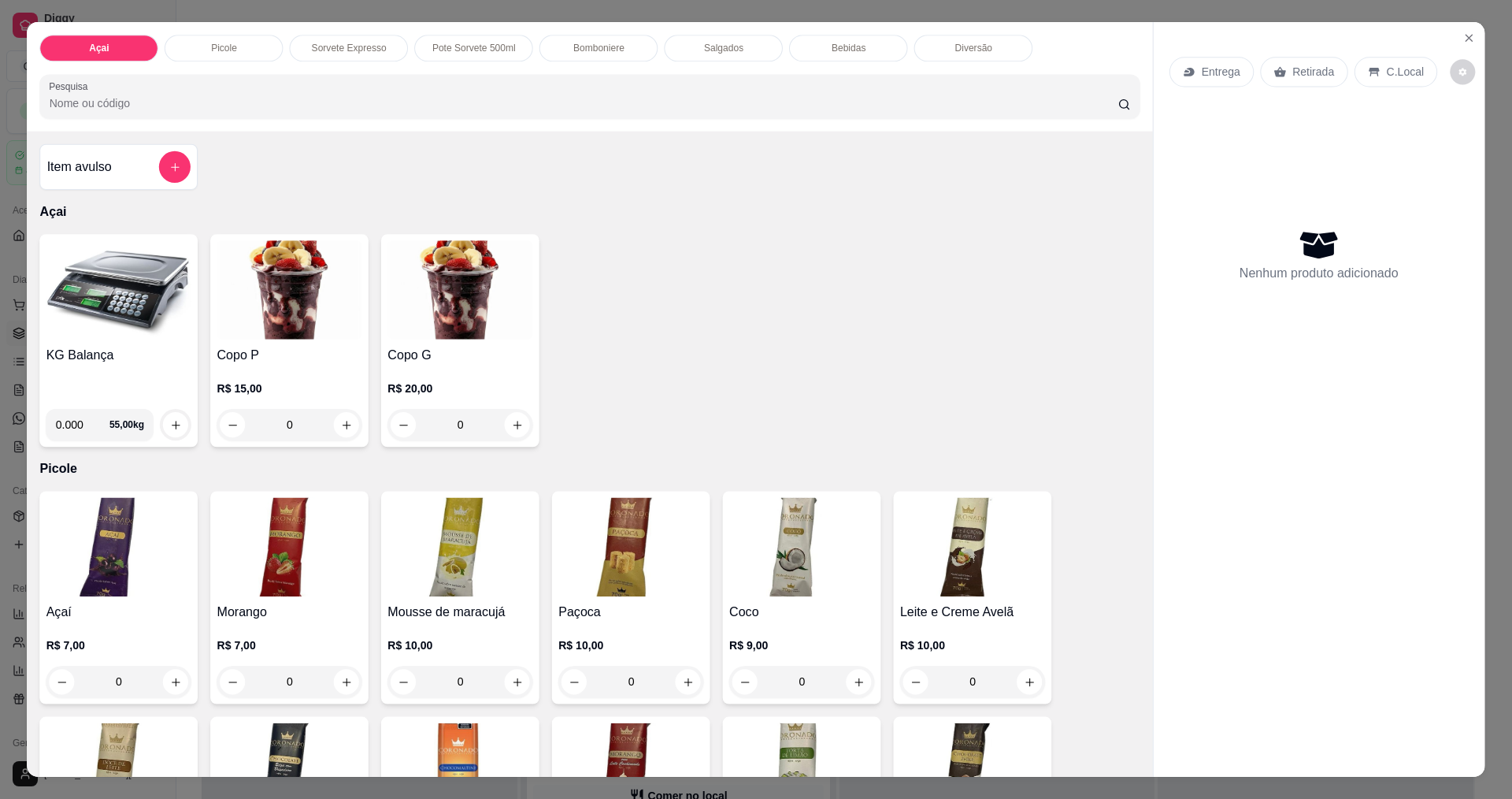
click at [233, 152] on div "Item avulso Açai KG Balança 0.000 55,00 kg Copo P R$ 15,00 0 Copo G R$ 20,00 0 …" at bounding box center [590, 453] width 1126 height 644
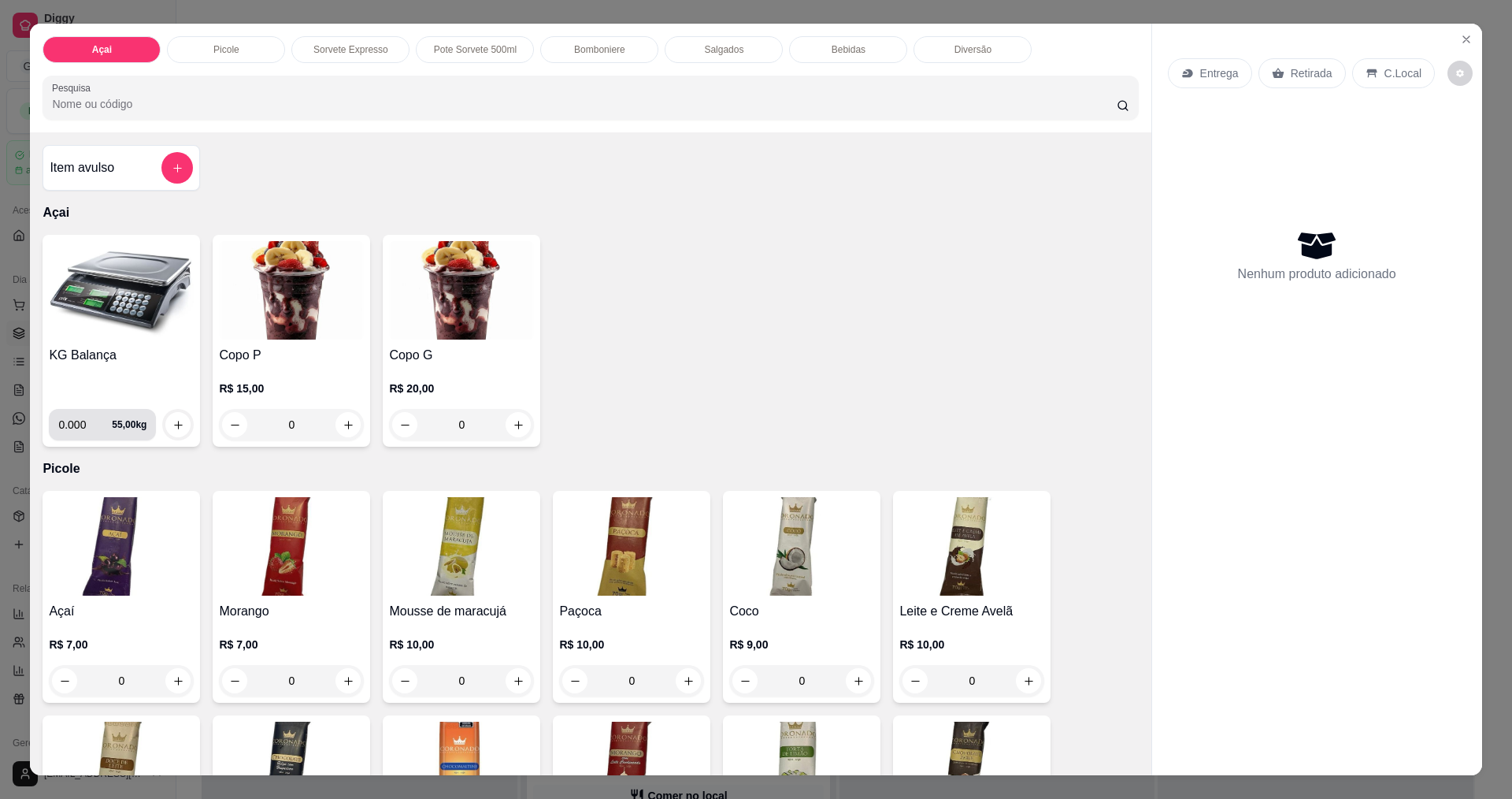
click at [88, 419] on input "0.000" at bounding box center [85, 425] width 53 height 31
type input "0.236"
click at [183, 430] on div at bounding box center [177, 425] width 31 height 31
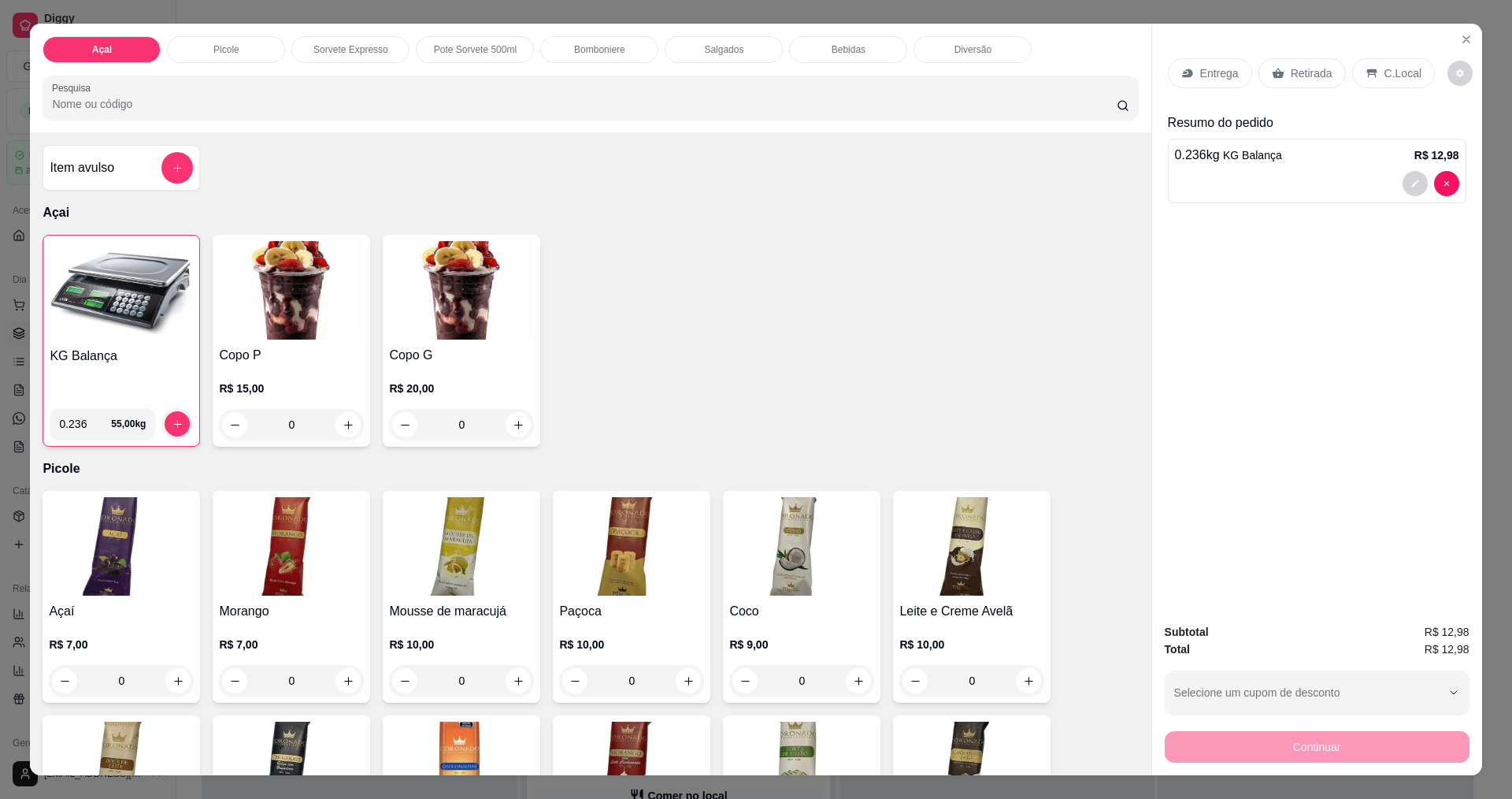
click at [1385, 68] on p "C.Local" at bounding box center [1403, 73] width 37 height 16
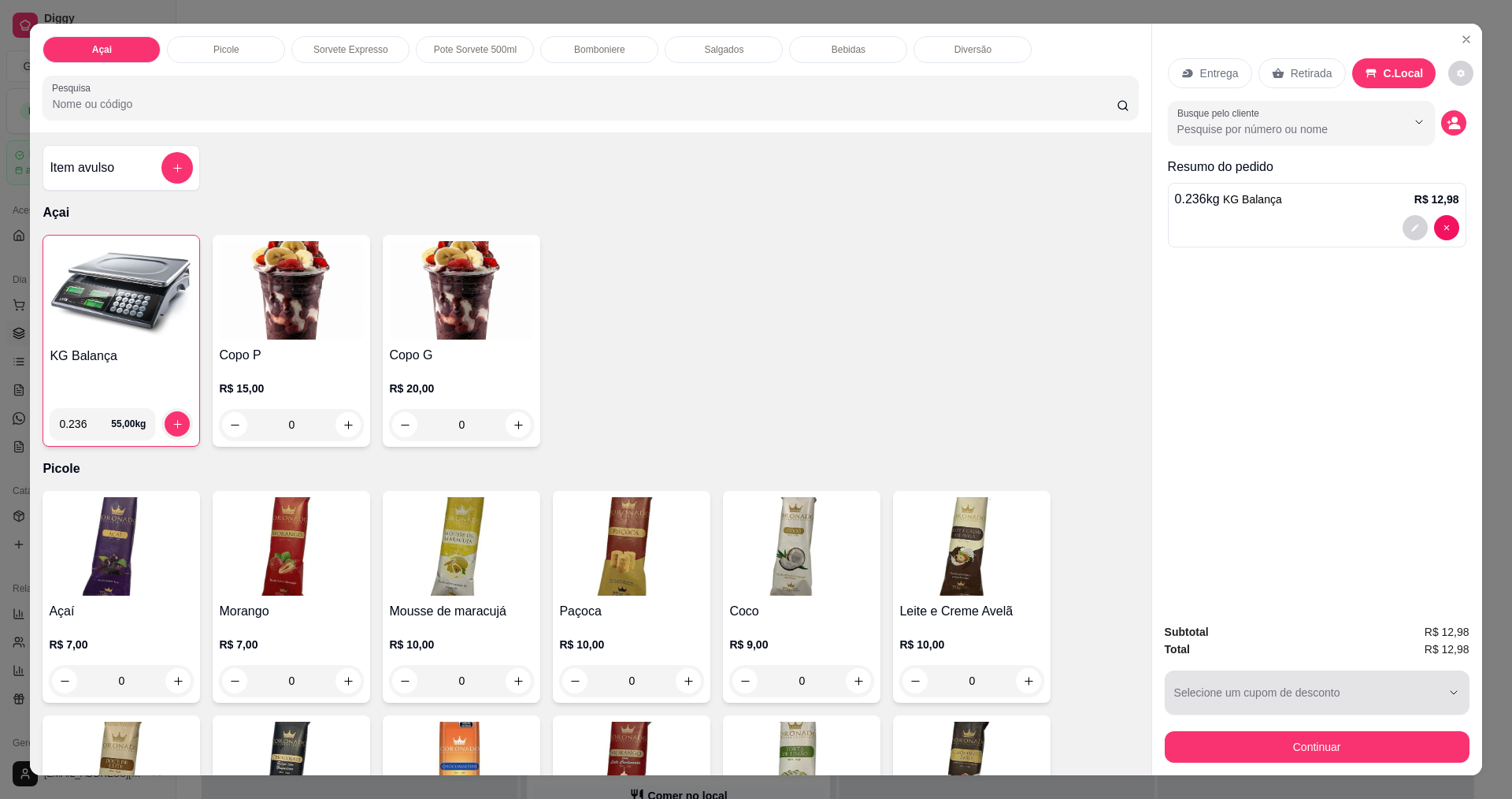
click at [1282, 741] on button "Continuar" at bounding box center [1317, 746] width 305 height 31
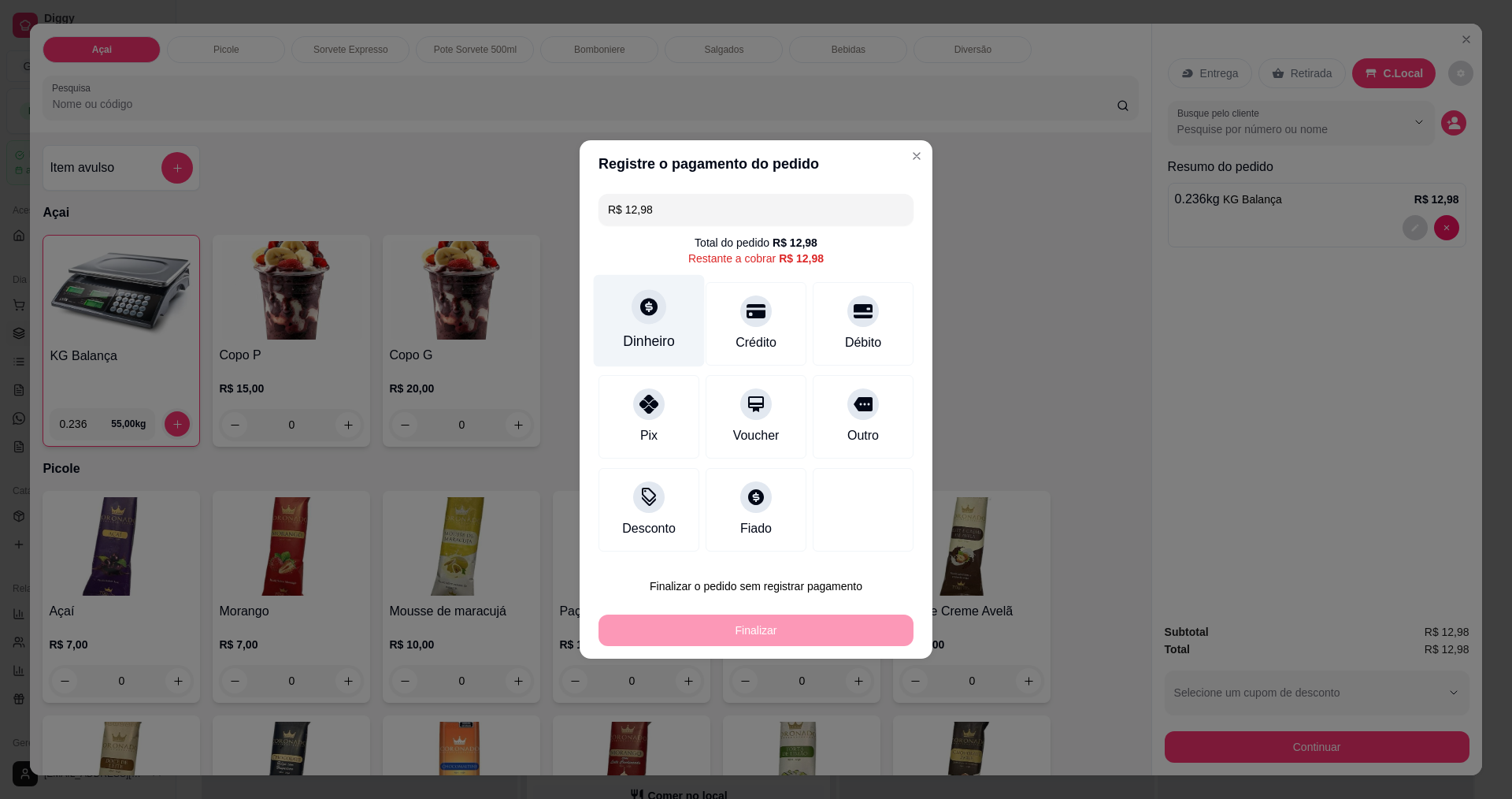
click at [666, 323] on div "Dinheiro" at bounding box center [649, 321] width 111 height 93
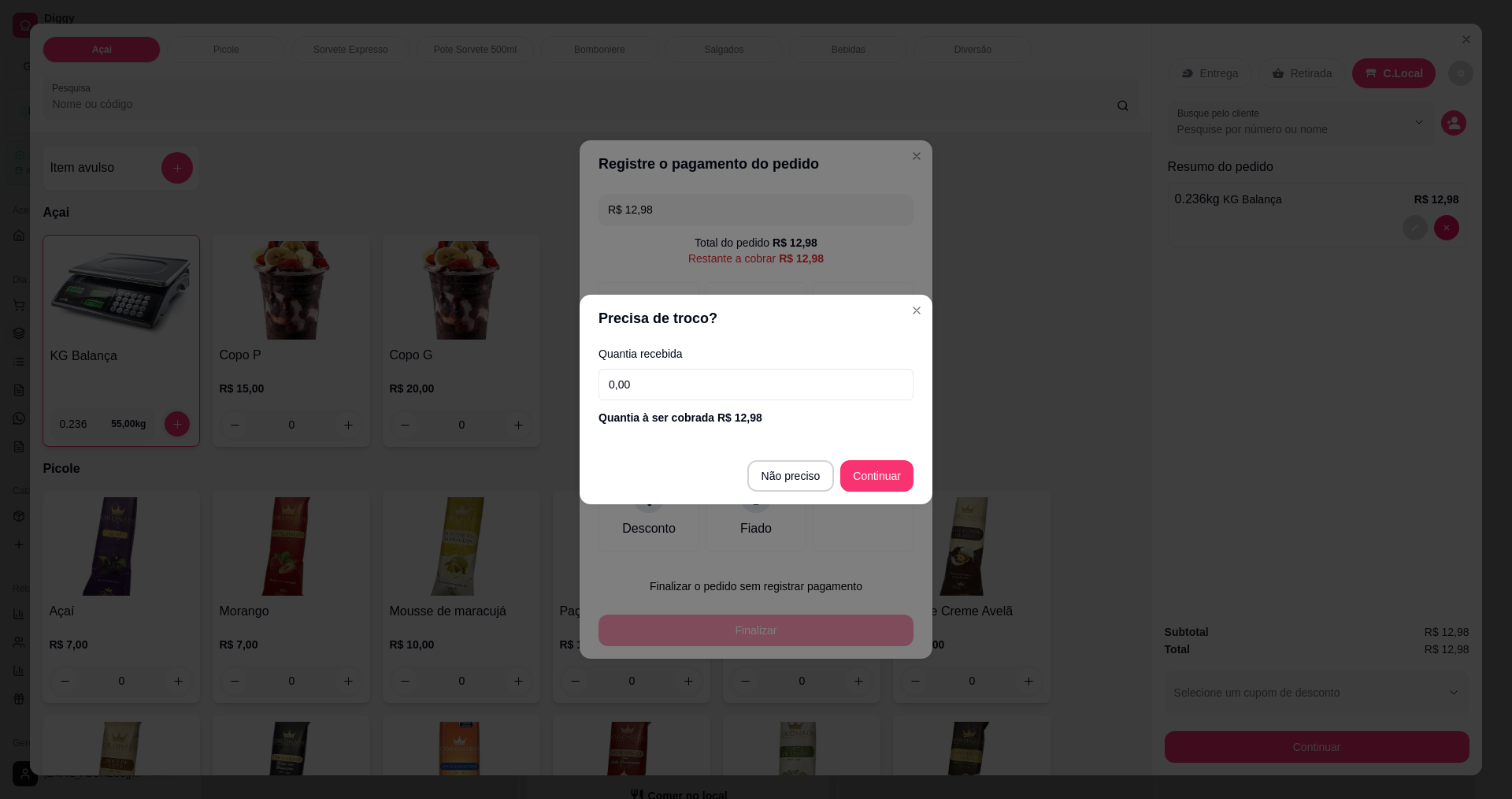
click at [711, 385] on input "0,00" at bounding box center [756, 384] width 315 height 31
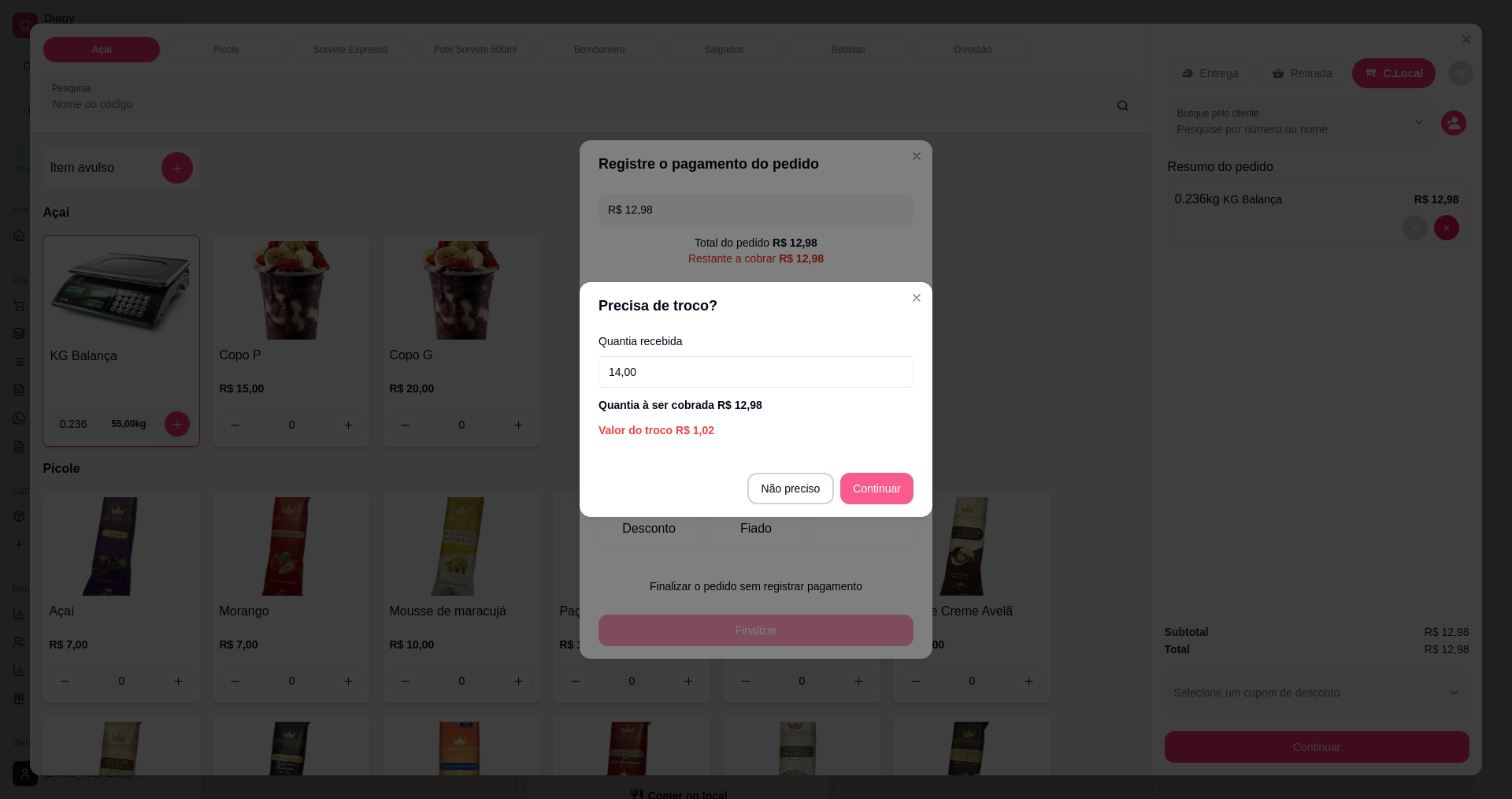
type input "14,00"
click at [913, 490] on footer "Não preciso Continuar" at bounding box center [756, 488] width 353 height 57
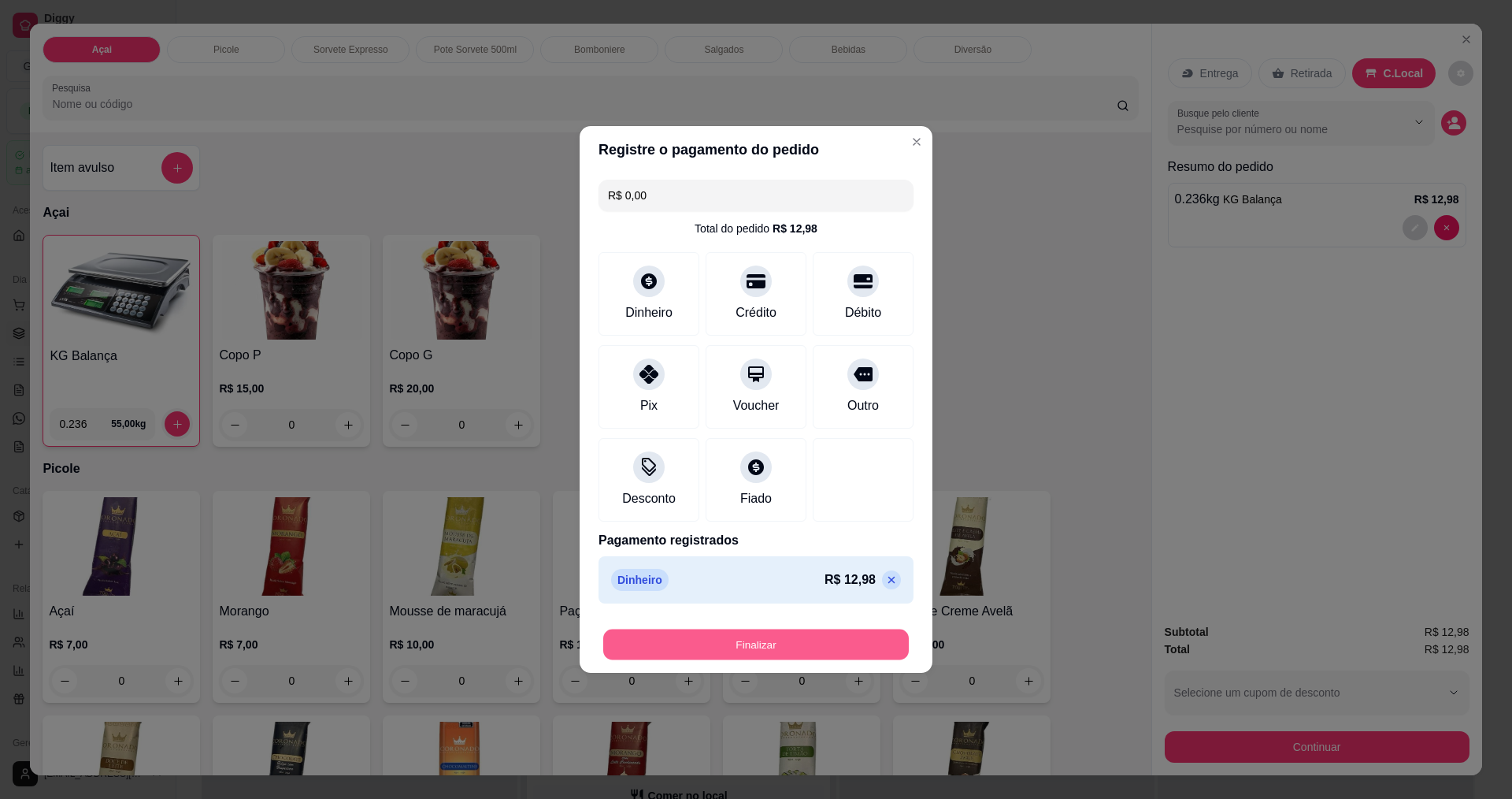
click at [756, 649] on button "Finalizar" at bounding box center [756, 644] width 306 height 31
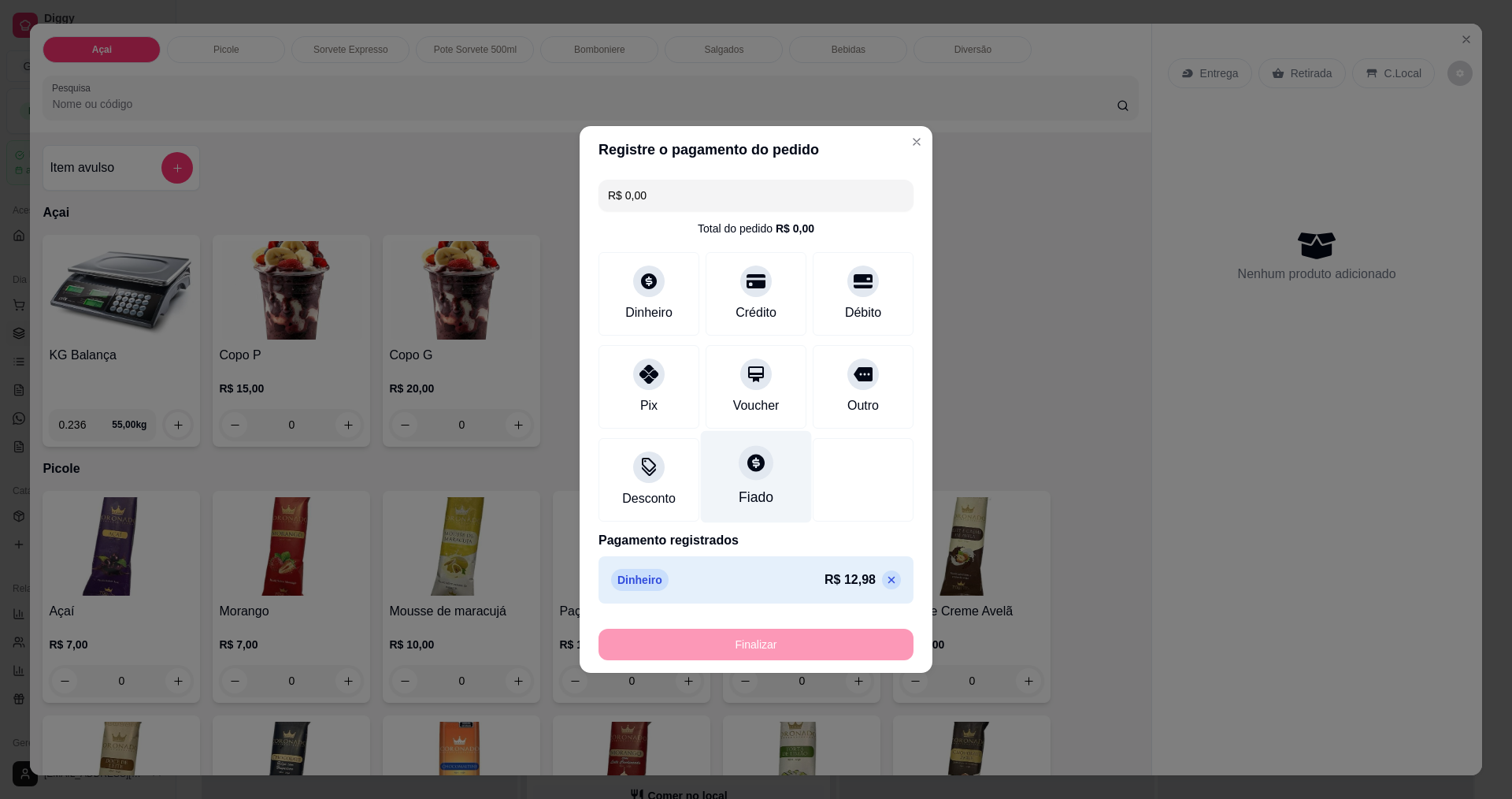
type input "-R$ 12,98"
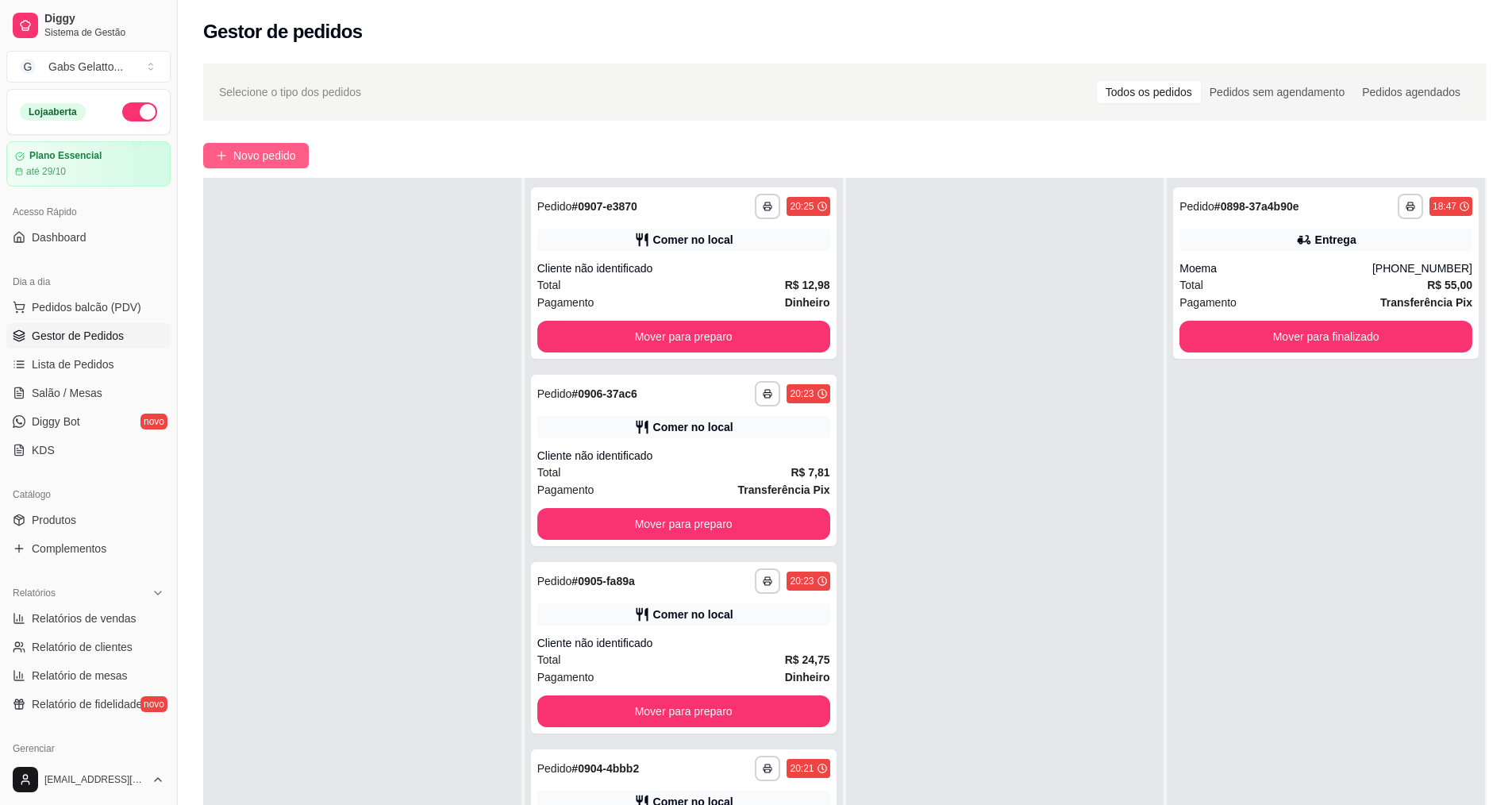
click at [276, 157] on span "Novo pedido" at bounding box center [264, 156] width 62 height 17
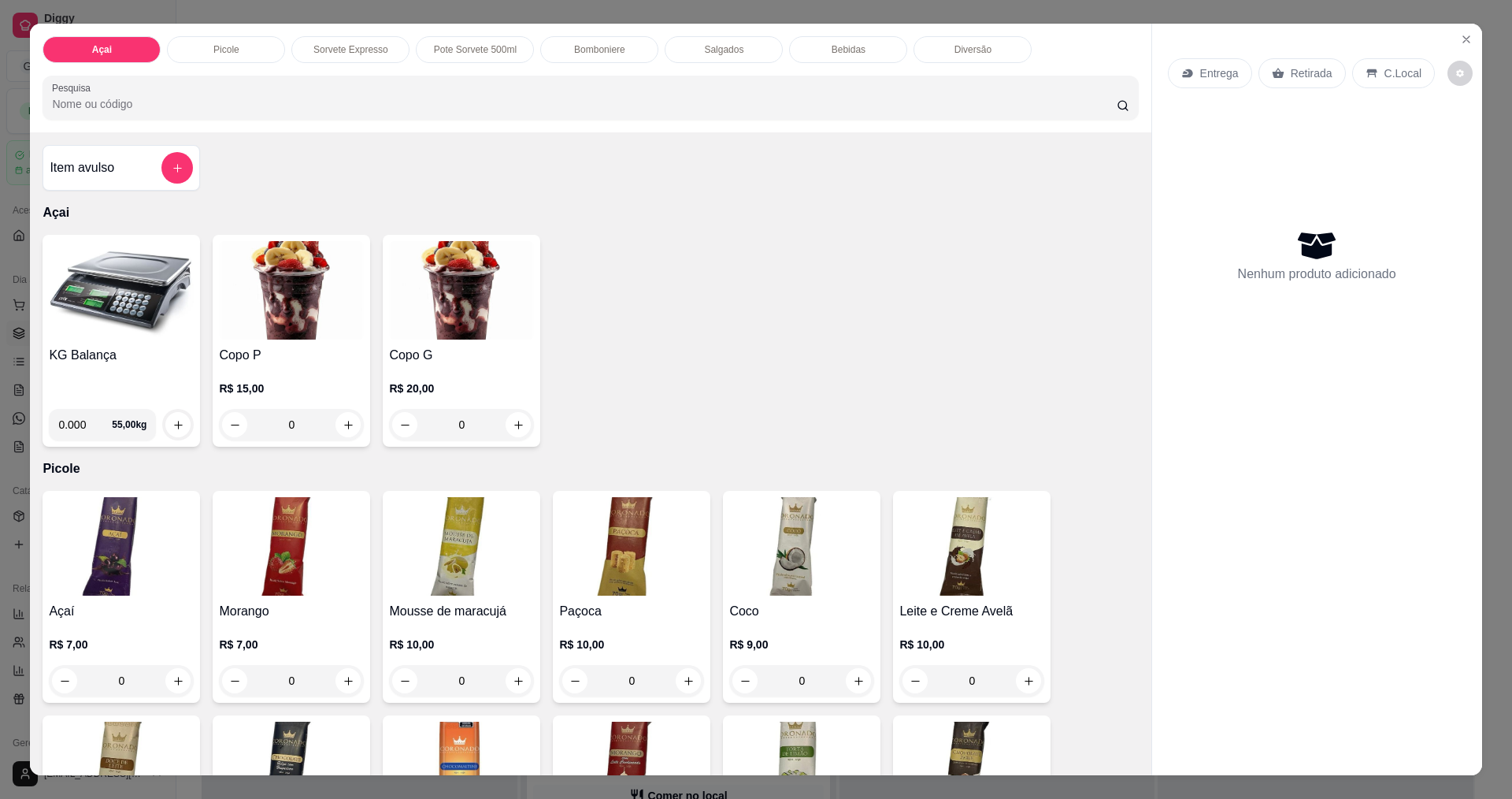
click at [83, 420] on input "0.000" at bounding box center [85, 425] width 53 height 31
type input "0.224"
click at [180, 423] on button "increase-product-quantity" at bounding box center [178, 425] width 25 height 25
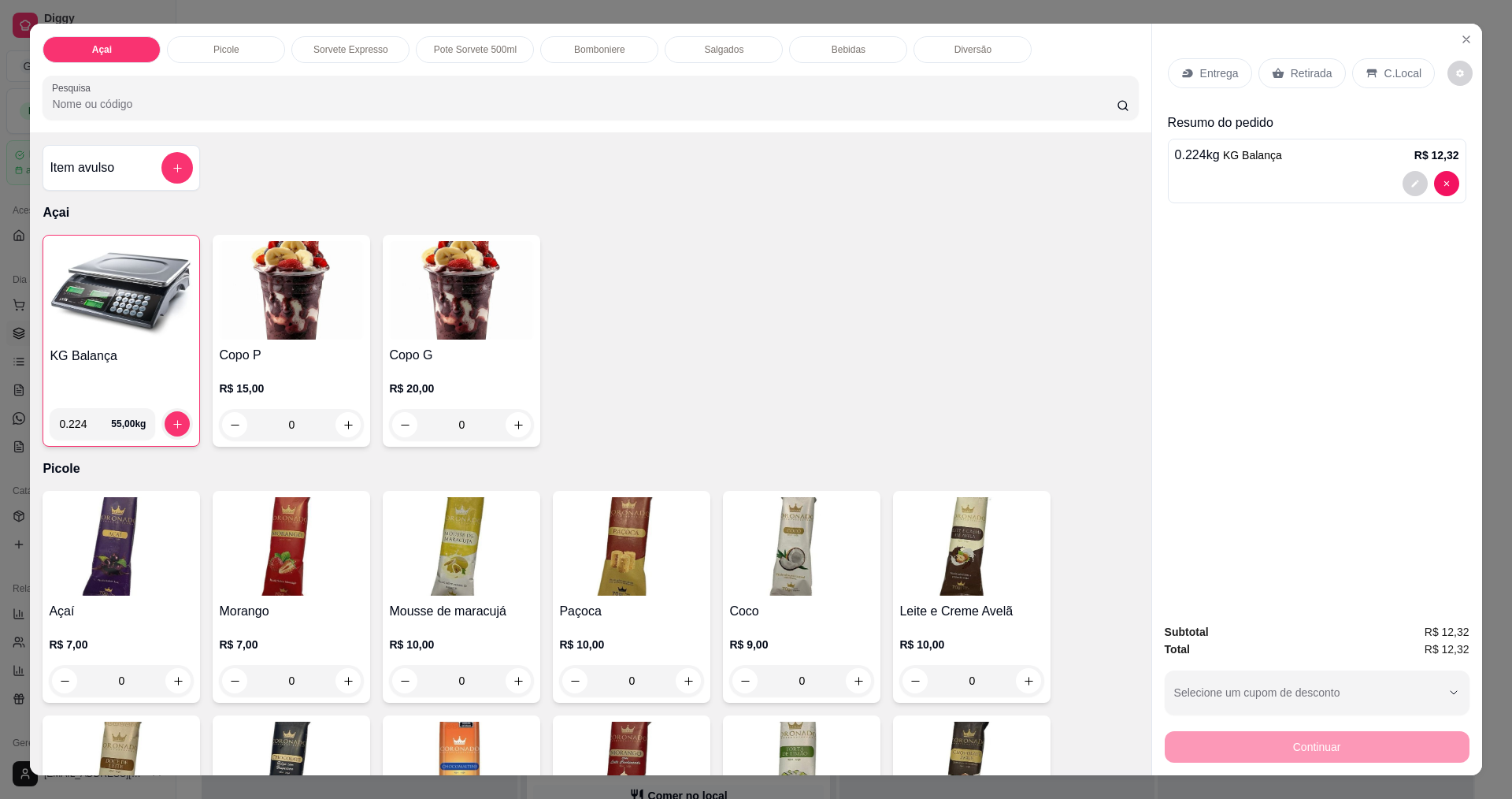
click at [1369, 61] on div "C.Local" at bounding box center [1393, 73] width 82 height 30
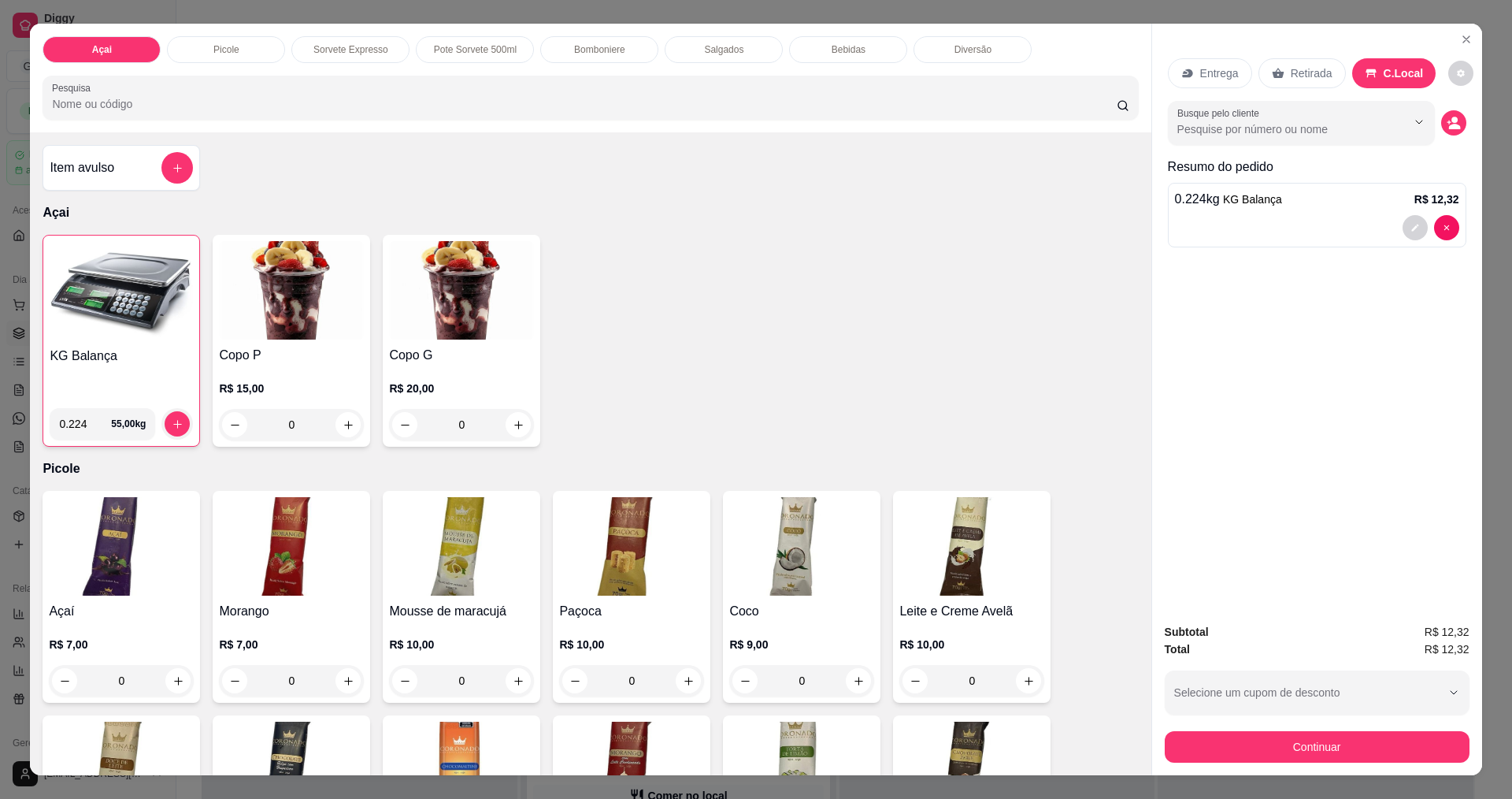
click at [1311, 753] on button "Continuar" at bounding box center [1317, 746] width 305 height 31
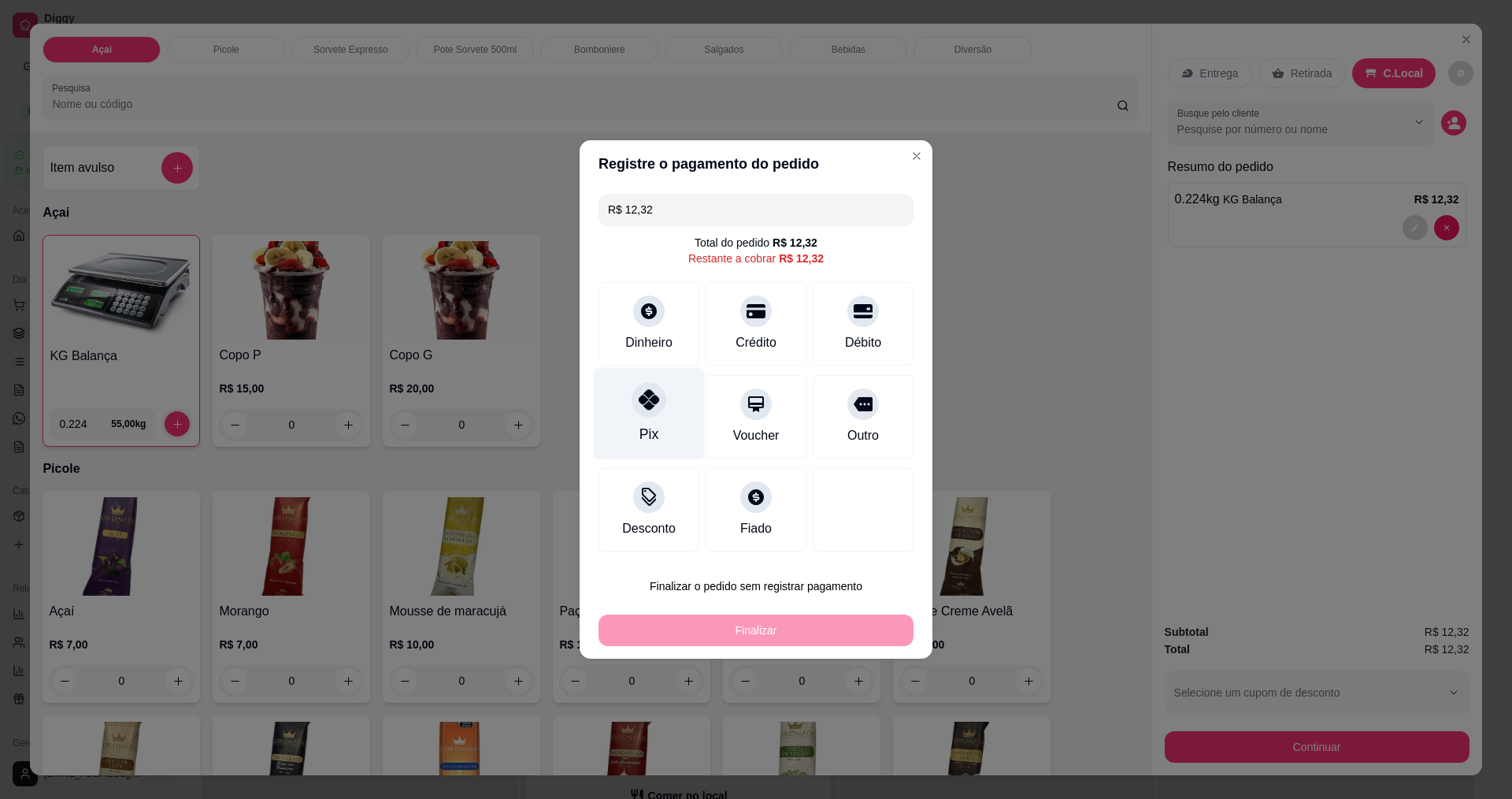
click at [669, 409] on div "Pix" at bounding box center [649, 414] width 111 height 93
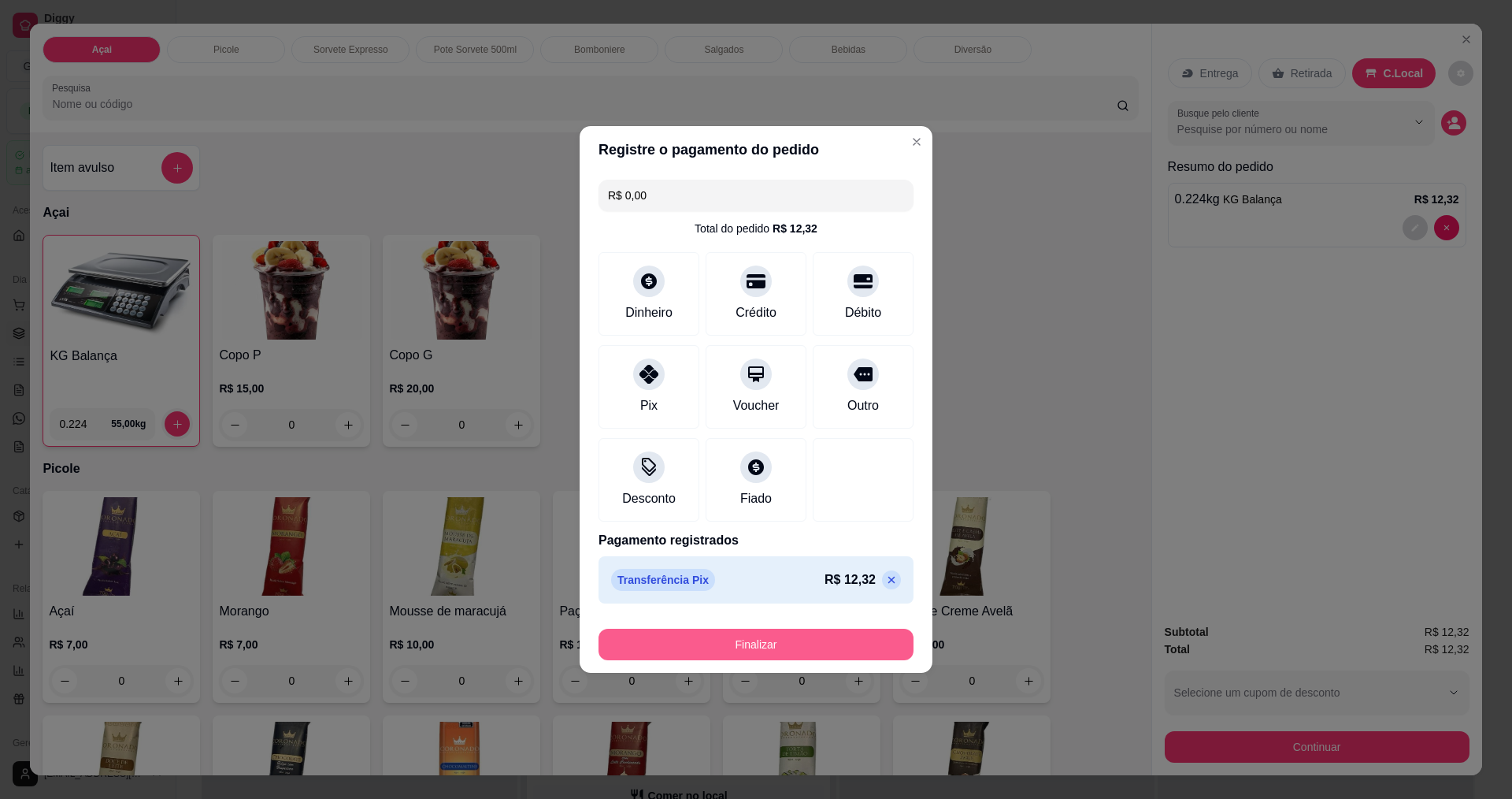
click at [787, 645] on button "Finalizar" at bounding box center [756, 644] width 315 height 31
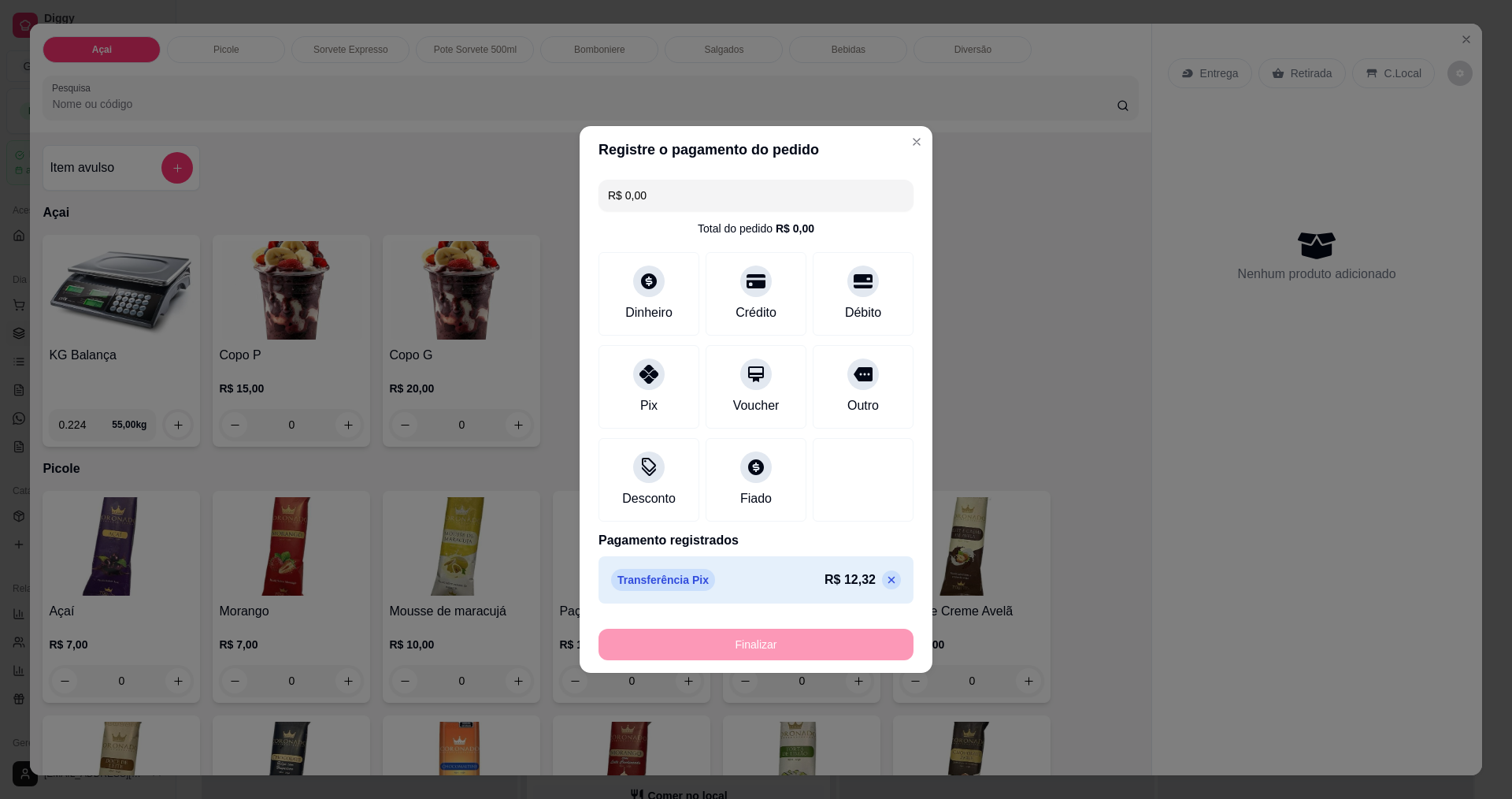
type input "-R$ 12,32"
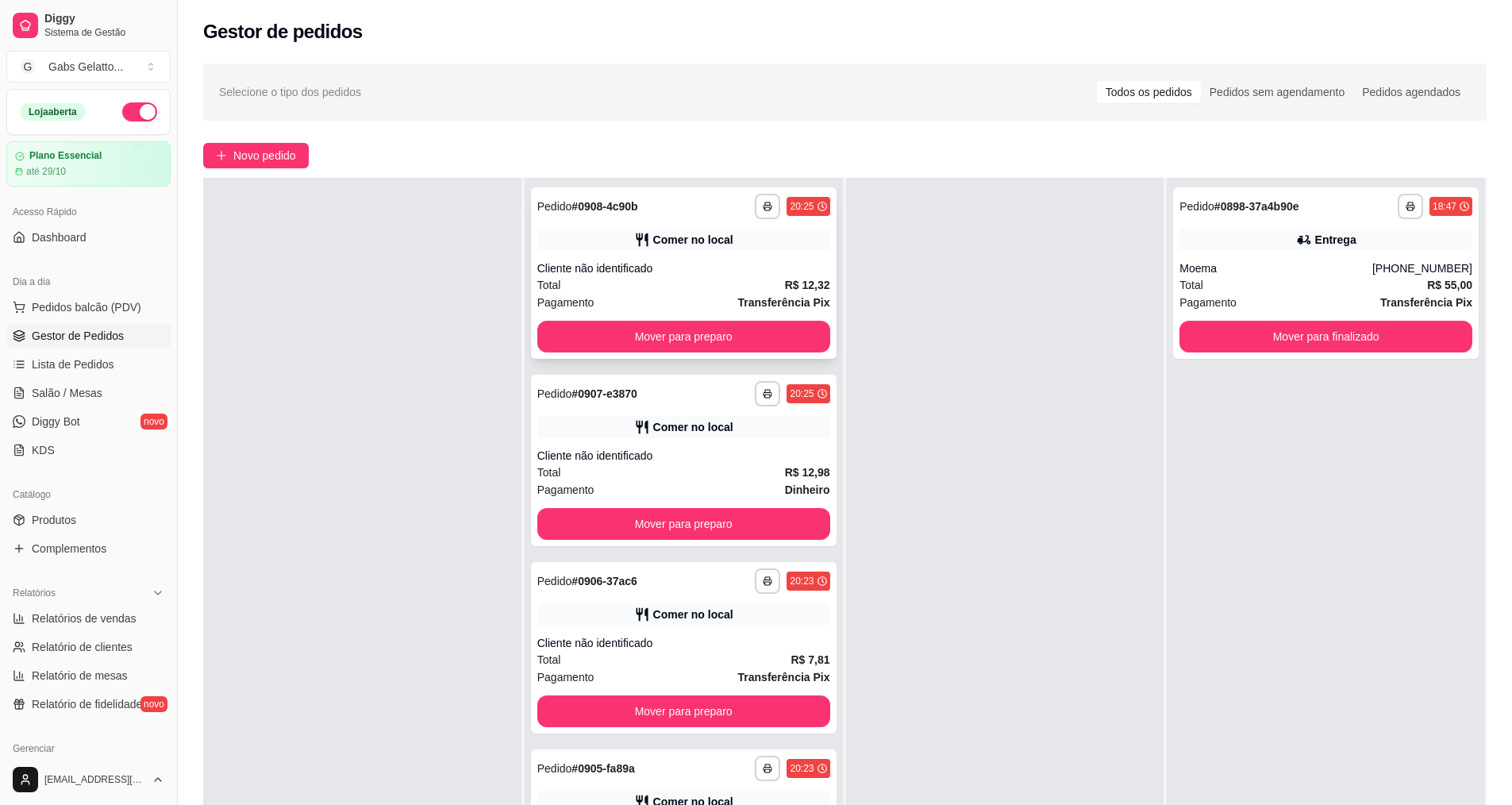
click at [698, 346] on button "Mover para preparo" at bounding box center [684, 336] width 293 height 32
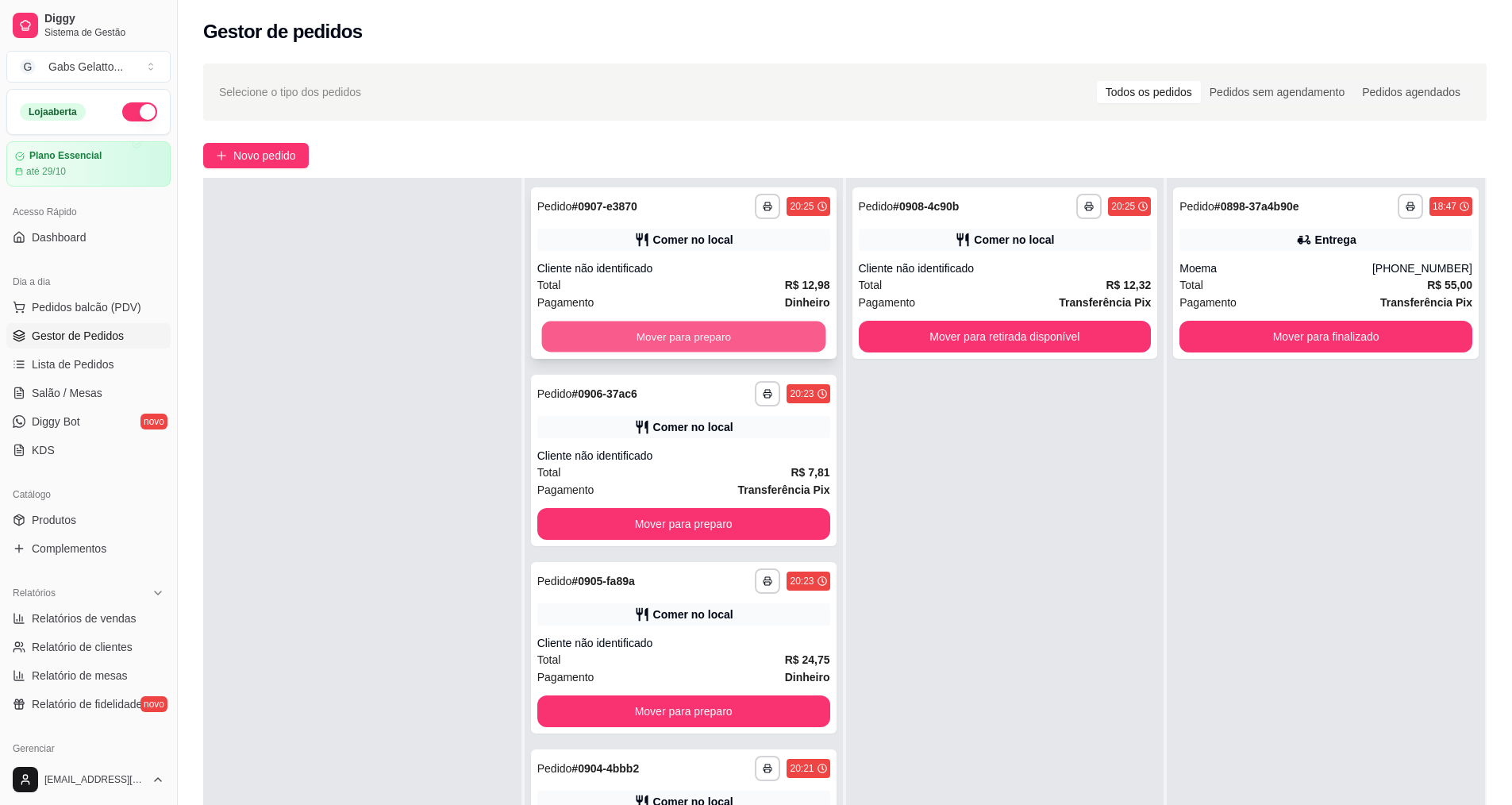
click at [731, 344] on button "Mover para preparo" at bounding box center [684, 337] width 284 height 31
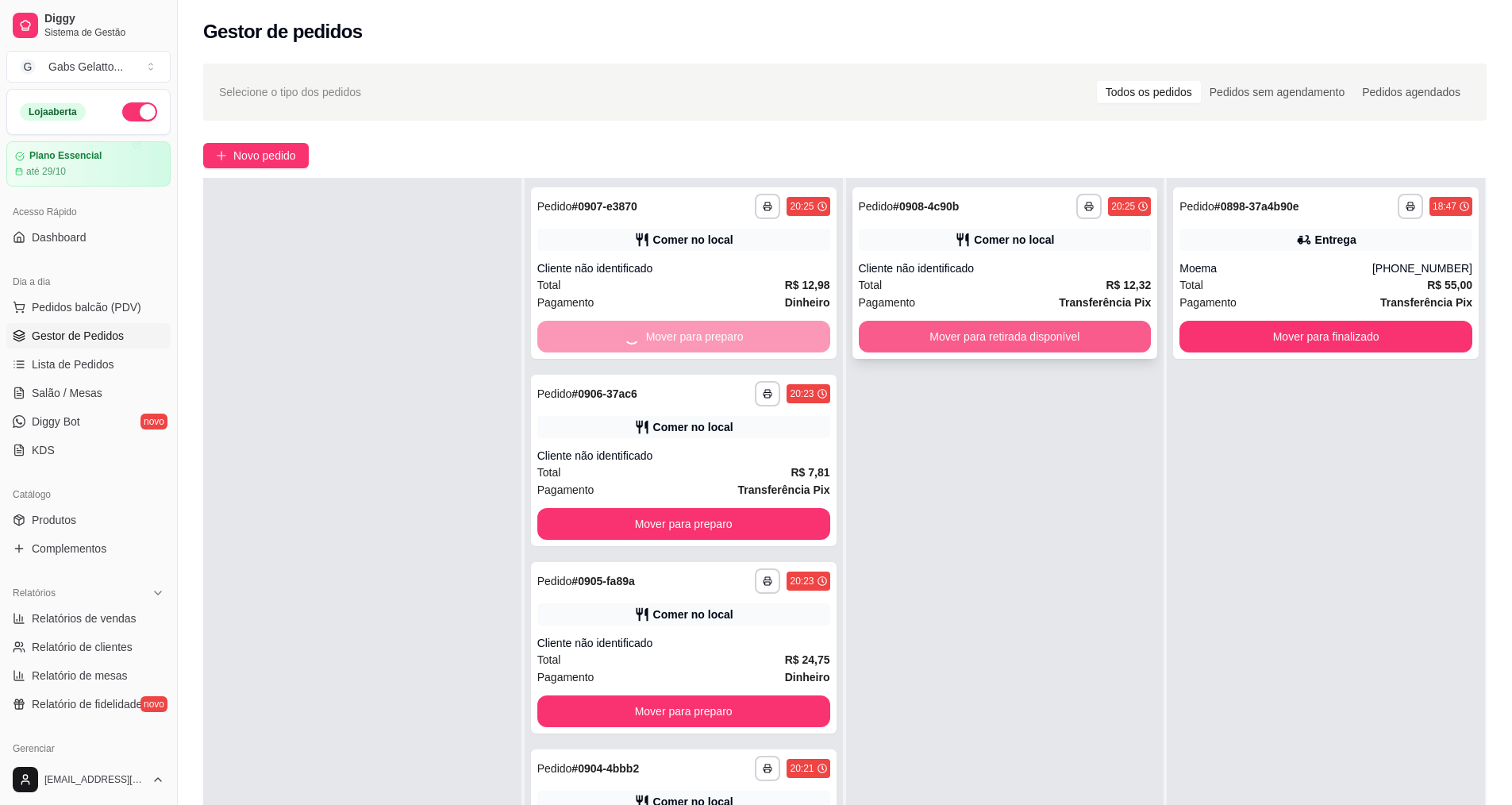
click at [934, 339] on button "Mover para retirada disponível" at bounding box center [1005, 336] width 293 height 32
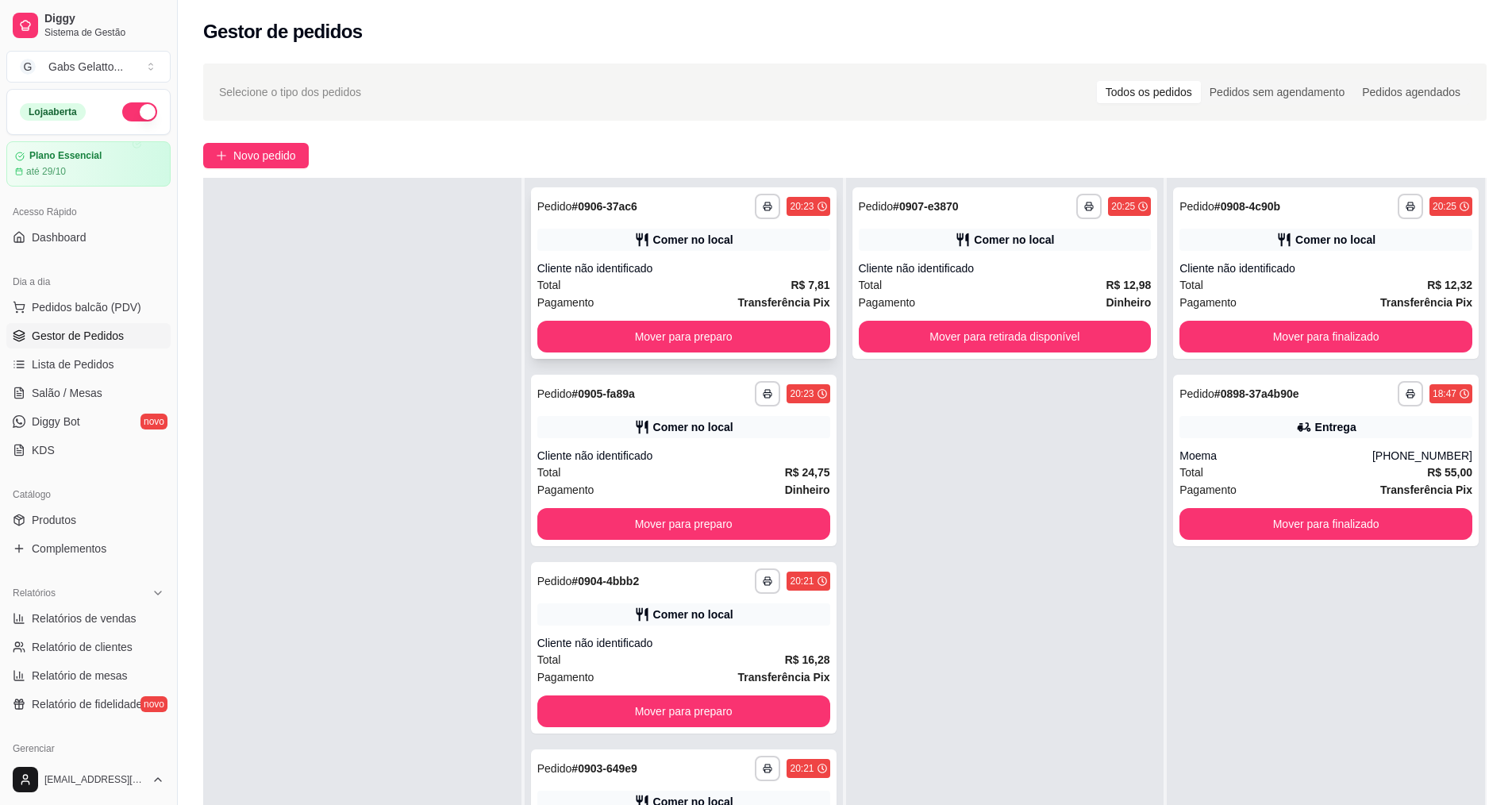
click at [702, 356] on div "**********" at bounding box center [684, 273] width 305 height 171
click at [992, 344] on button "Mover para retirada disponível" at bounding box center [1005, 337] width 284 height 31
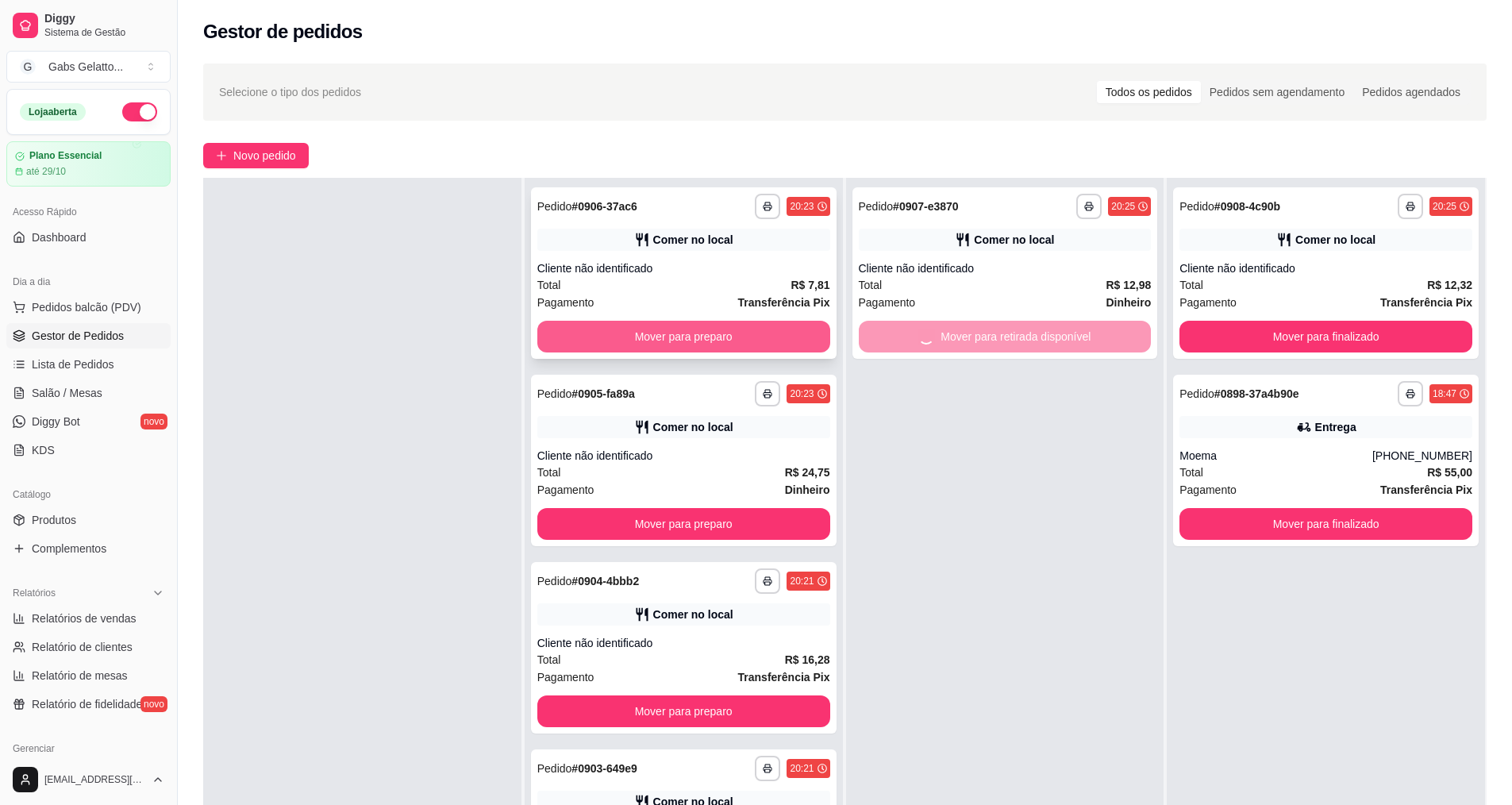
click at [791, 336] on button "Mover para preparo" at bounding box center [684, 336] width 293 height 32
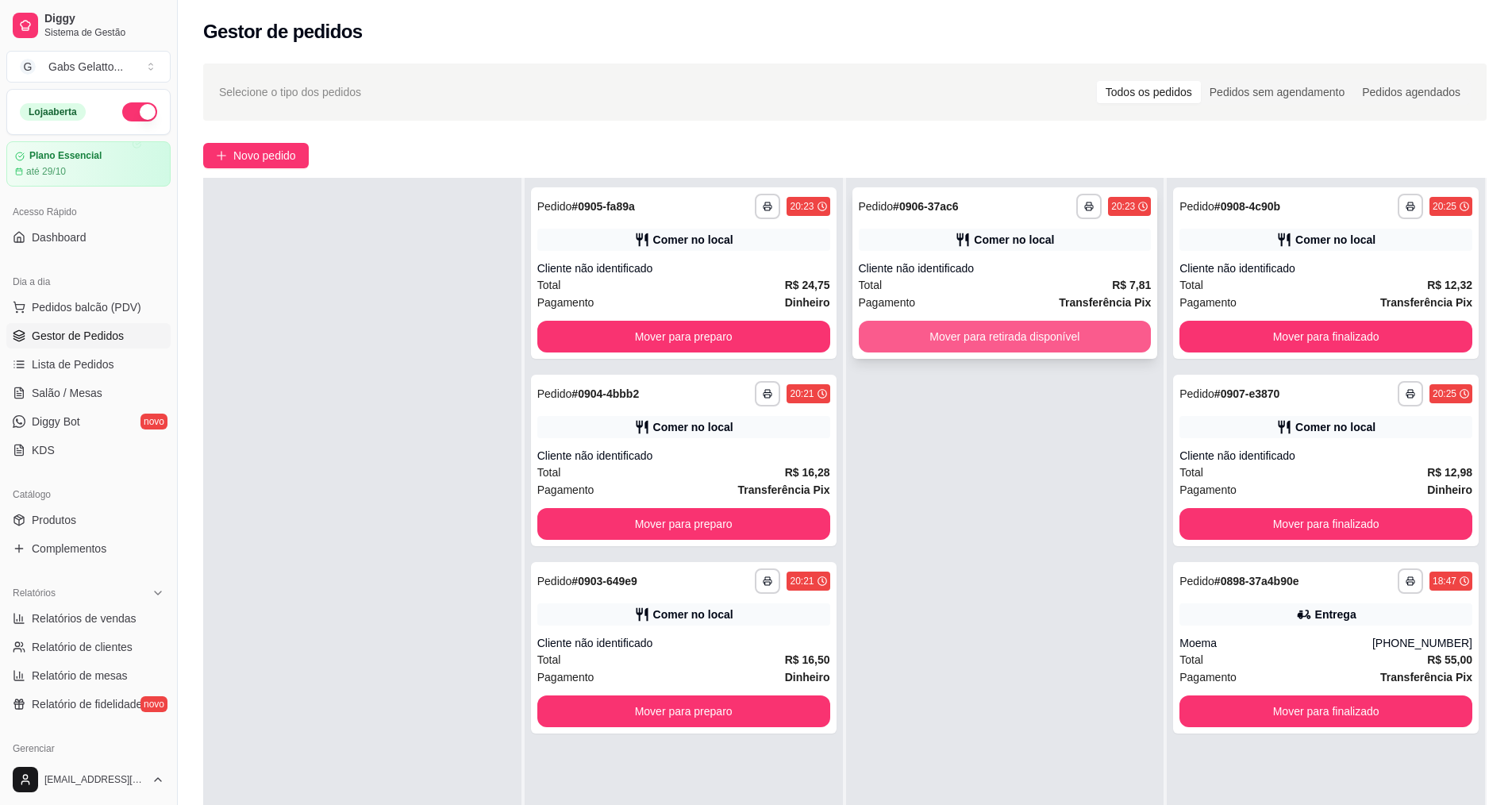
click at [985, 334] on button "Mover para retirada disponível" at bounding box center [1005, 336] width 293 height 32
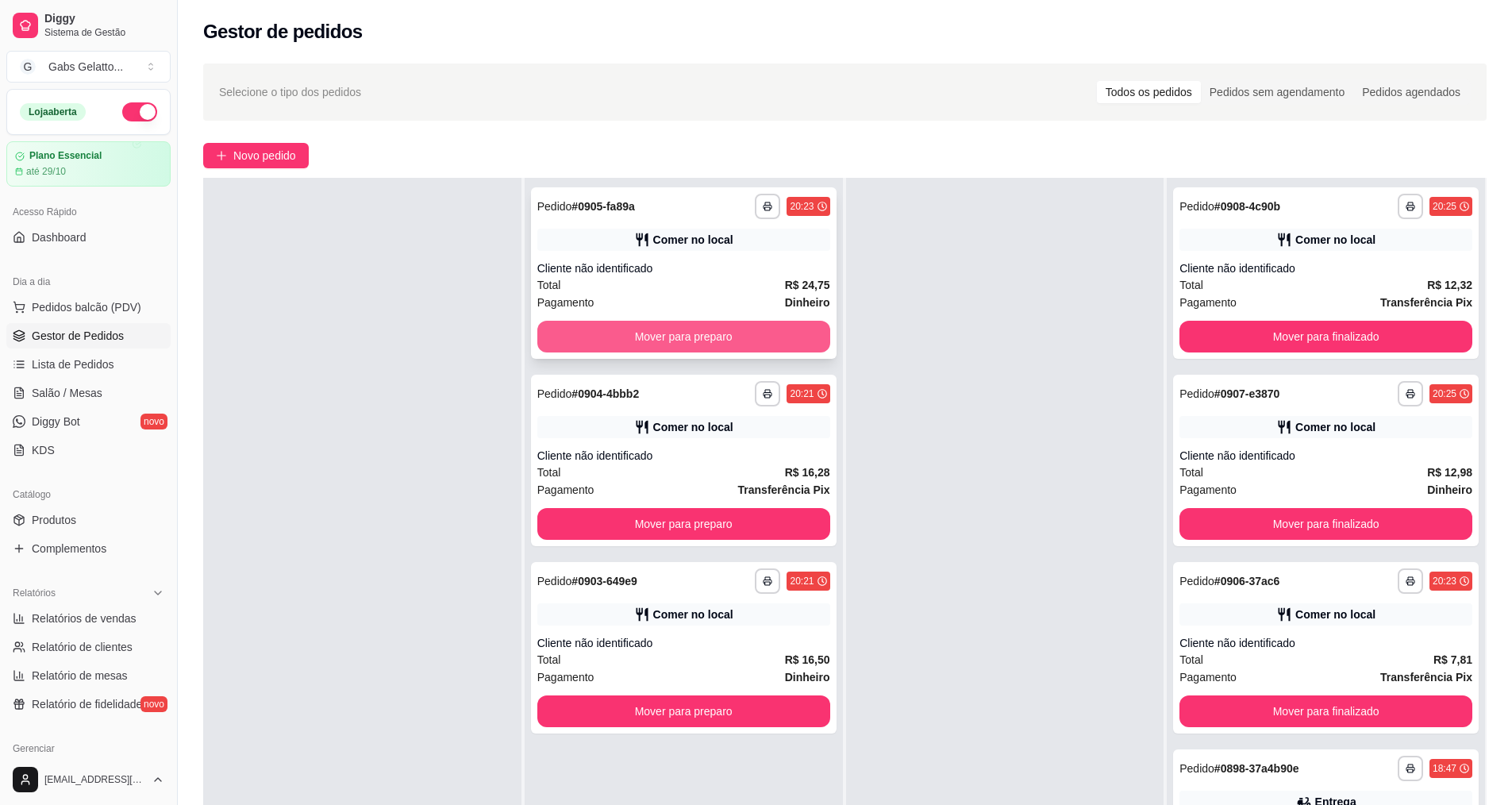
click at [697, 337] on button "Mover para preparo" at bounding box center [684, 336] width 293 height 32
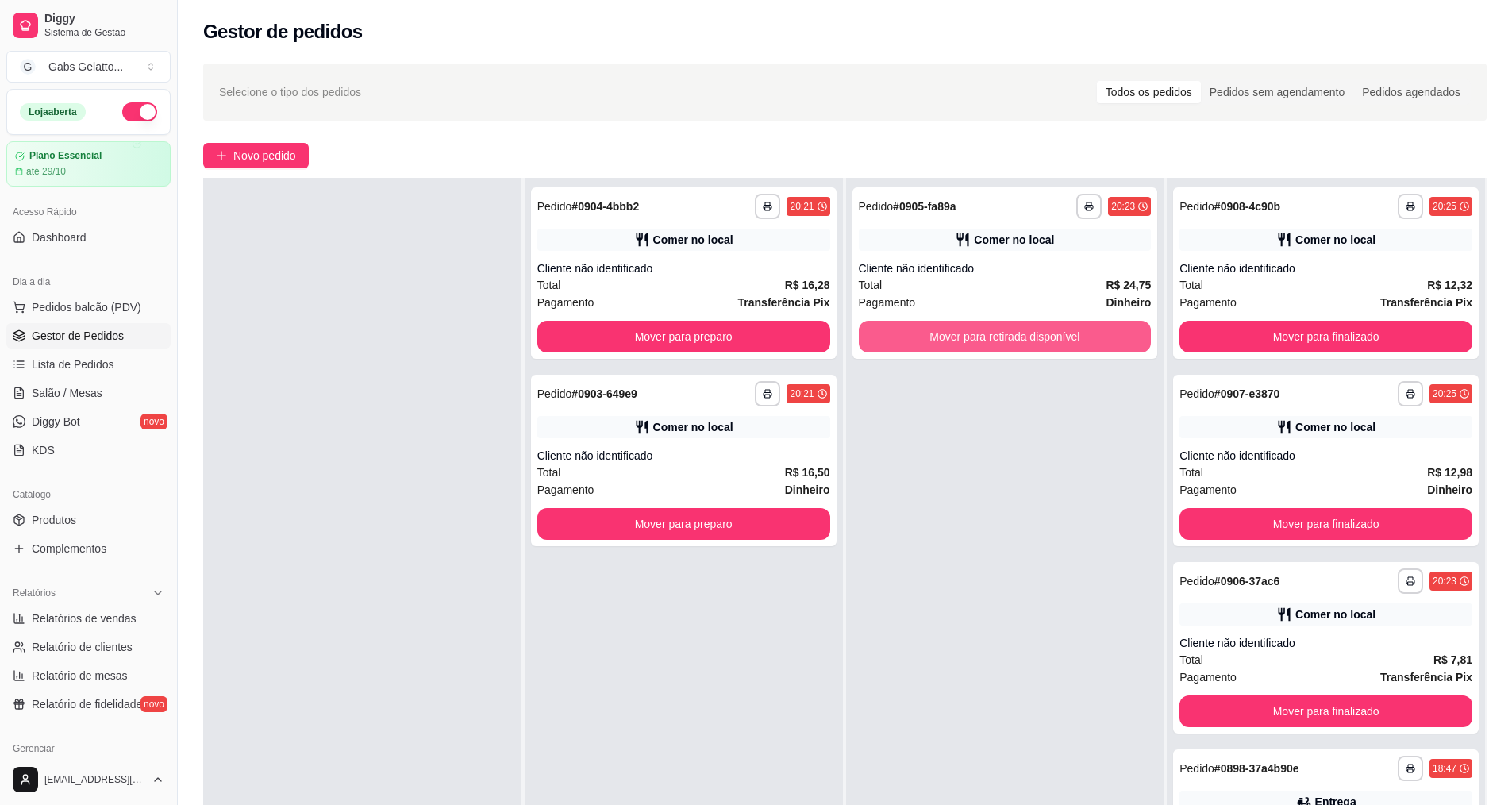
click at [925, 330] on button "Mover para retirada disponível" at bounding box center [1005, 336] width 293 height 32
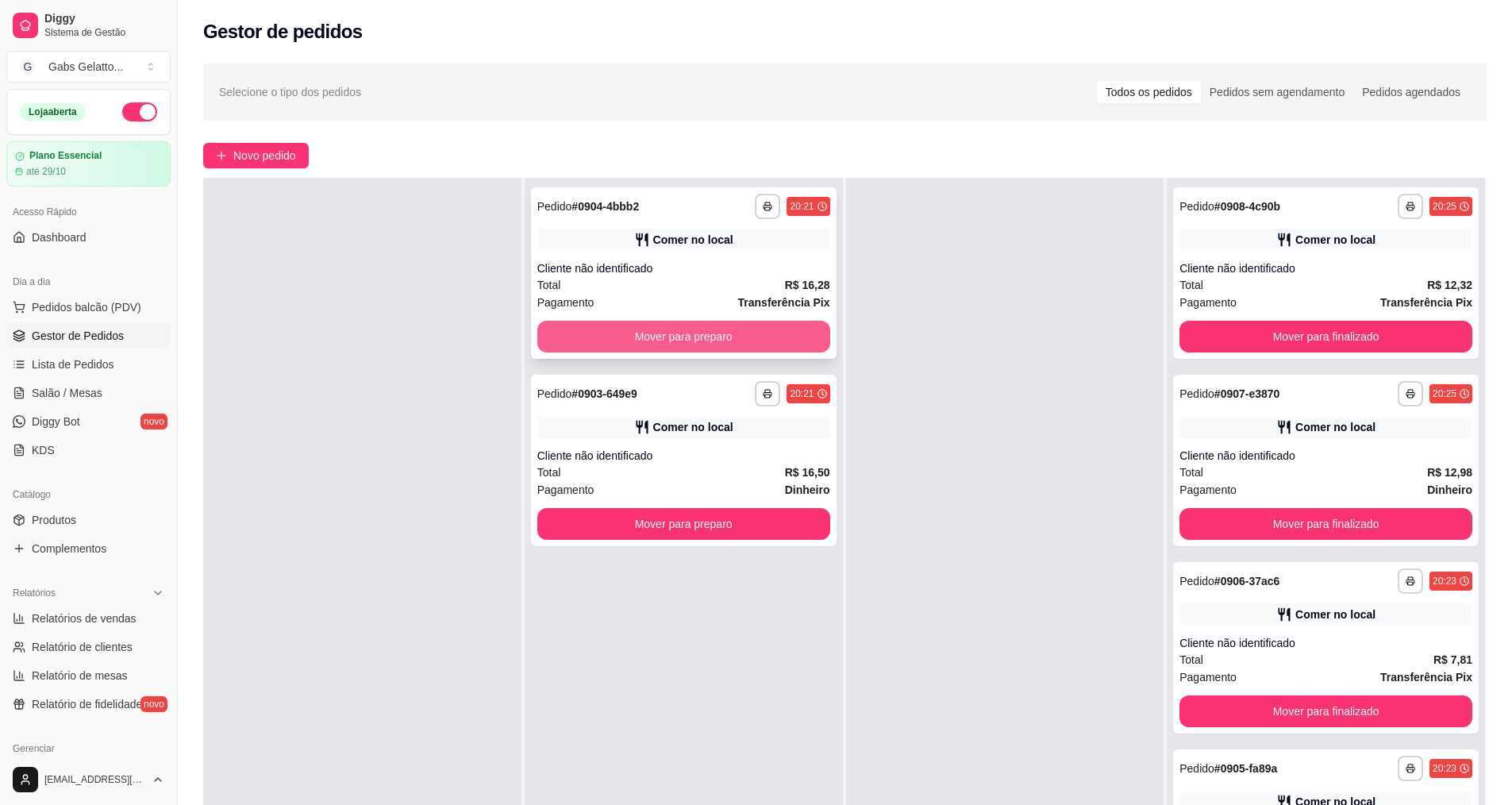
click at [746, 341] on button "Mover para preparo" at bounding box center [684, 336] width 293 height 32
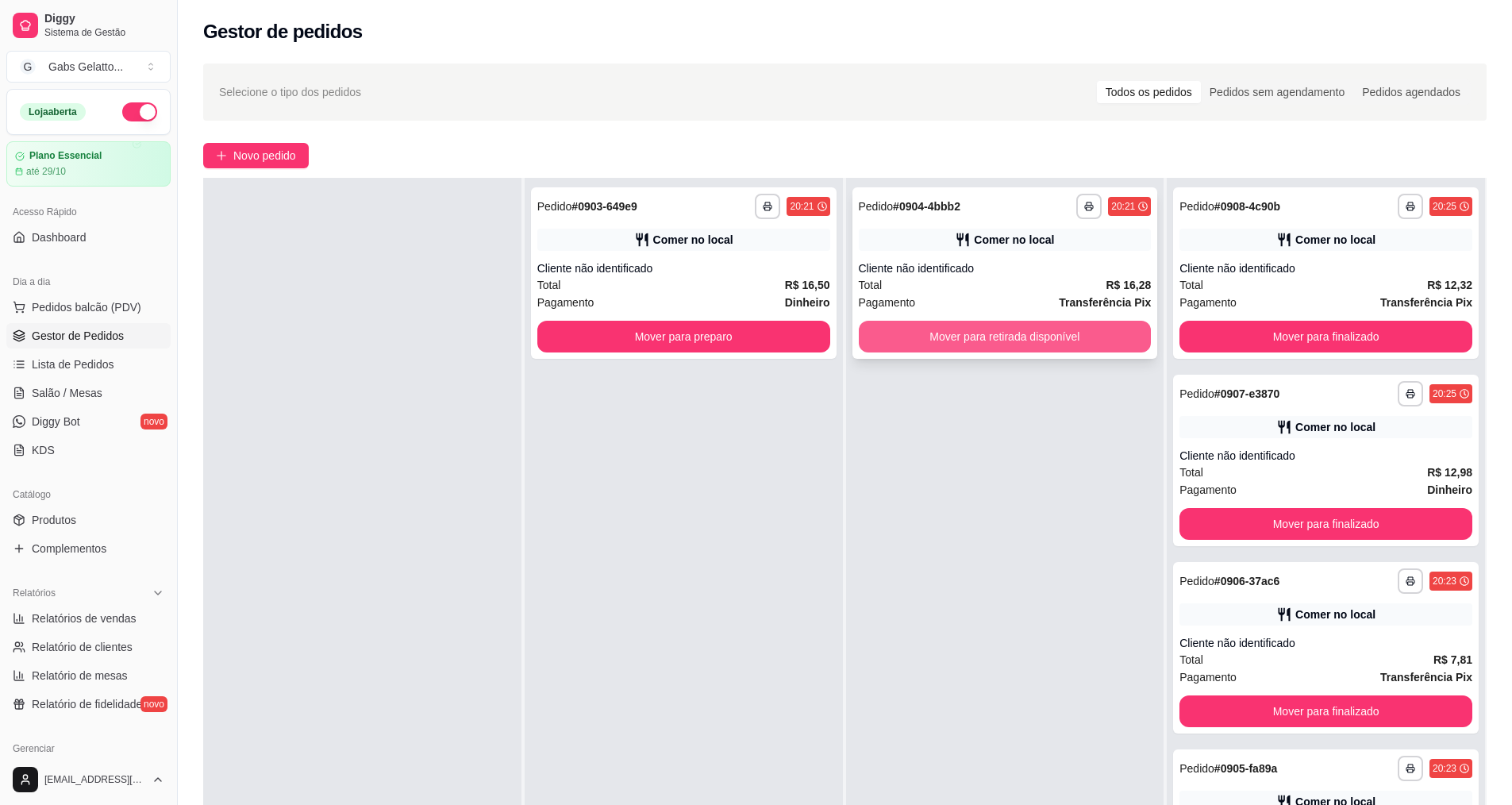
click at [934, 333] on button "Mover para retirada disponível" at bounding box center [1005, 336] width 293 height 32
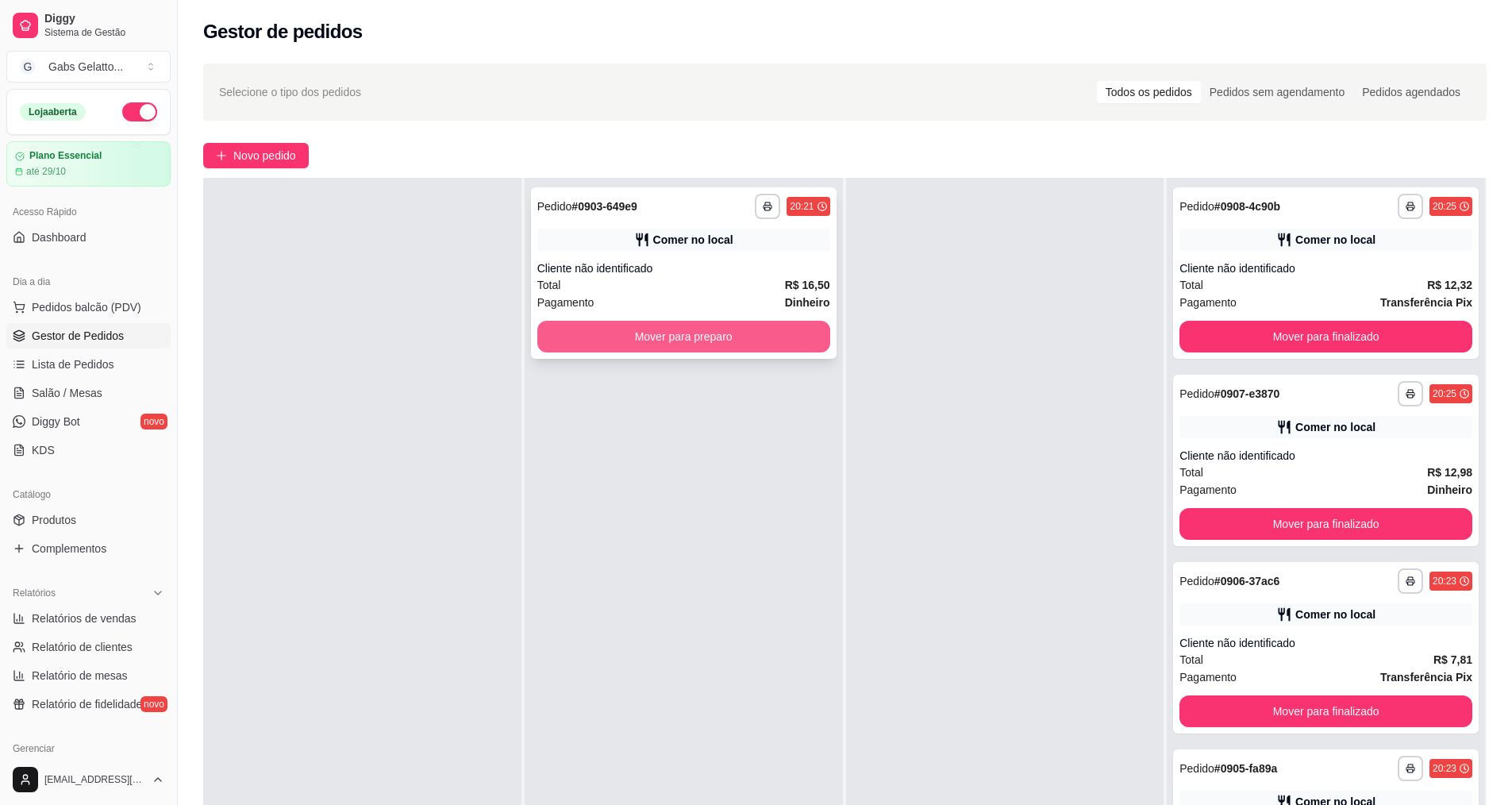
click at [726, 346] on button "Mover para preparo" at bounding box center [684, 336] width 293 height 32
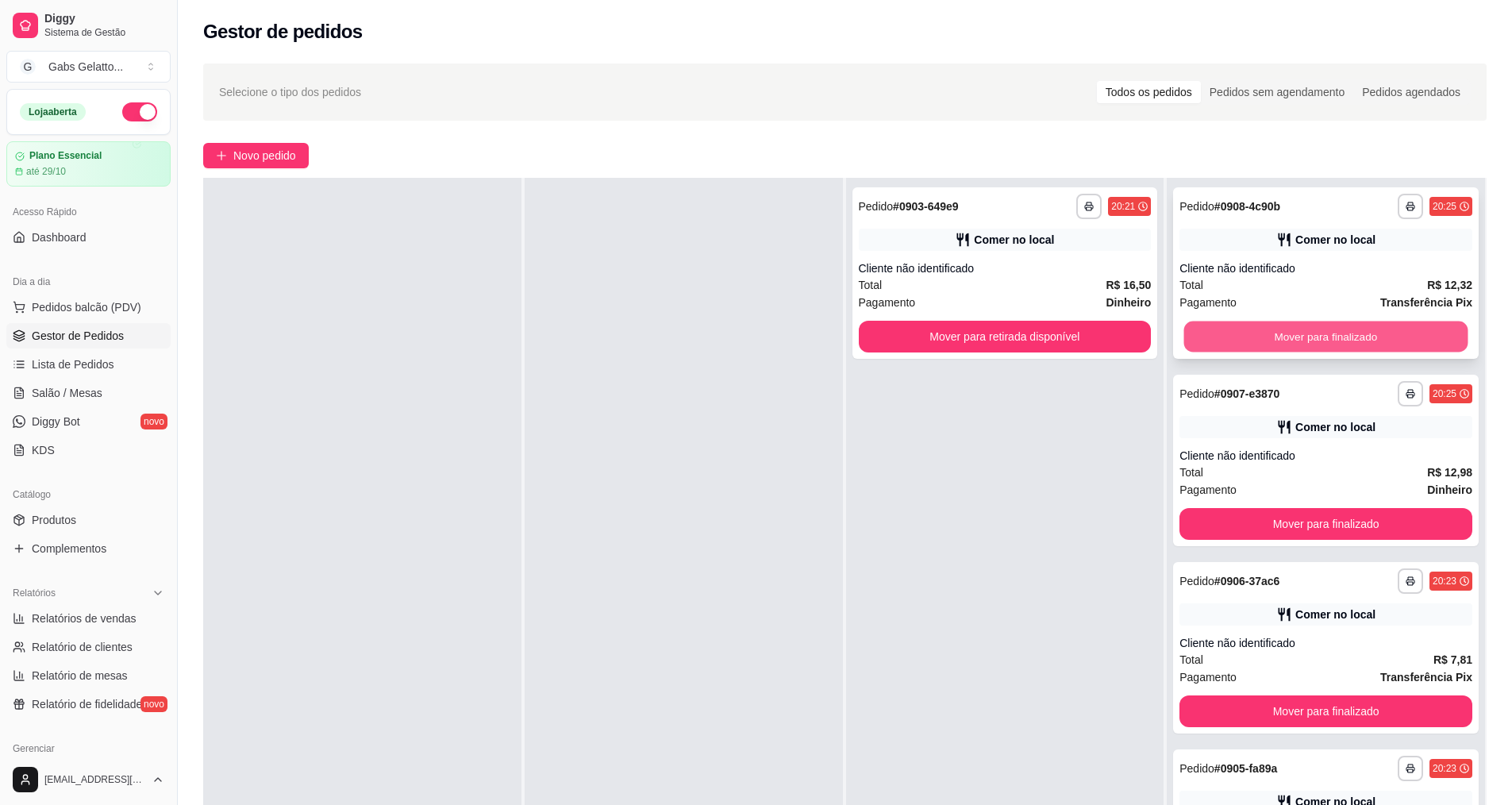
click at [1201, 329] on button "Mover para finalizado" at bounding box center [1326, 337] width 284 height 31
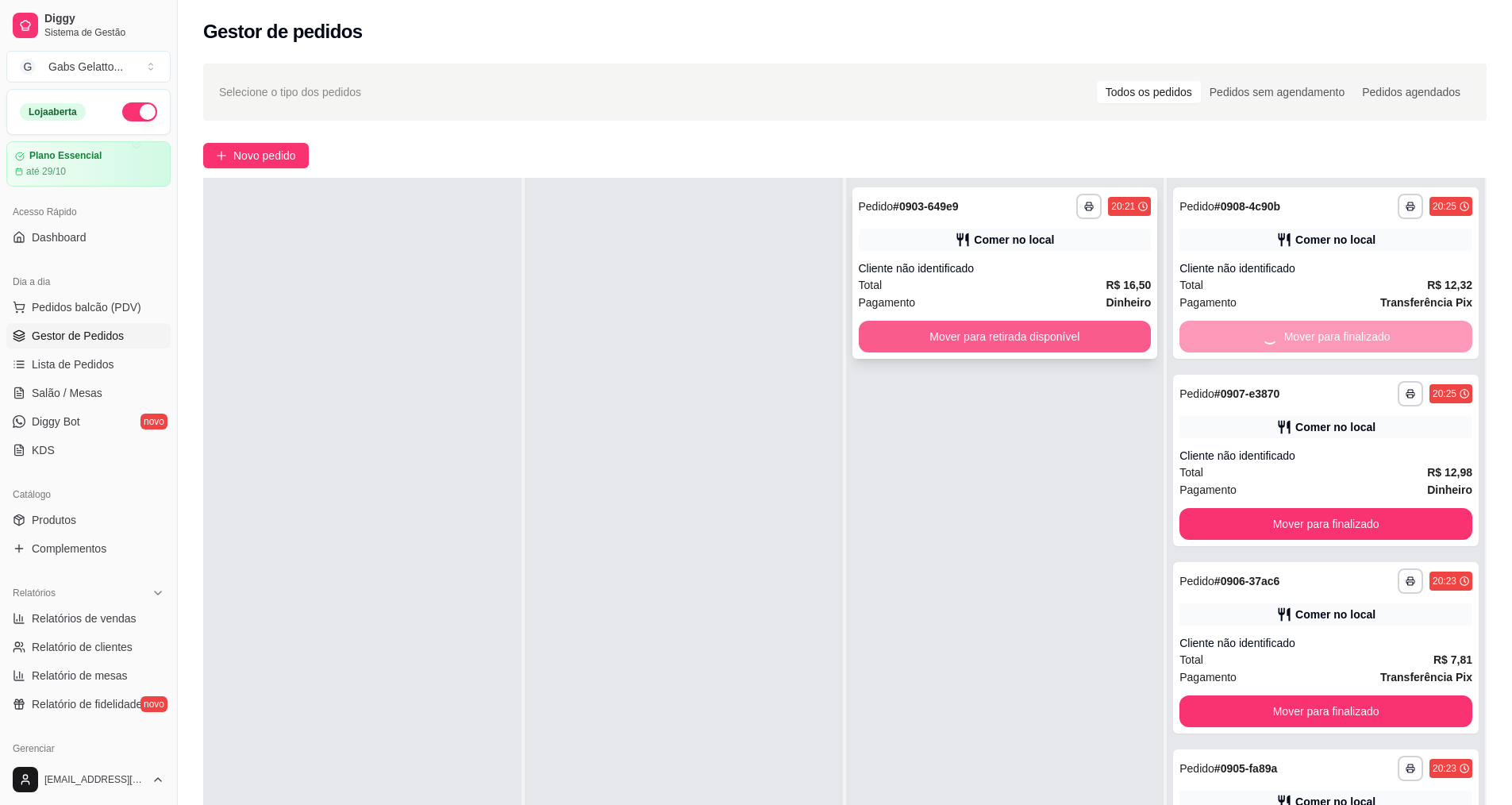
click at [1075, 337] on button "Mover para retirada disponível" at bounding box center [1005, 336] width 293 height 32
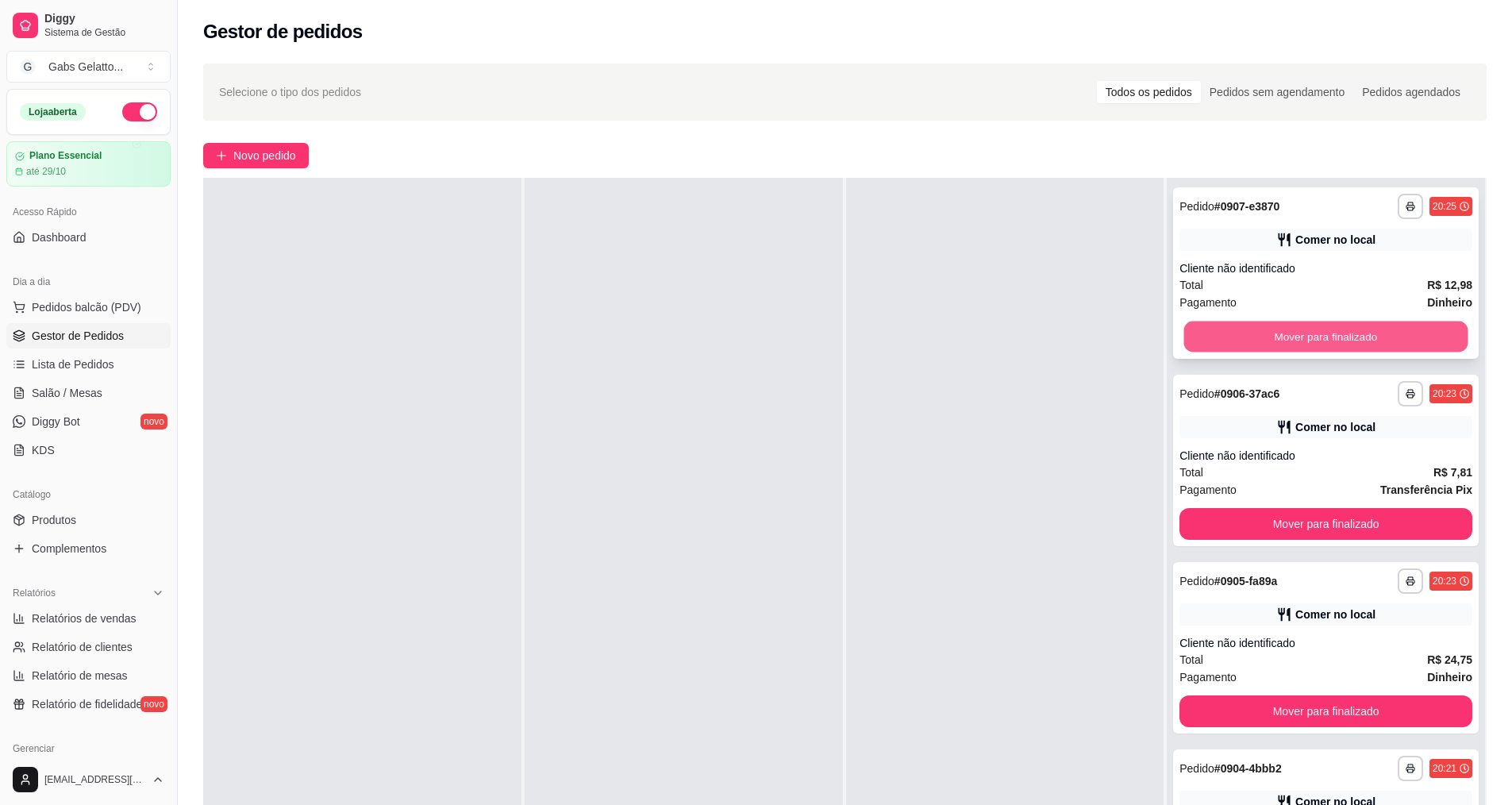
click at [1201, 335] on button "Mover para finalizado" at bounding box center [1326, 337] width 284 height 31
click at [1202, 334] on button "Mover para finalizado" at bounding box center [1326, 337] width 284 height 31
click at [1208, 331] on button "Mover para finalizado" at bounding box center [1326, 337] width 284 height 31
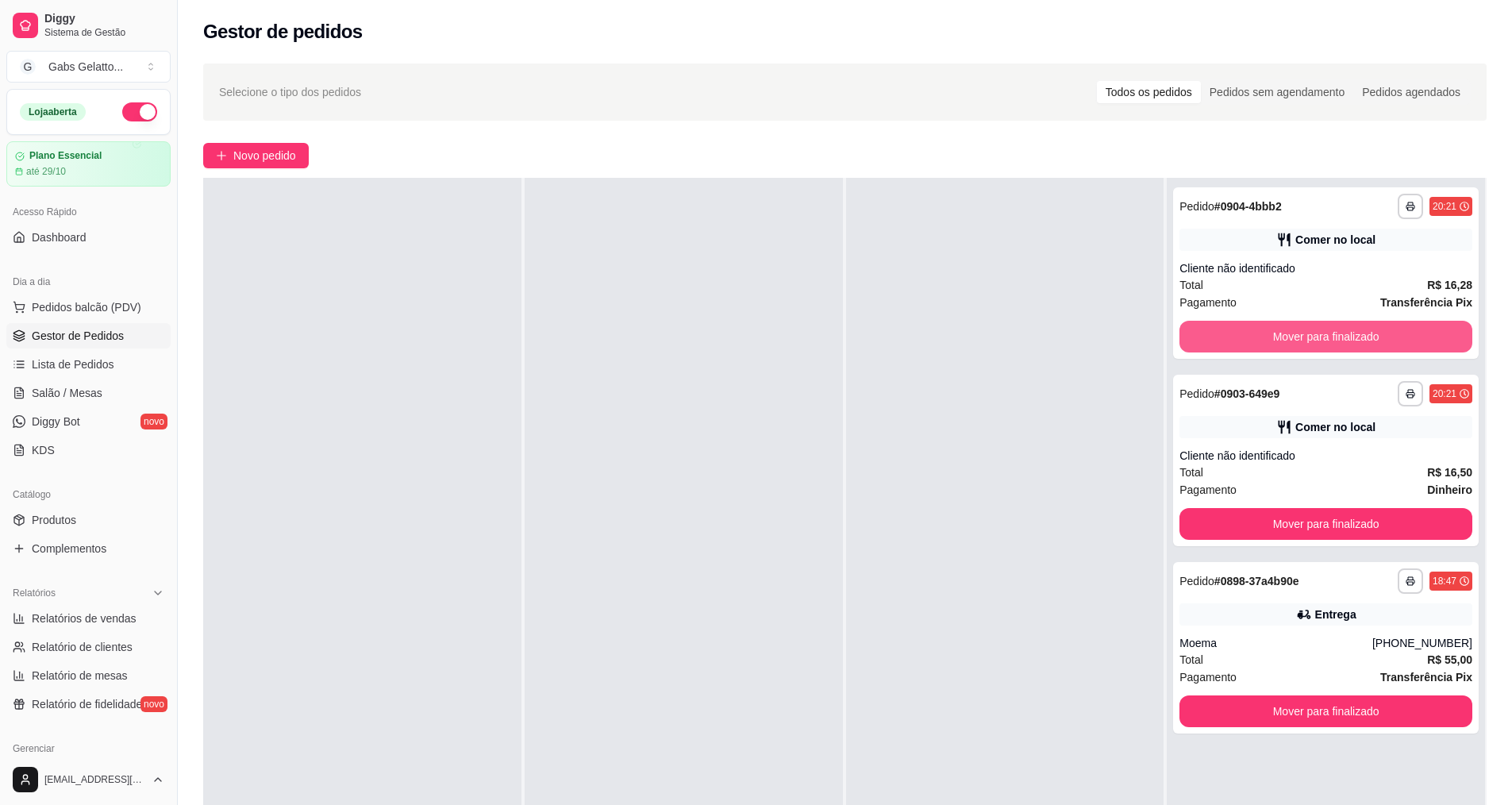
click at [1208, 331] on button "Mover para finalizado" at bounding box center [1326, 336] width 293 height 32
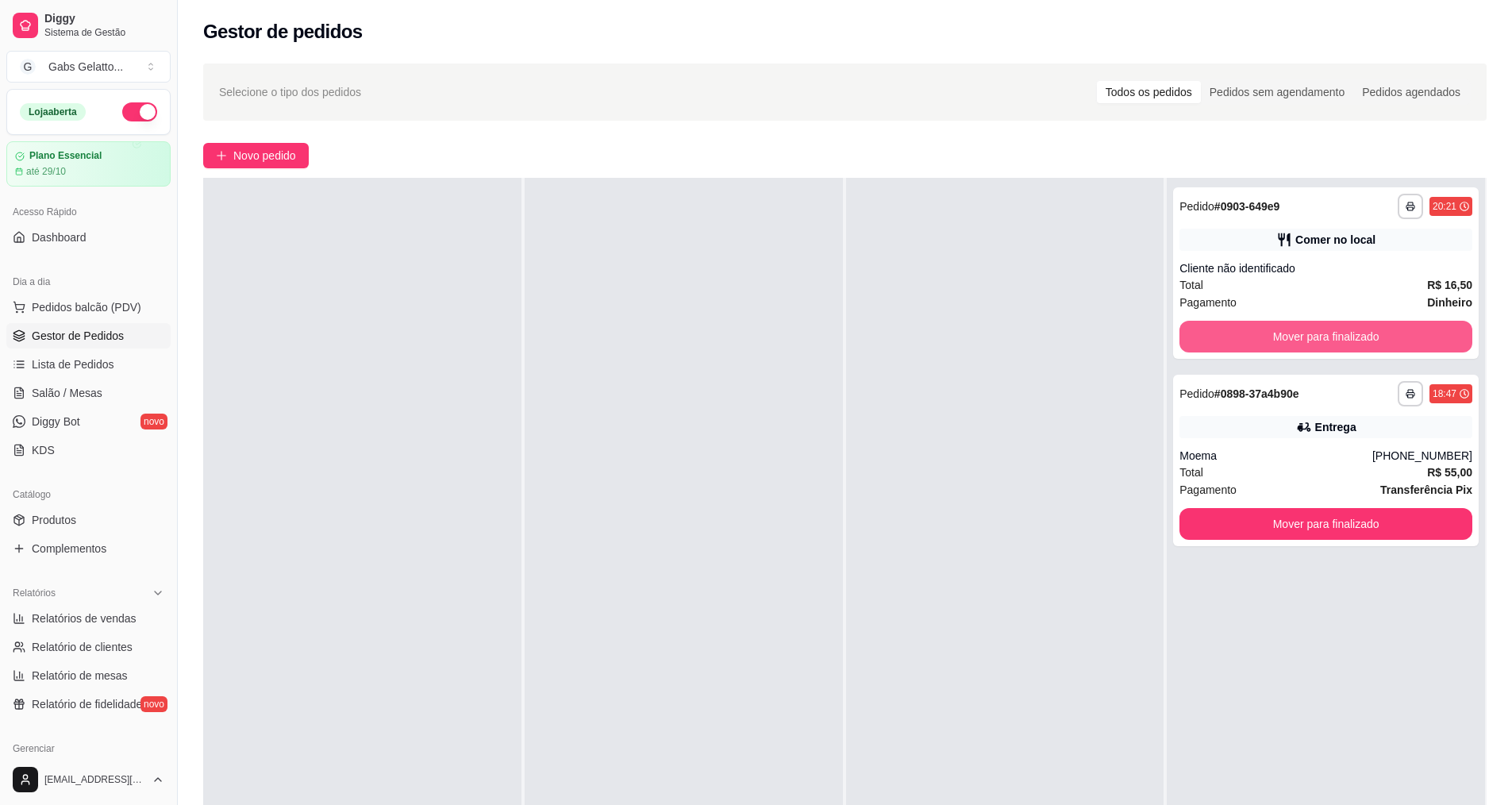
click at [1208, 331] on button "Mover para finalizado" at bounding box center [1326, 336] width 293 height 32
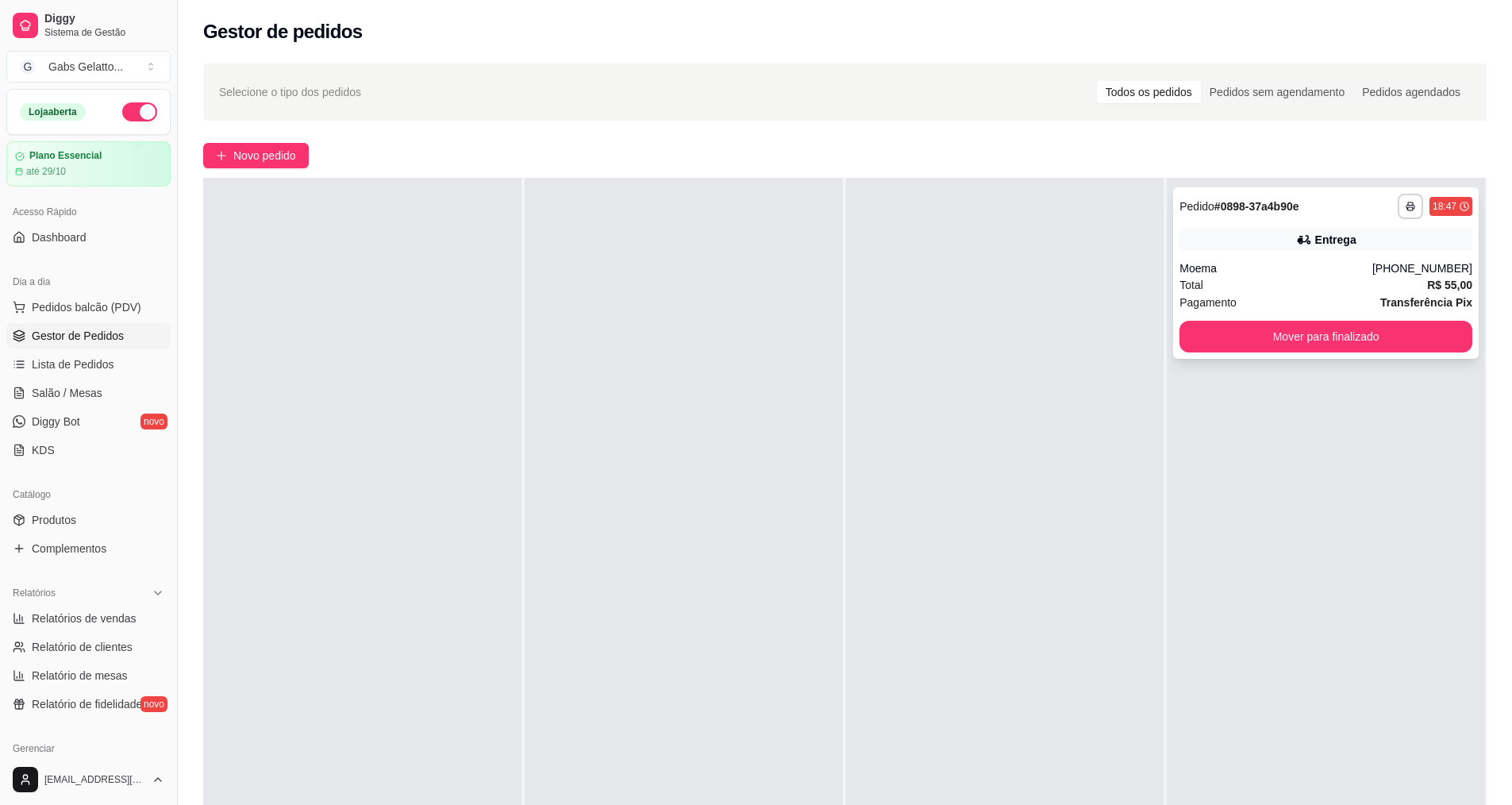
click at [1275, 257] on div "**********" at bounding box center [1325, 273] width 305 height 171
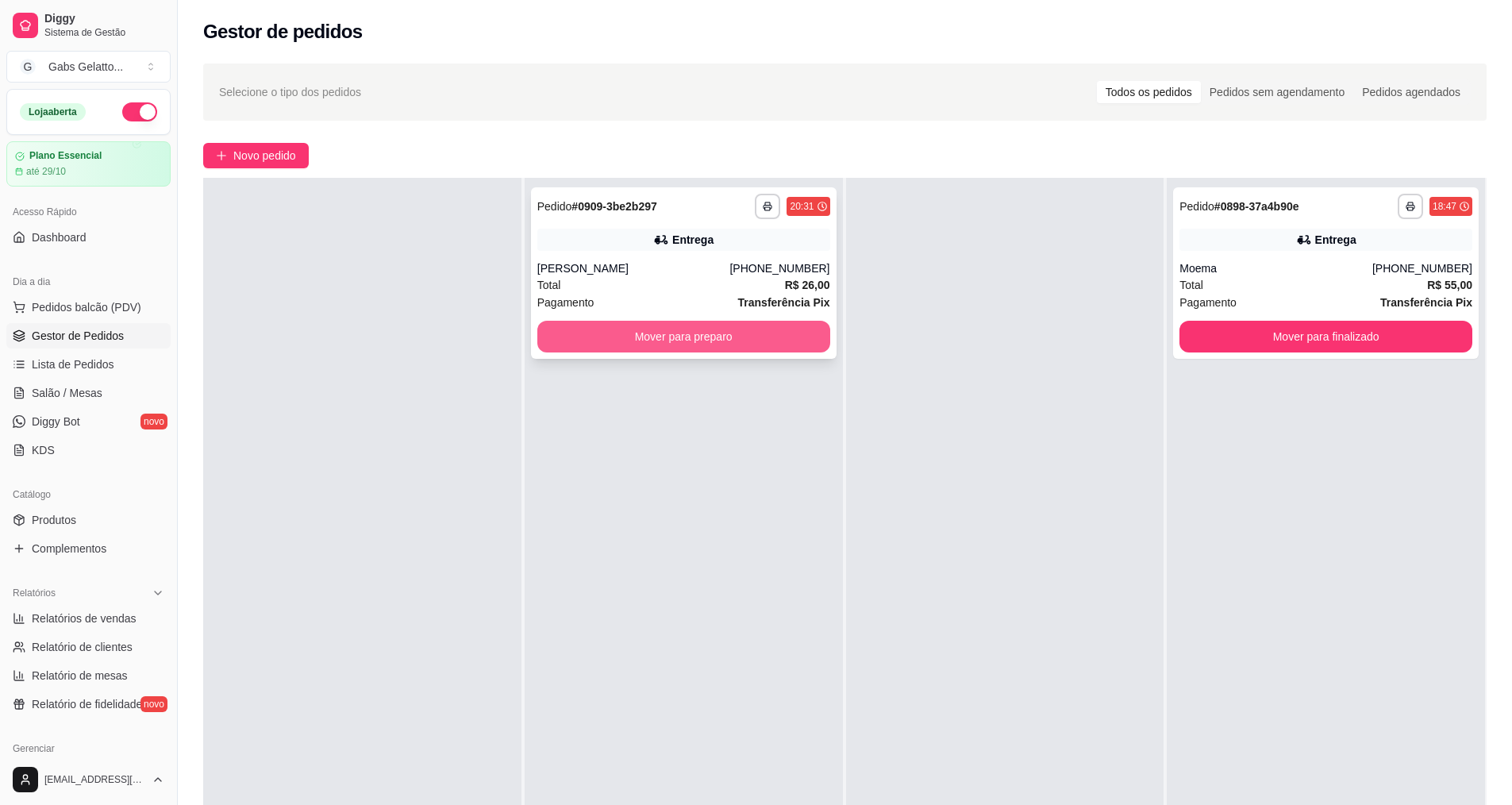
click at [658, 334] on button "Mover para preparo" at bounding box center [684, 336] width 293 height 32
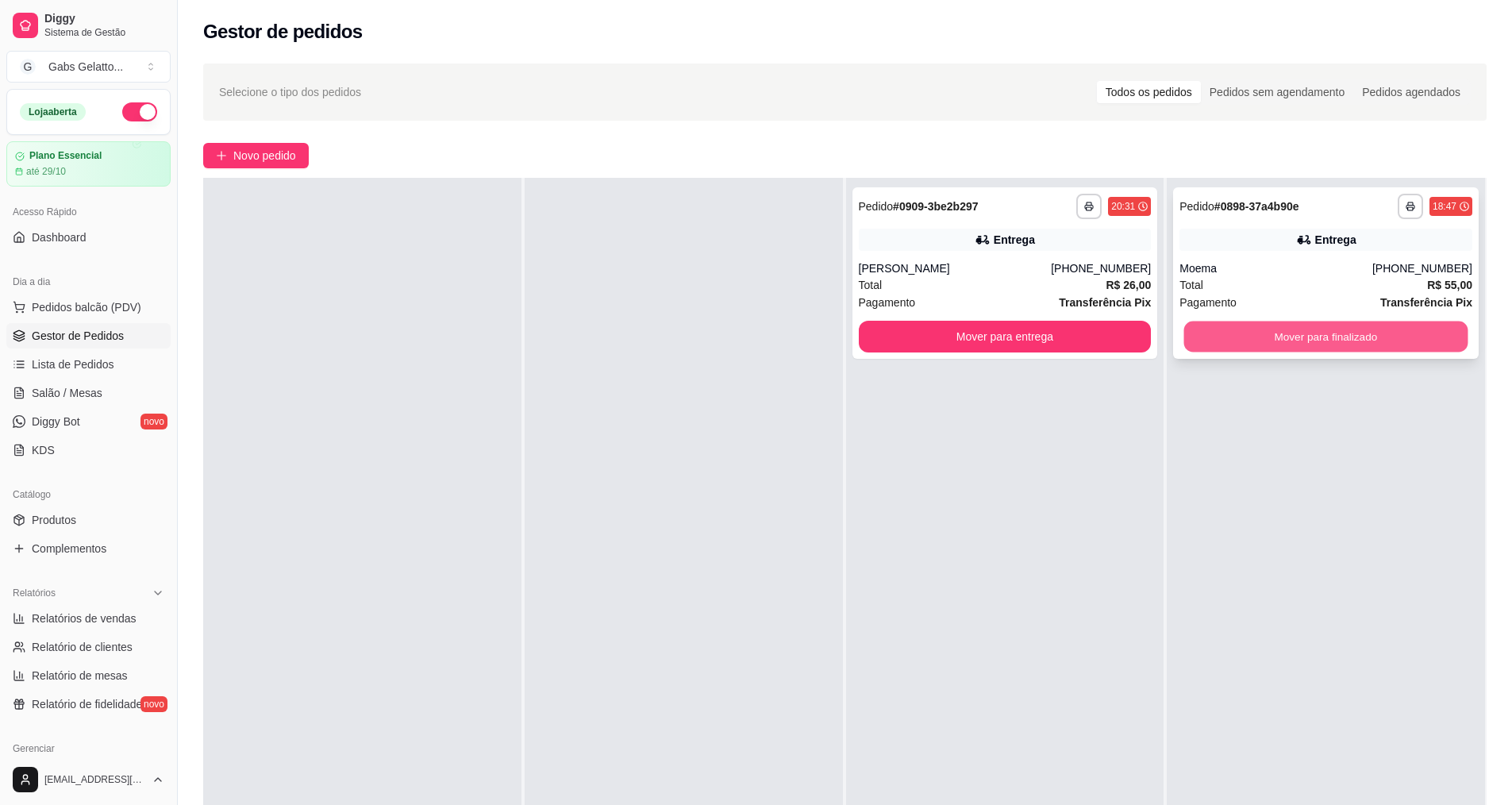
click at [1266, 335] on button "Mover para finalizado" at bounding box center [1326, 337] width 284 height 31
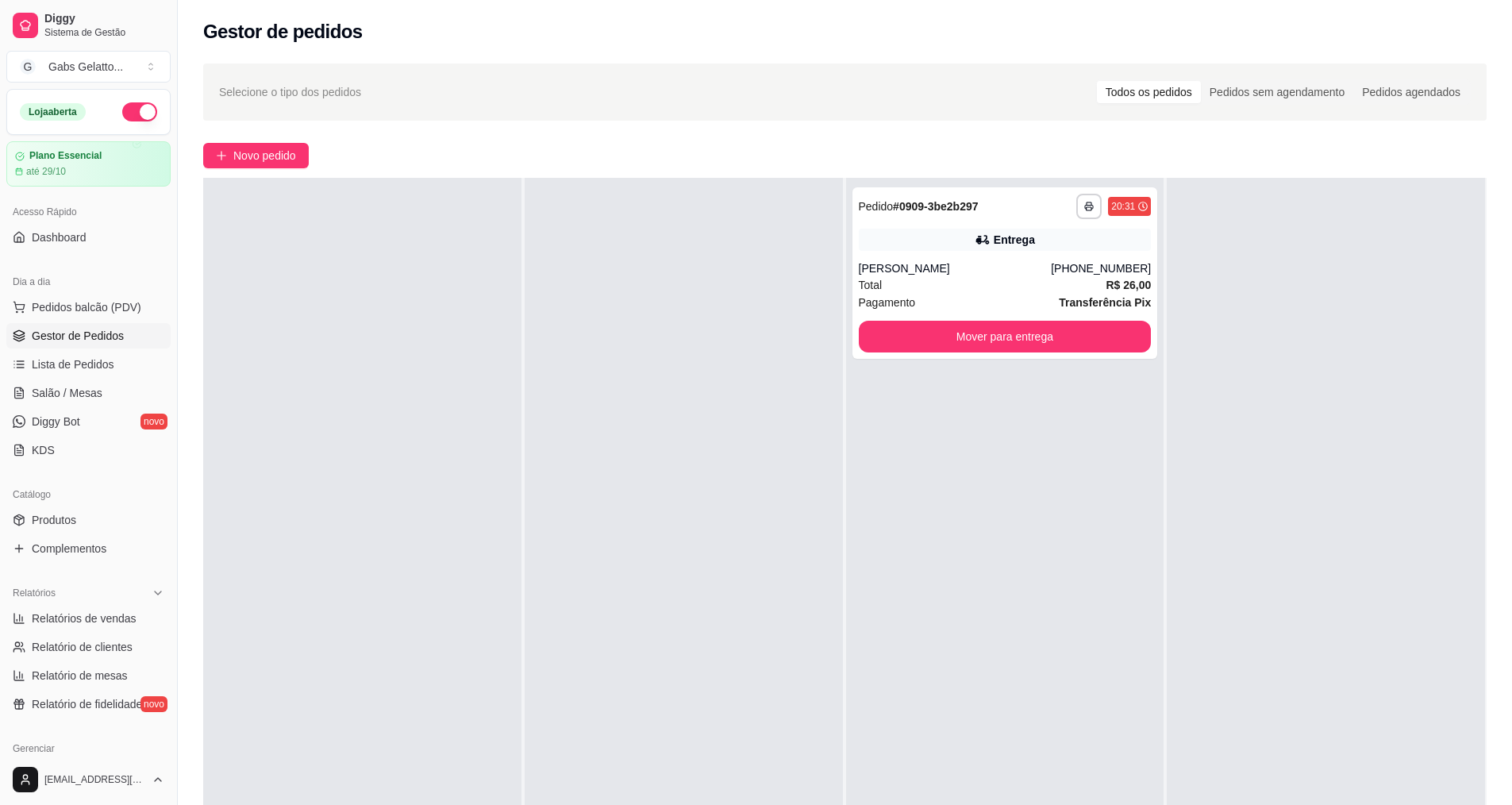
drag, startPoint x: 1035, startPoint y: 460, endPoint x: 1034, endPoint y: 450, distance: 10.0
click at [1035, 458] on div "**********" at bounding box center [1005, 580] width 318 height 805
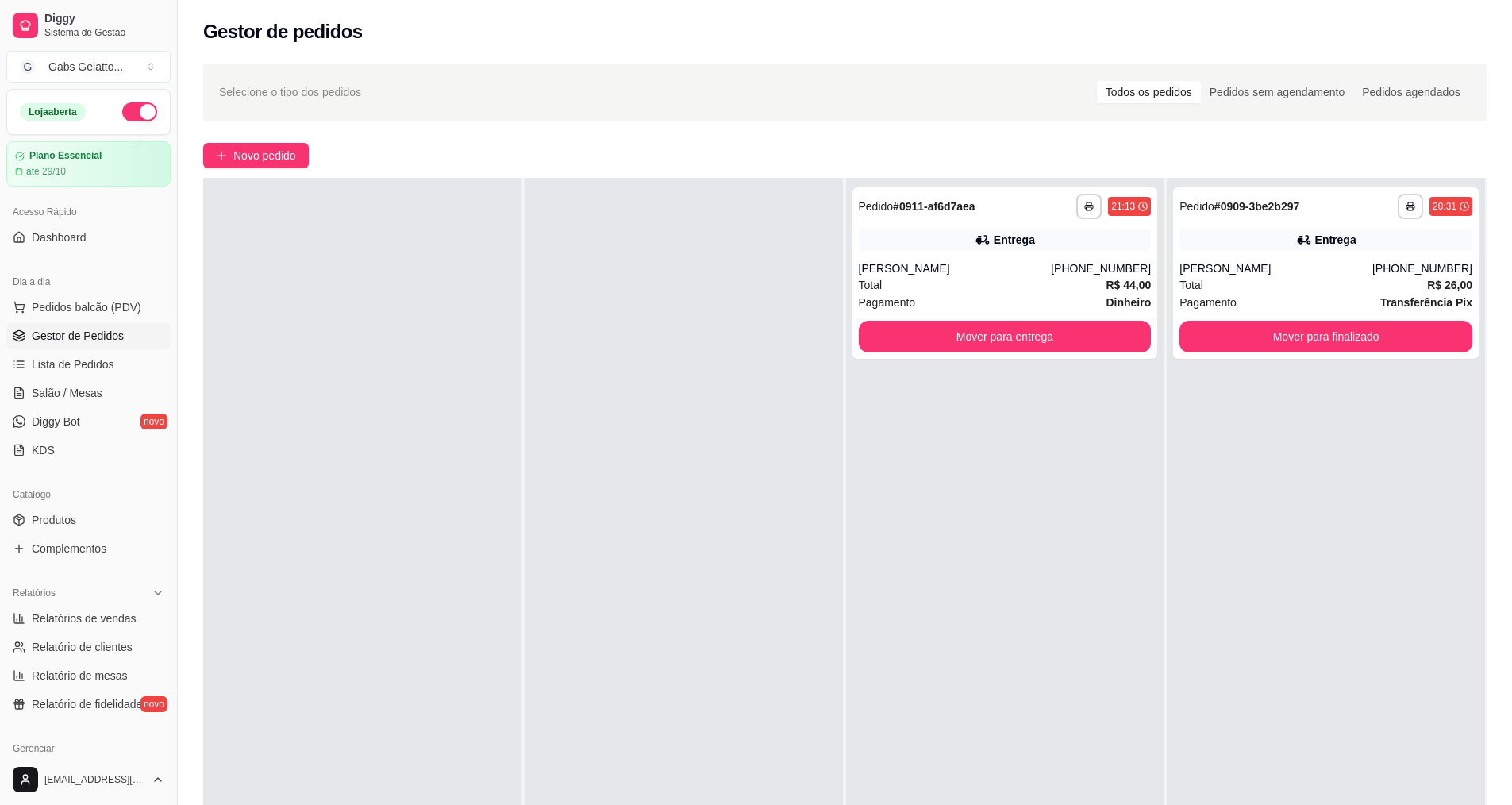
click at [102, 322] on ul "Pedidos balcão (PDV) Gestor de Pedidos Lista de Pedidos Salão / Mesas Diggy Bot…" at bounding box center [88, 378] width 164 height 169
click at [121, 303] on span "Pedidos balcão (PDV)" at bounding box center [86, 307] width 110 height 16
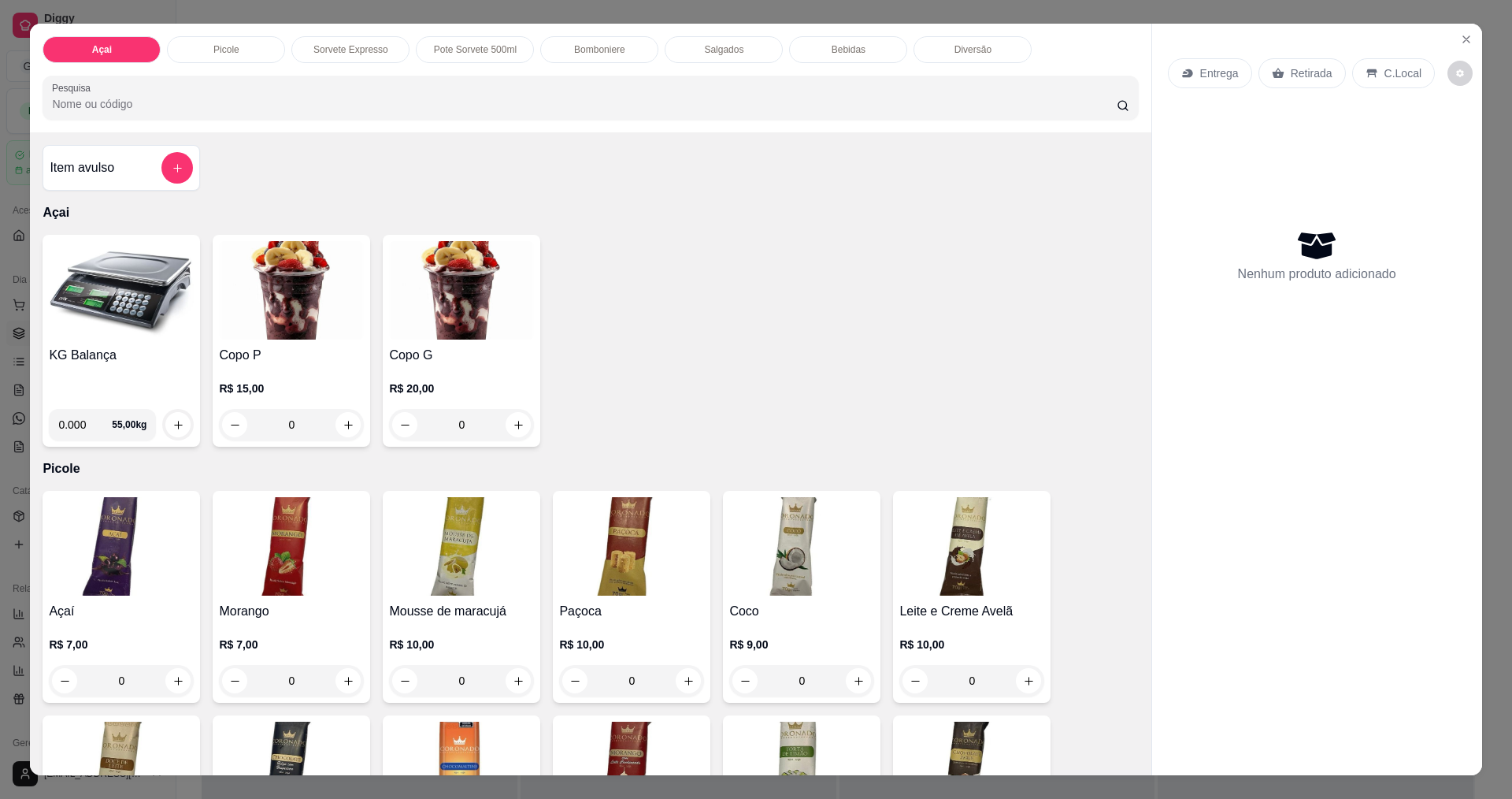
click at [49, 267] on img at bounding box center [121, 290] width 145 height 98
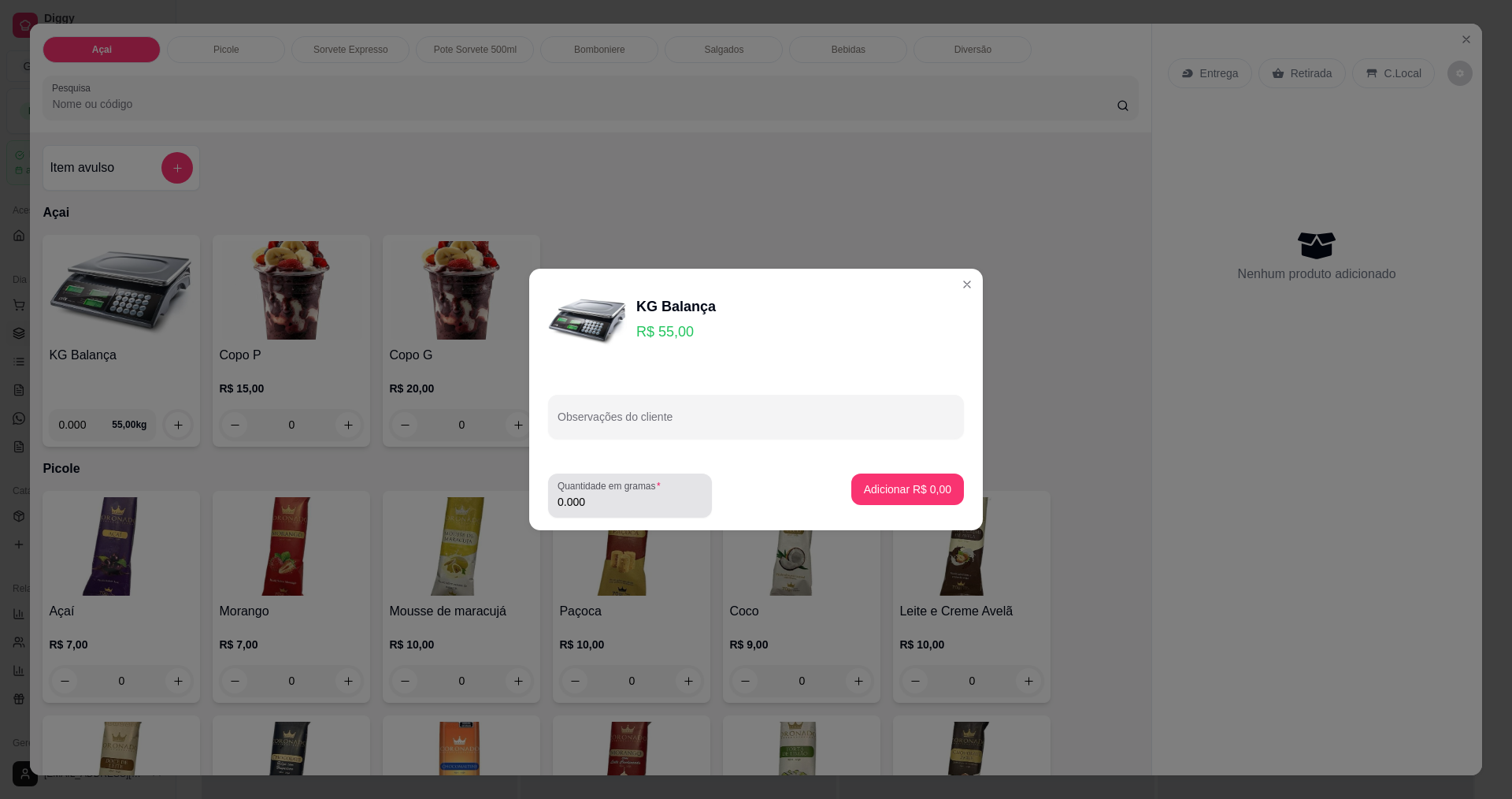
click at [647, 495] on input "0.000" at bounding box center [630, 502] width 145 height 16
type input "0.668"
click at [915, 479] on button "Adicionar R$ 36,74" at bounding box center [905, 489] width 119 height 31
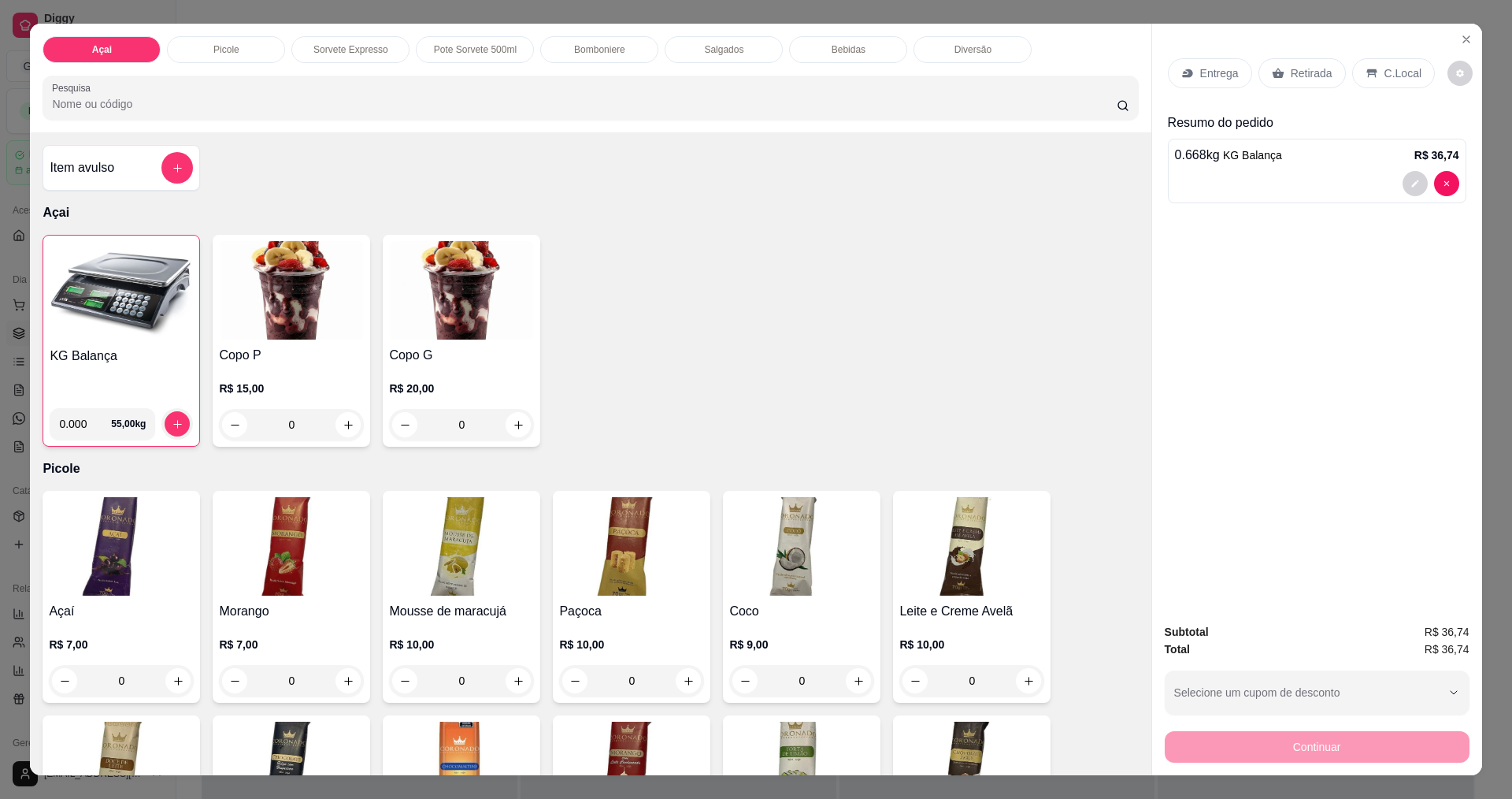
click at [1403, 58] on div "Entrega Retirada C.Local" at bounding box center [1318, 73] width 299 height 55
click at [1369, 75] on icon at bounding box center [1372, 73] width 13 height 13
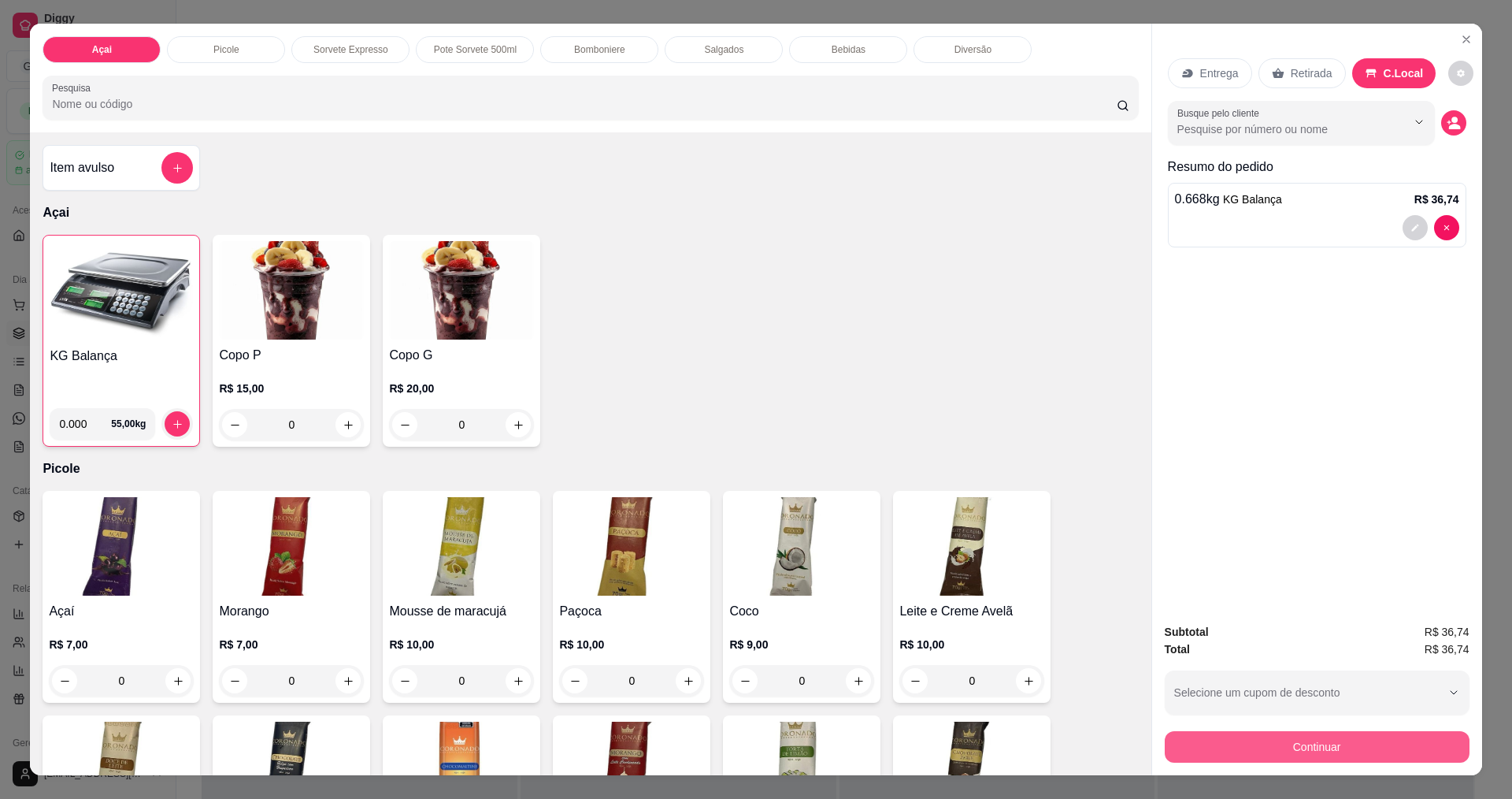
click at [1254, 737] on button "Continuar" at bounding box center [1317, 746] width 305 height 31
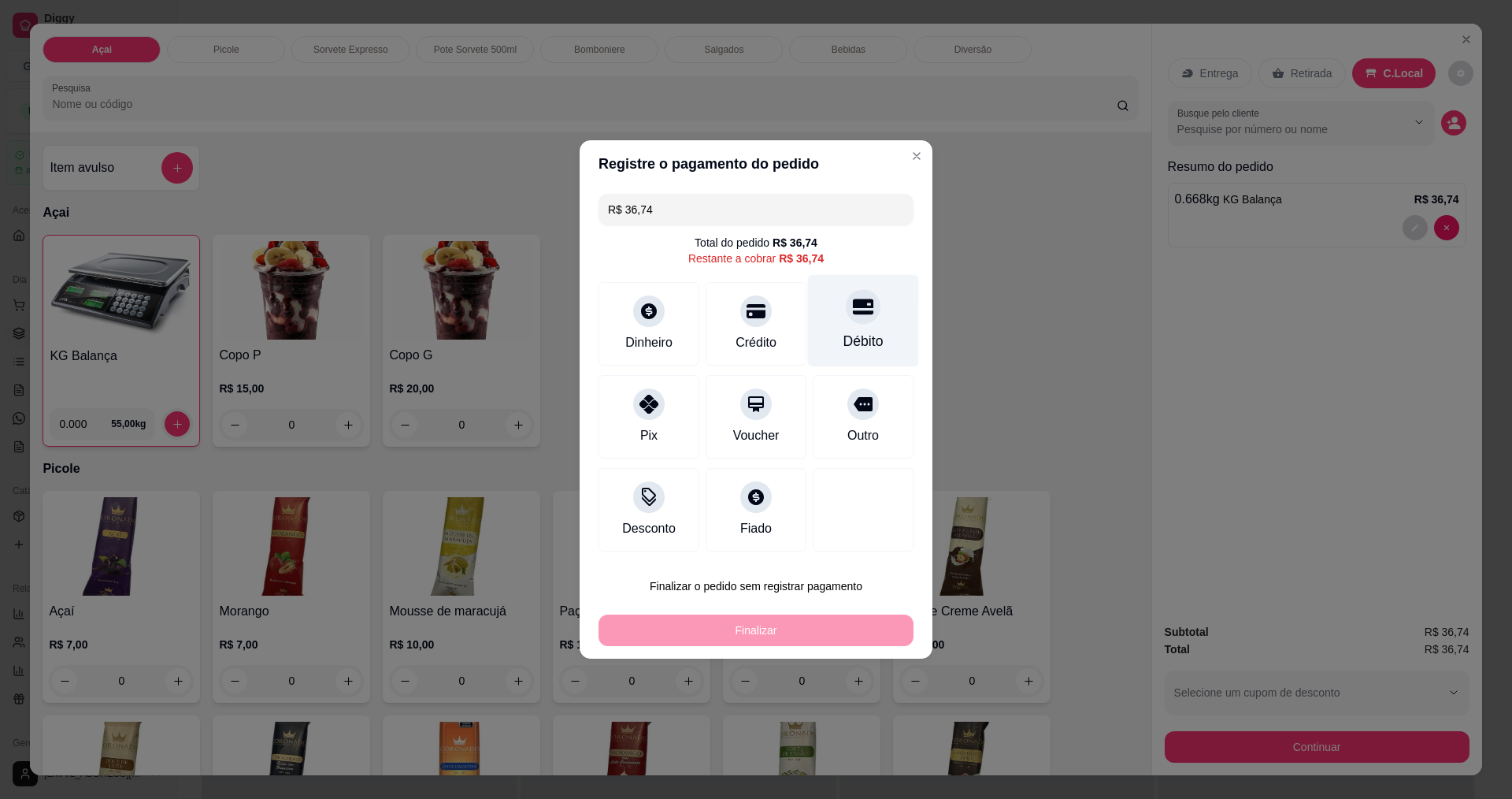
click at [839, 318] on div "Débito" at bounding box center [863, 321] width 111 height 93
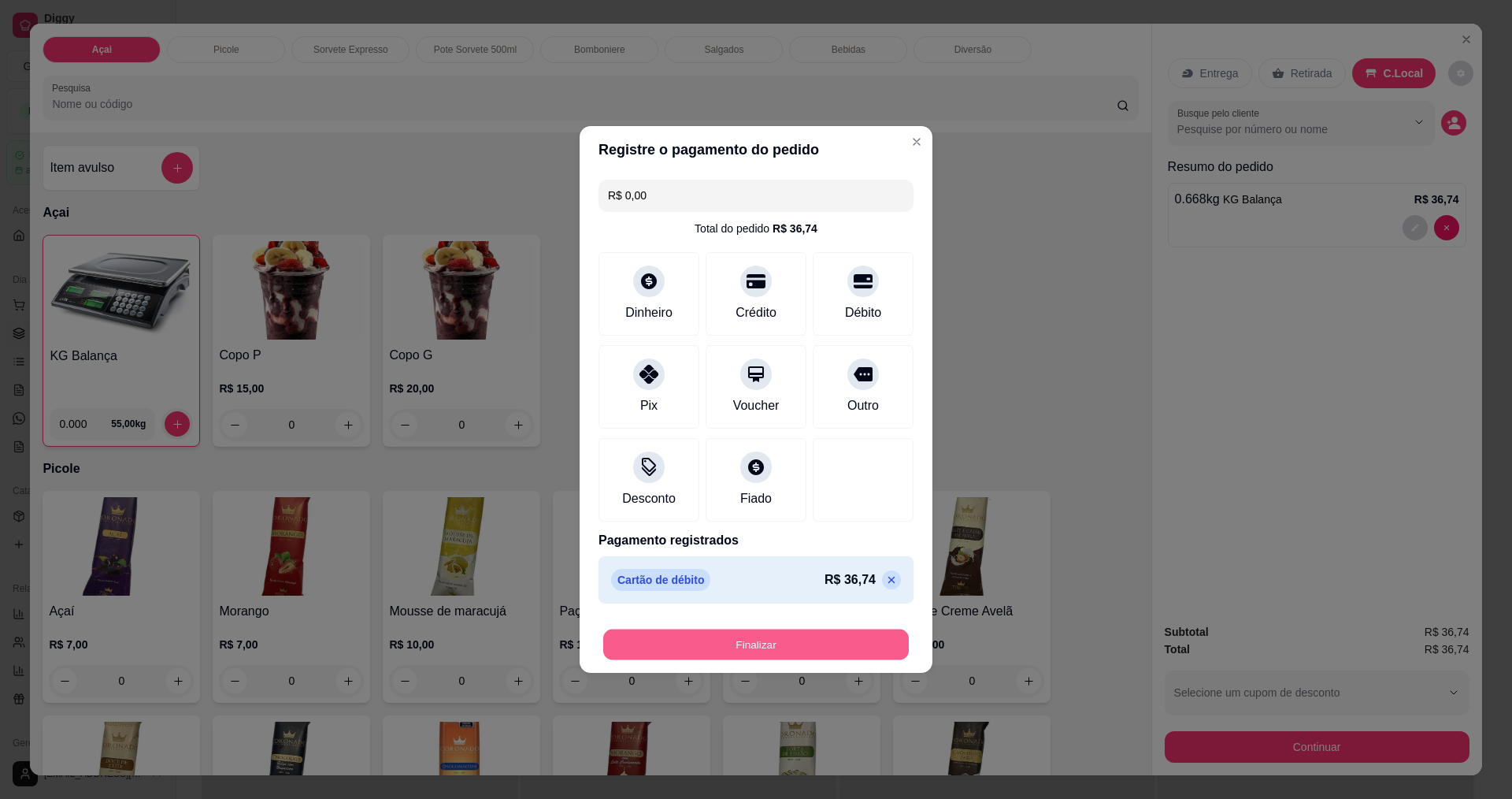
click at [775, 641] on button "Finalizar" at bounding box center [756, 644] width 306 height 31
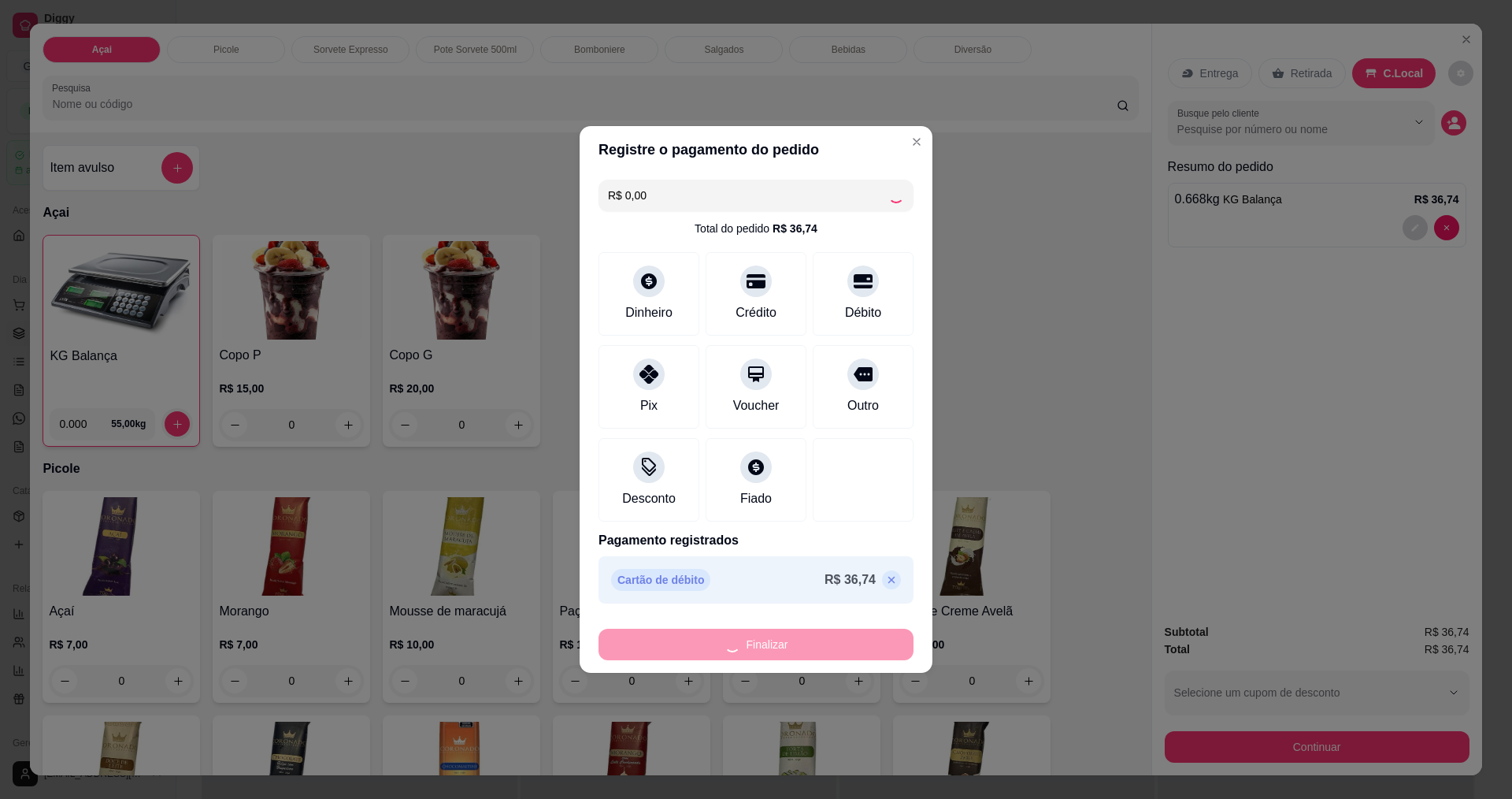
type input "-R$ 36,74"
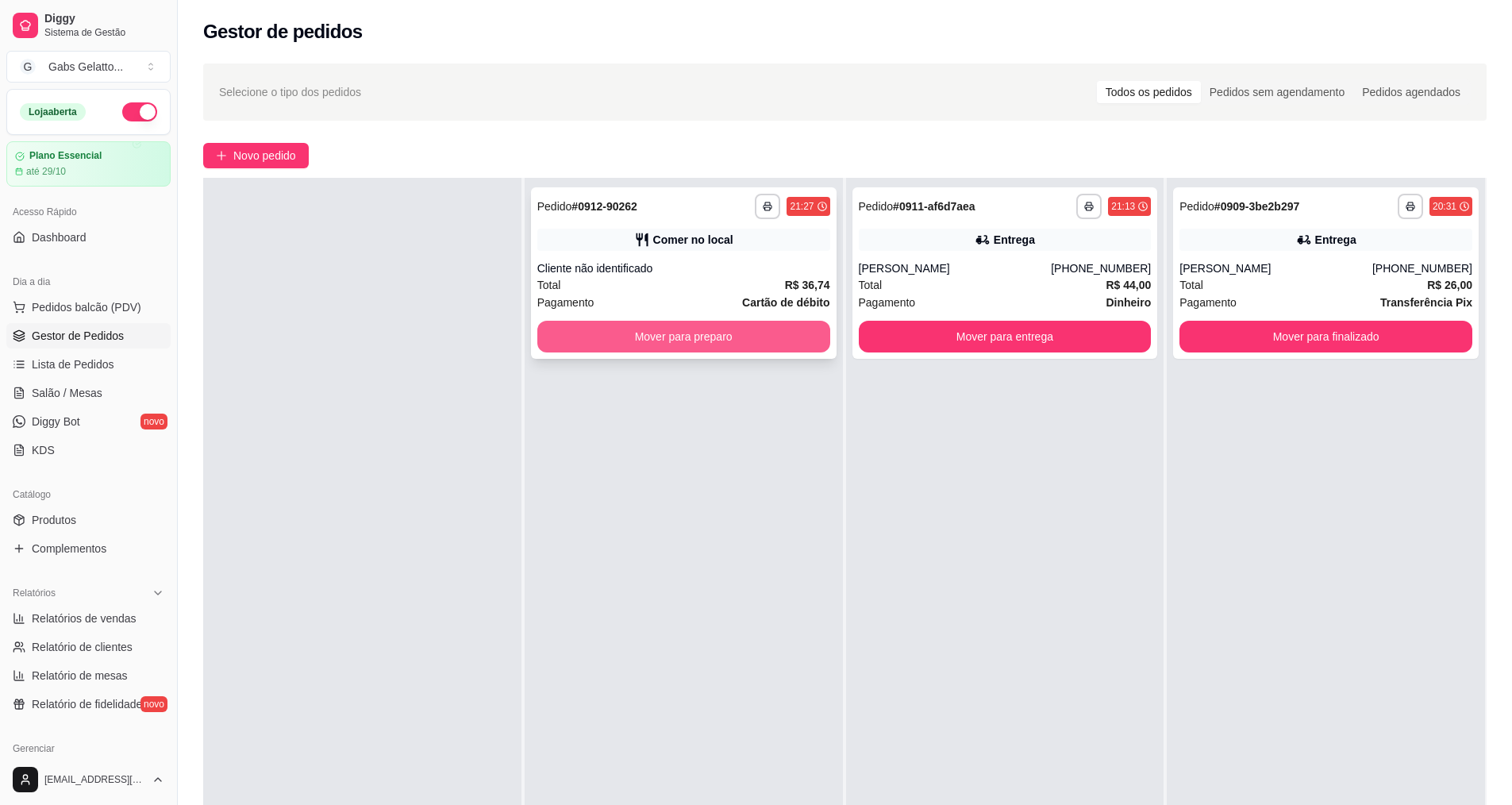
click at [687, 340] on button "Mover para preparo" at bounding box center [684, 336] width 293 height 32
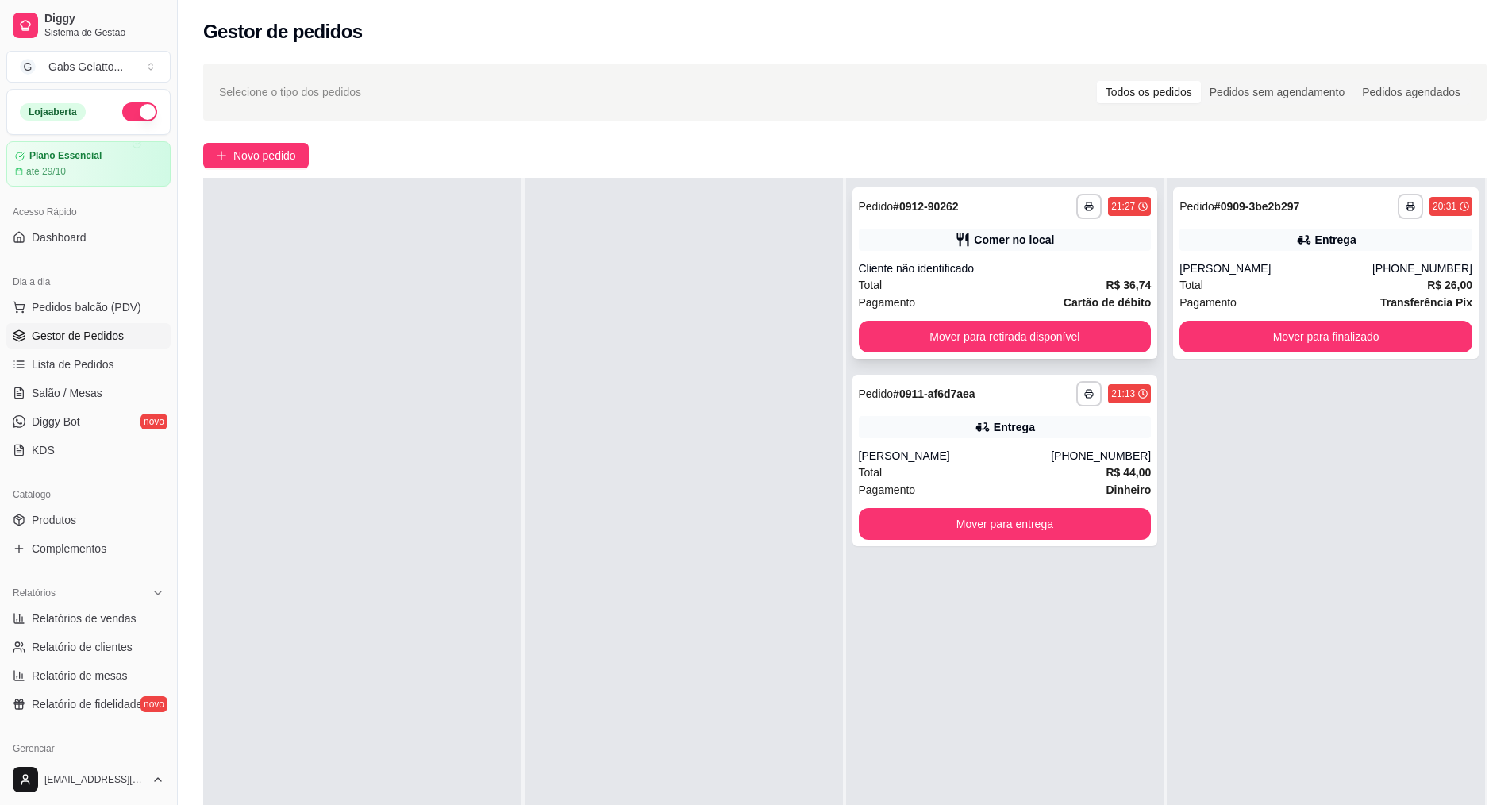
click at [1086, 320] on div "**********" at bounding box center [1005, 273] width 305 height 171
click at [1076, 336] on button "Mover para retirada disponível" at bounding box center [1005, 336] width 293 height 32
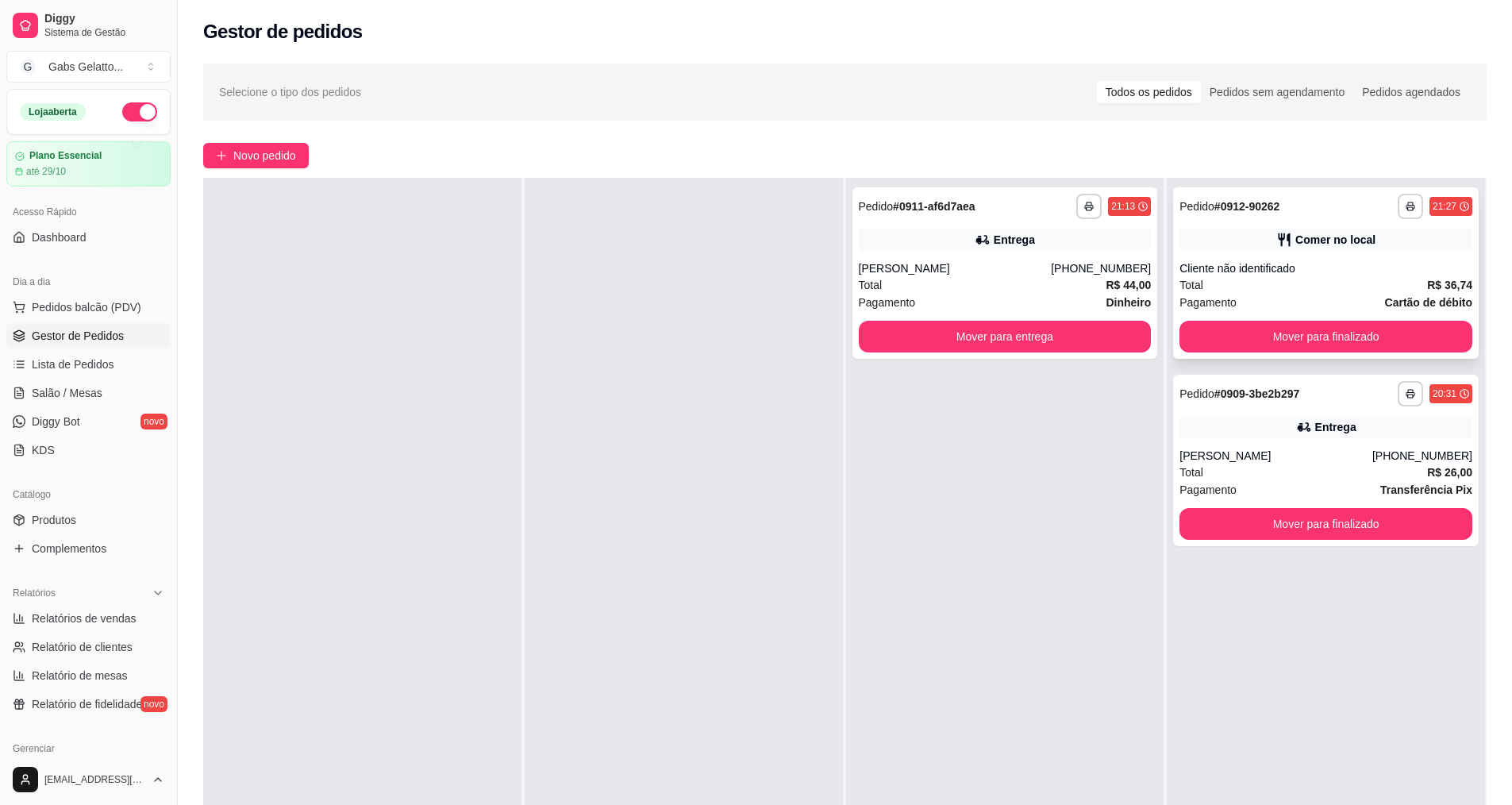
click at [1265, 352] on div "**********" at bounding box center [1325, 273] width 305 height 171
click at [1267, 350] on button "Mover para finalizado" at bounding box center [1326, 337] width 284 height 31
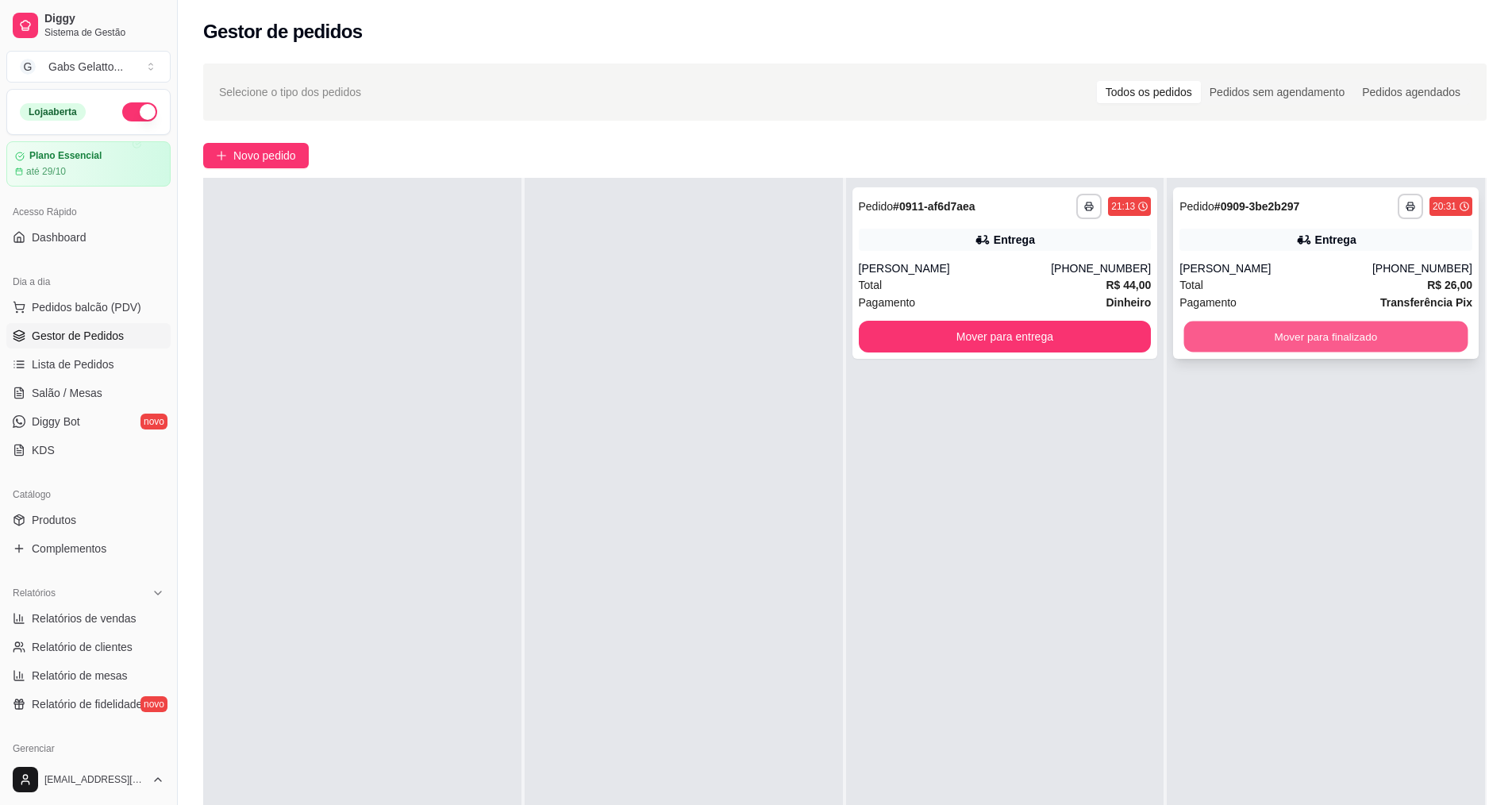
click at [1272, 347] on button "Mover para finalizado" at bounding box center [1326, 337] width 284 height 31
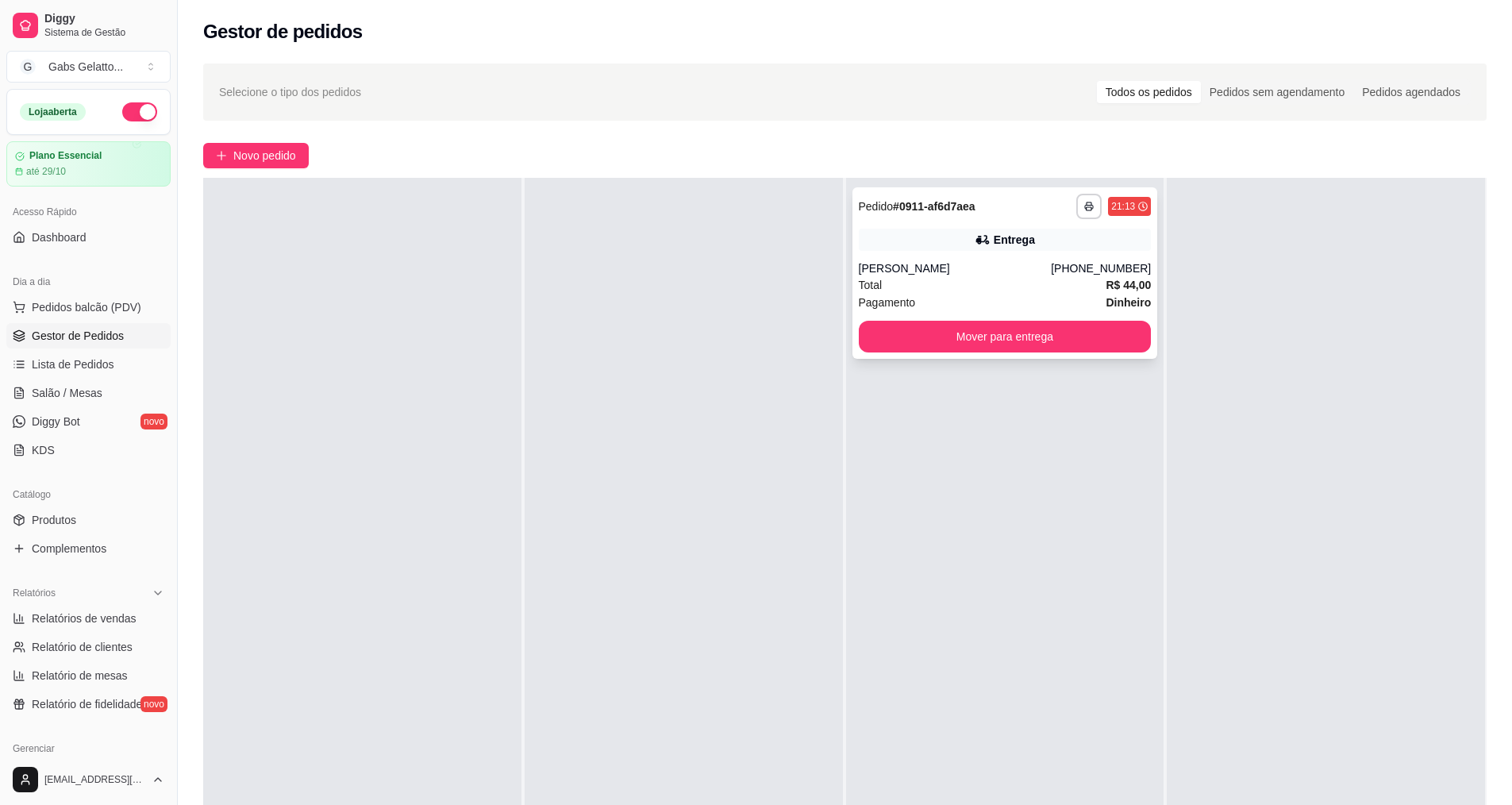
click at [993, 278] on div "Total R$ 44,00" at bounding box center [1005, 285] width 293 height 17
drag, startPoint x: 963, startPoint y: 311, endPoint x: 966, endPoint y: 326, distance: 15.3
click at [966, 326] on div "**********" at bounding box center [1005, 273] width 305 height 171
click at [1023, 338] on button "Mover para entrega" at bounding box center [1005, 336] width 293 height 32
